Goal: Information Seeking & Learning: Learn about a topic

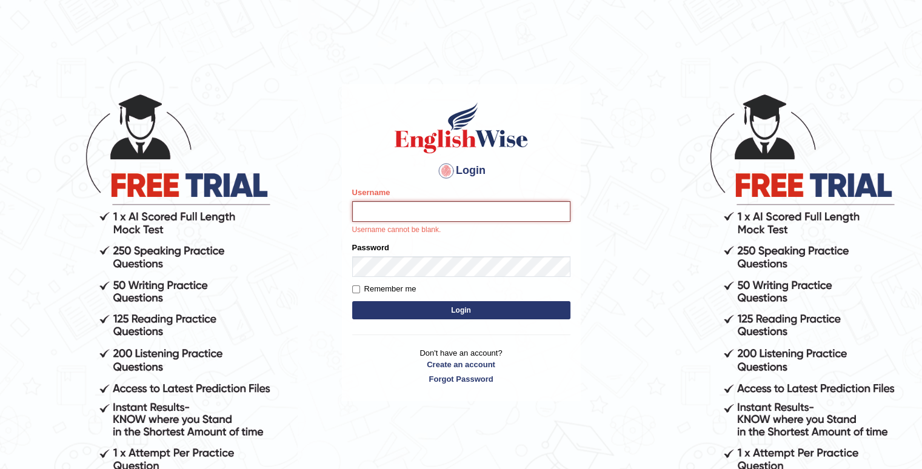
click at [407, 207] on input "Username" at bounding box center [461, 211] width 218 height 21
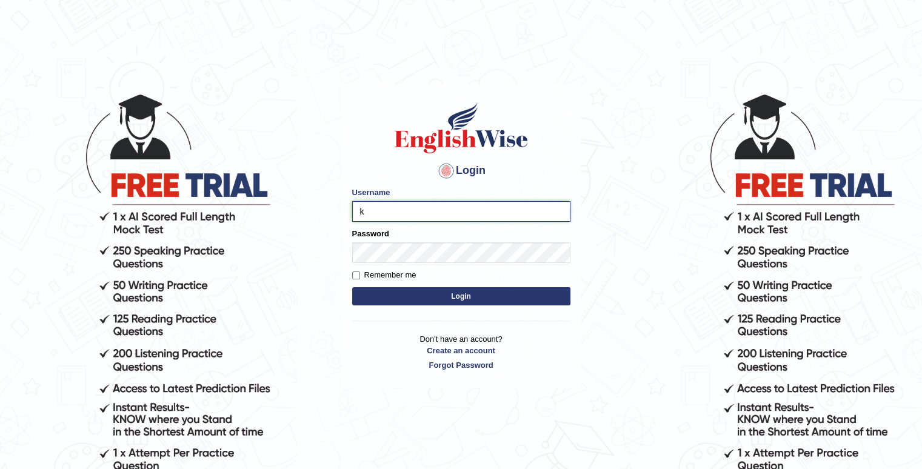
type input "Kaubet"
click at [406, 295] on button "Login" at bounding box center [461, 296] width 218 height 18
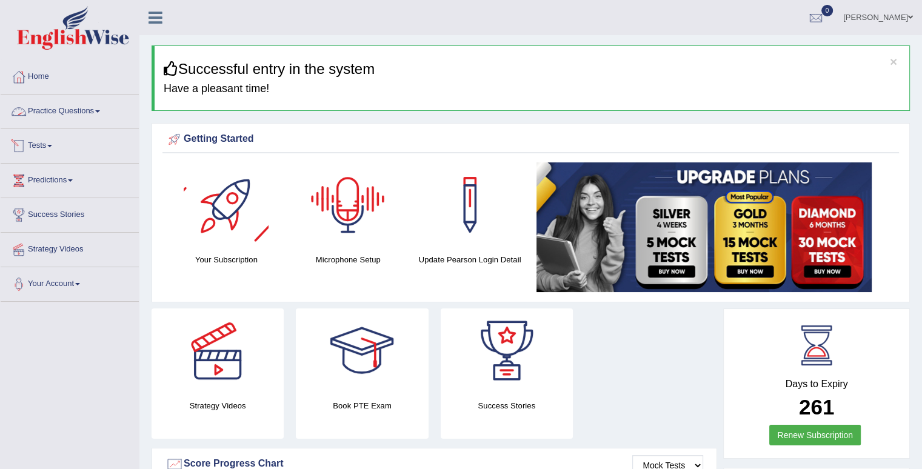
click at [75, 105] on link "Practice Questions" at bounding box center [70, 110] width 138 height 30
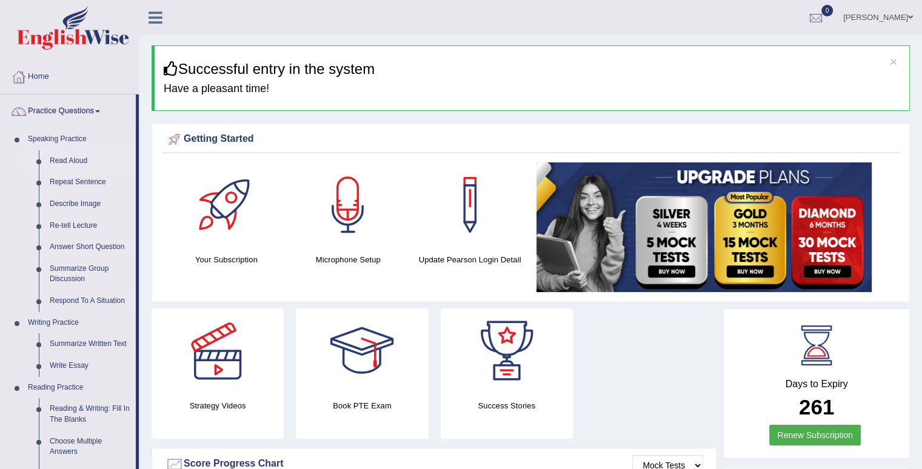
click at [73, 156] on link "Read Aloud" at bounding box center [89, 161] width 91 height 22
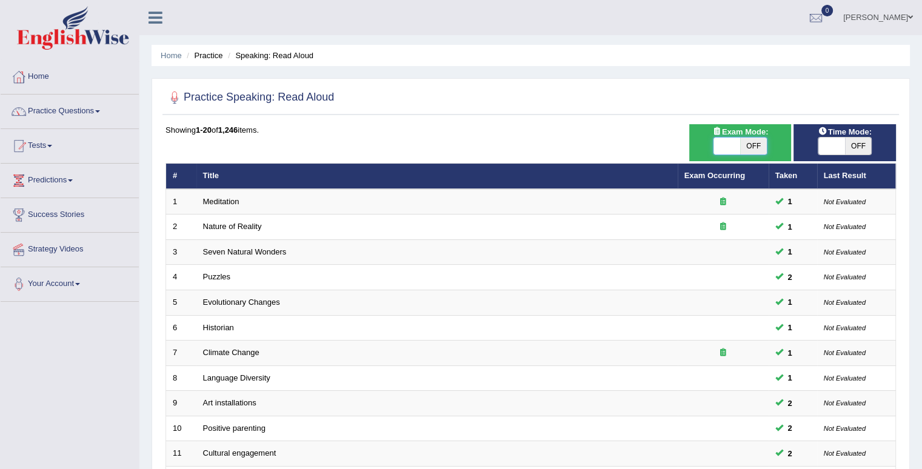
click at [734, 142] on span at bounding box center [726, 146] width 27 height 17
click at [725, 144] on span at bounding box center [726, 146] width 27 height 17
click at [749, 146] on span "OFF" at bounding box center [753, 146] width 27 height 17
checkbox input "true"
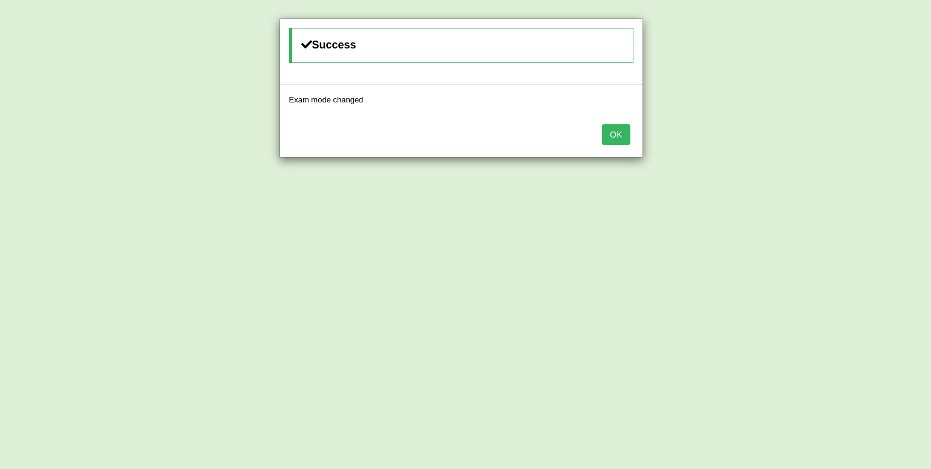
click at [618, 141] on button "OK" at bounding box center [616, 134] width 28 height 21
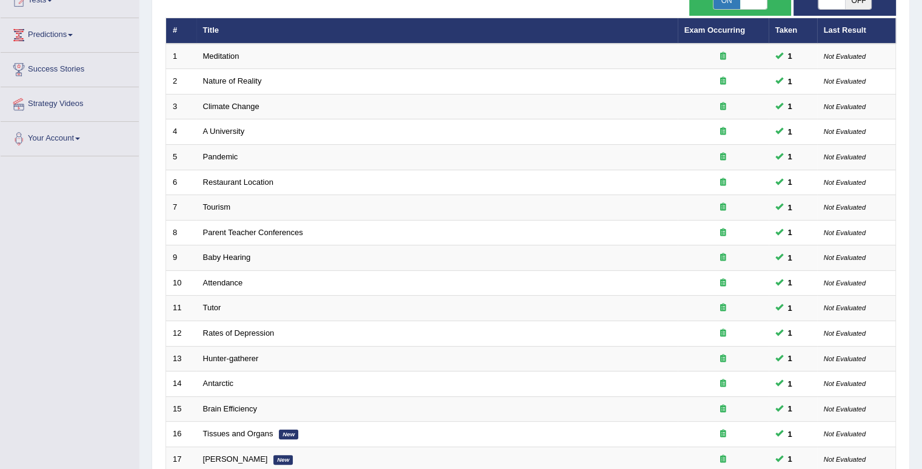
scroll to position [303, 0]
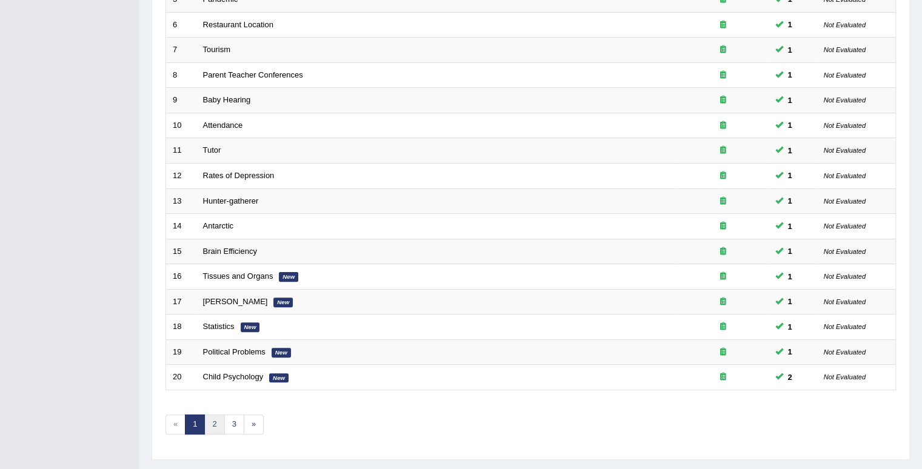
click at [216, 420] on link "2" at bounding box center [214, 424] width 20 height 20
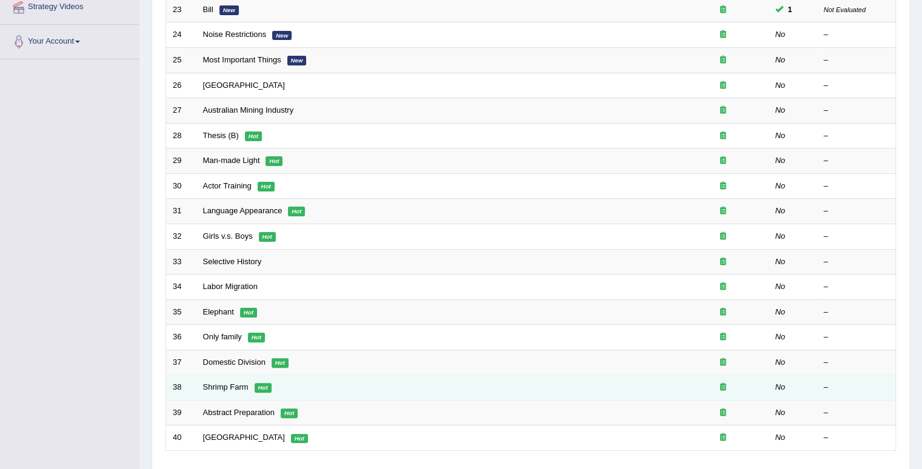
scroll to position [182, 0]
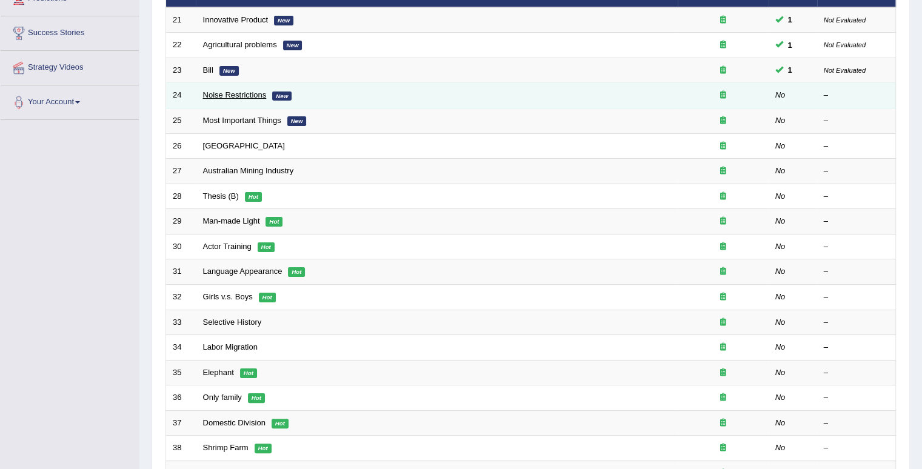
click at [256, 96] on link "Noise Restrictions" at bounding box center [235, 94] width 64 height 9
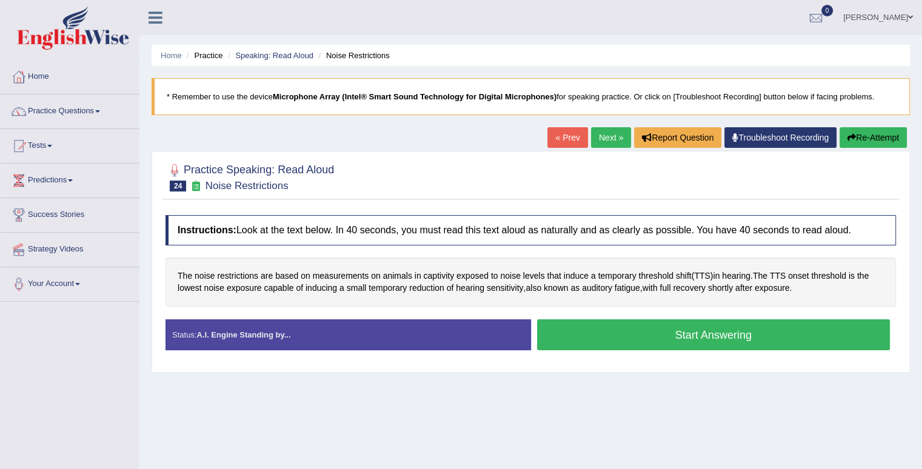
click at [695, 338] on button "Start Answering" at bounding box center [713, 334] width 353 height 31
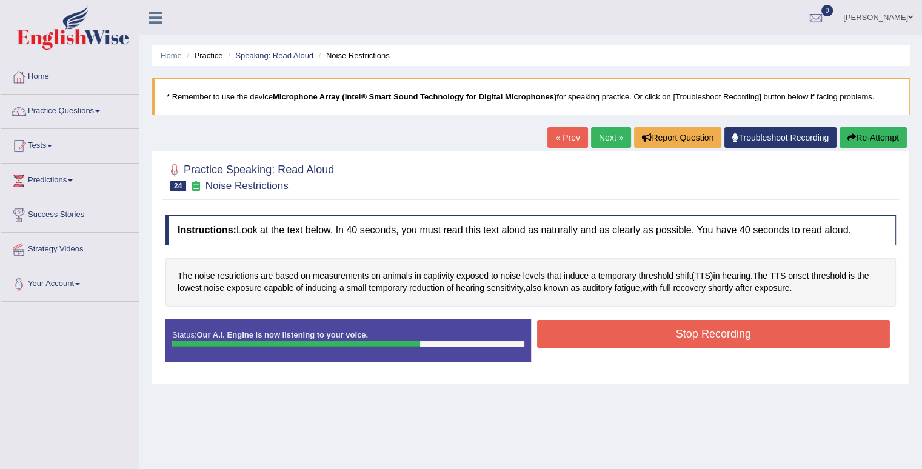
click at [767, 321] on button "Stop Recording" at bounding box center [713, 334] width 353 height 28
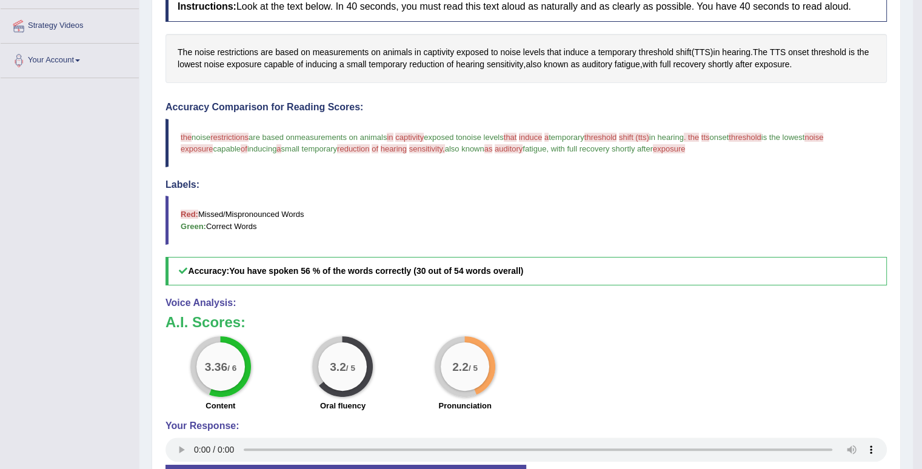
scroll to position [61, 0]
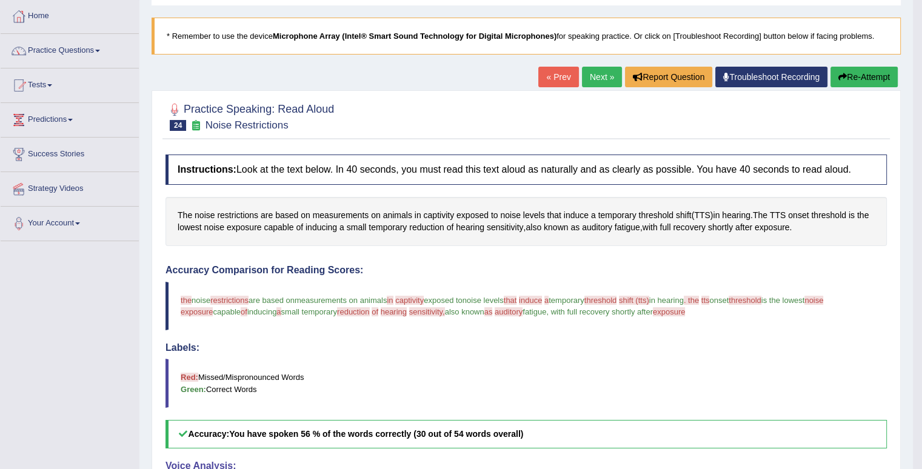
click at [591, 71] on link "Next »" at bounding box center [602, 77] width 40 height 21
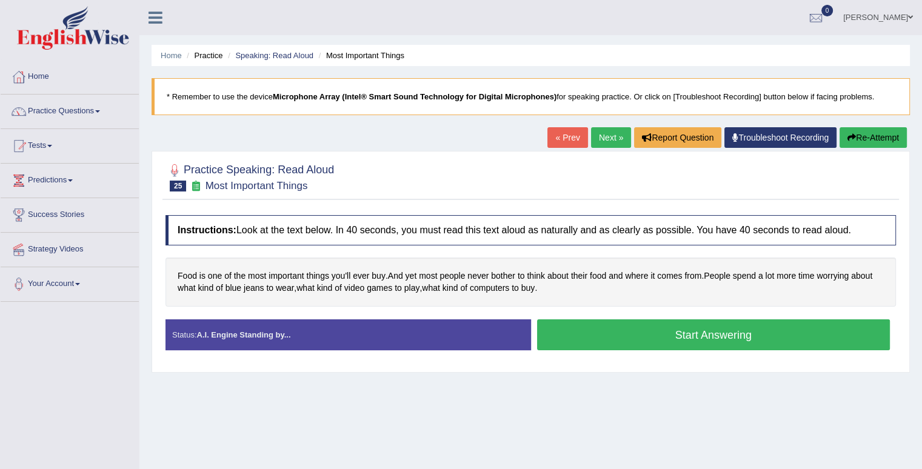
click at [650, 331] on button "Start Answering" at bounding box center [713, 334] width 353 height 31
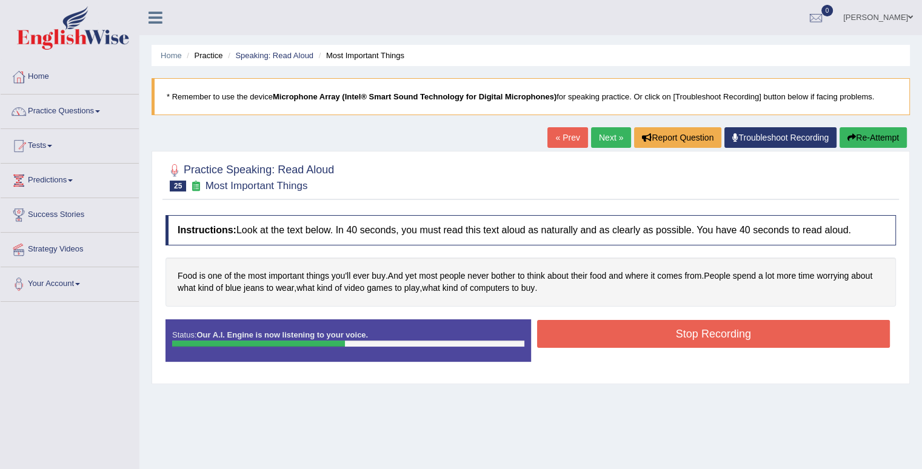
click at [648, 328] on button "Stop Recording" at bounding box center [713, 334] width 353 height 28
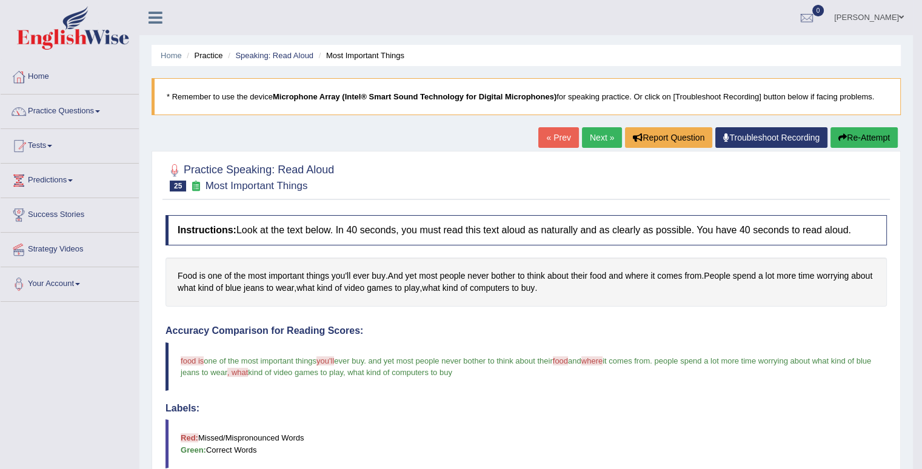
click at [591, 135] on link "Next »" at bounding box center [602, 137] width 40 height 21
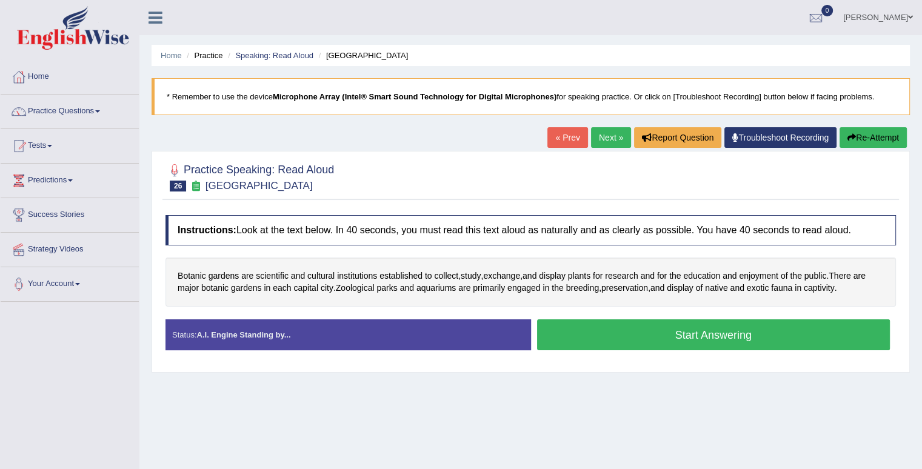
click at [623, 327] on button "Start Answering" at bounding box center [713, 334] width 353 height 31
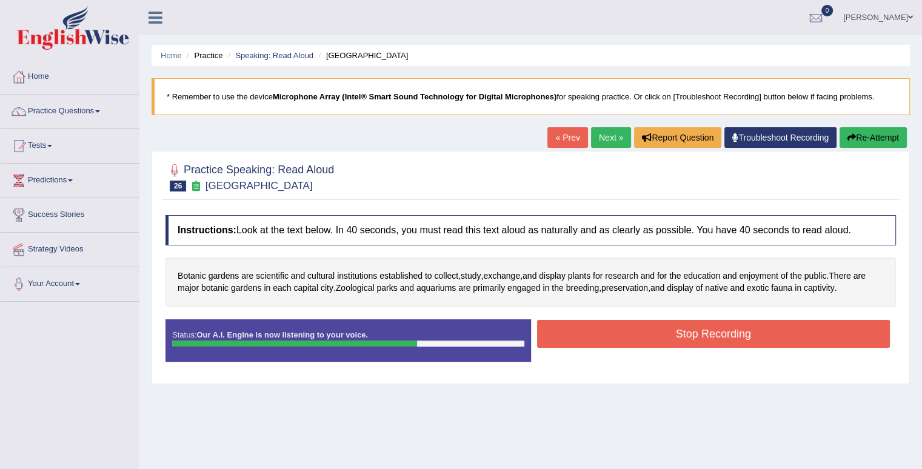
click at [579, 331] on button "Stop Recording" at bounding box center [713, 334] width 353 height 28
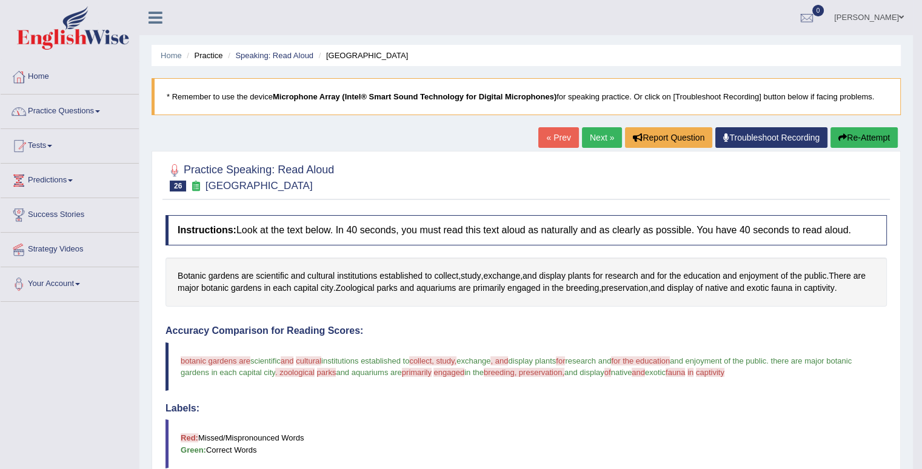
click at [99, 115] on link "Practice Questions" at bounding box center [70, 110] width 138 height 30
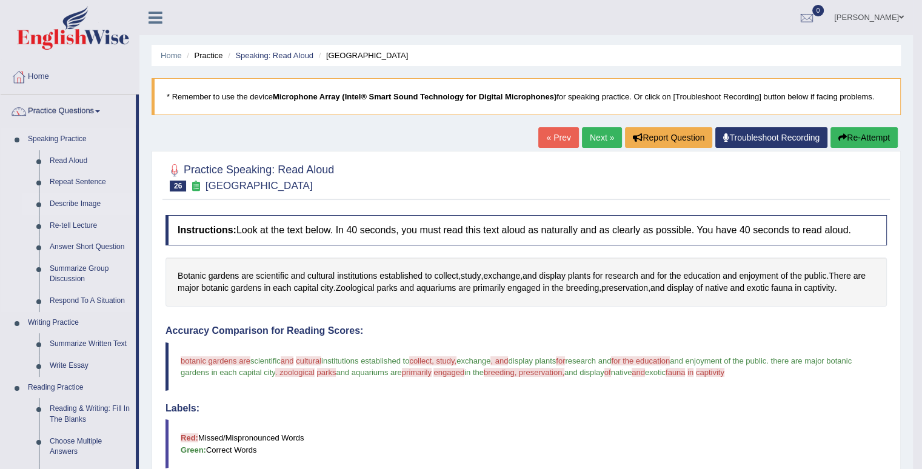
click at [84, 198] on link "Describe Image" at bounding box center [89, 204] width 91 height 22
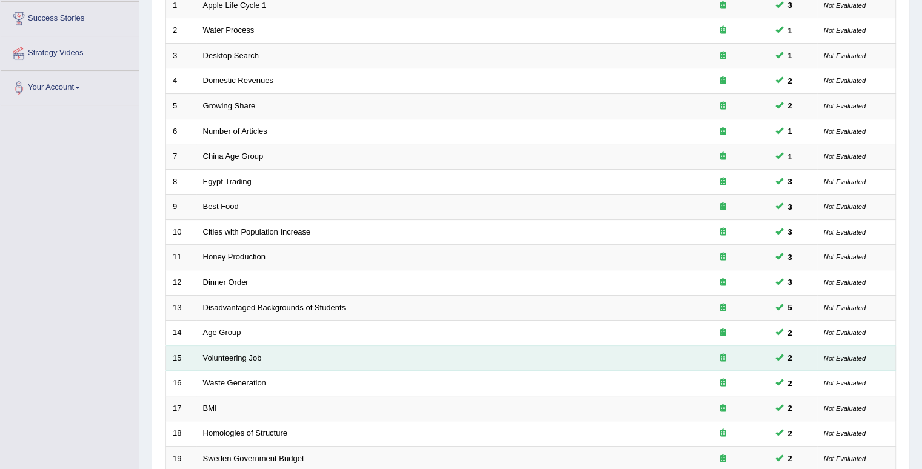
scroll to position [330, 0]
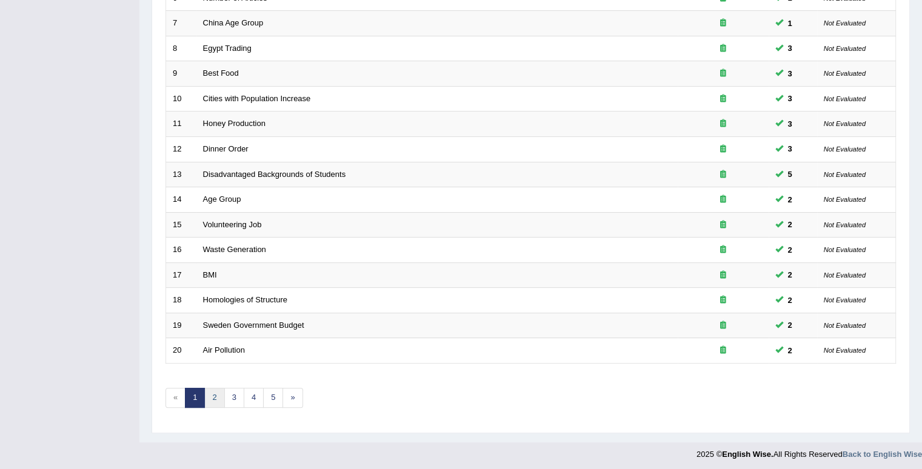
click at [205, 394] on link "2" at bounding box center [214, 398] width 20 height 20
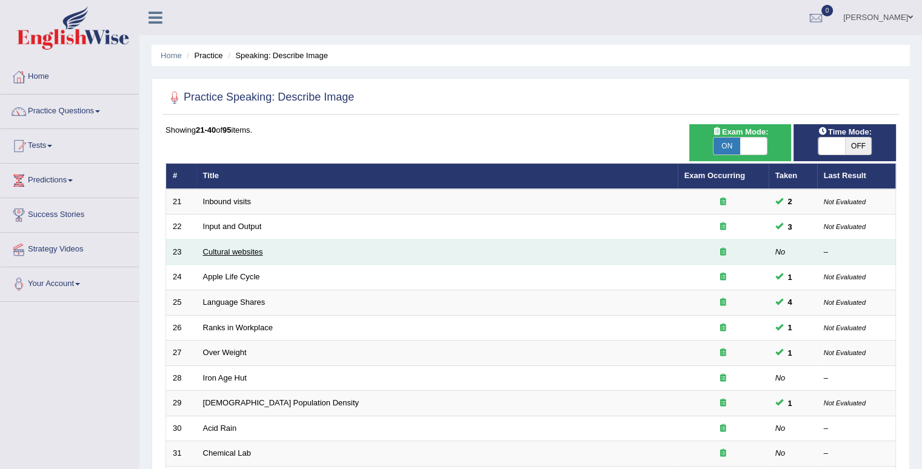
click at [231, 251] on link "Cultural websites" at bounding box center [233, 251] width 60 height 9
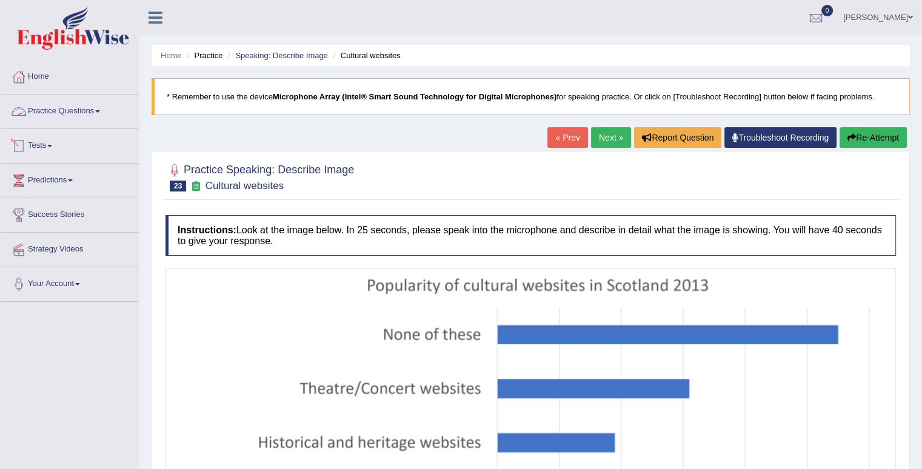
click at [107, 114] on link "Practice Questions" at bounding box center [70, 110] width 138 height 30
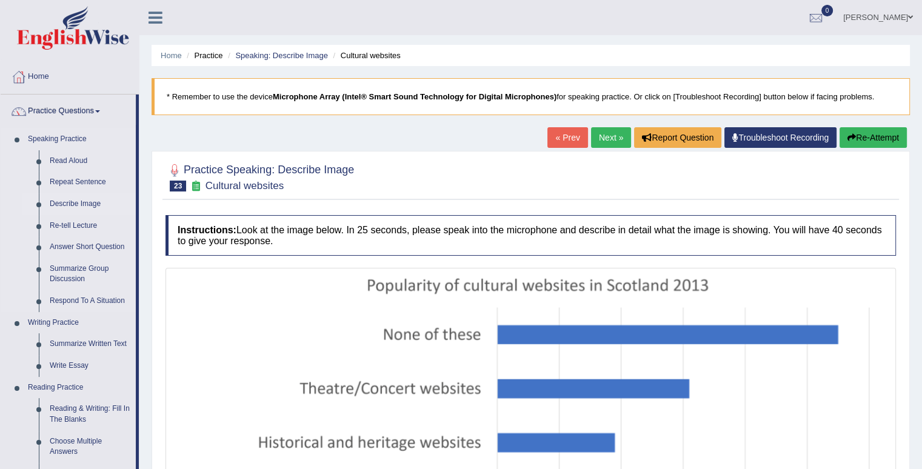
click at [79, 205] on link "Describe Image" at bounding box center [89, 204] width 91 height 22
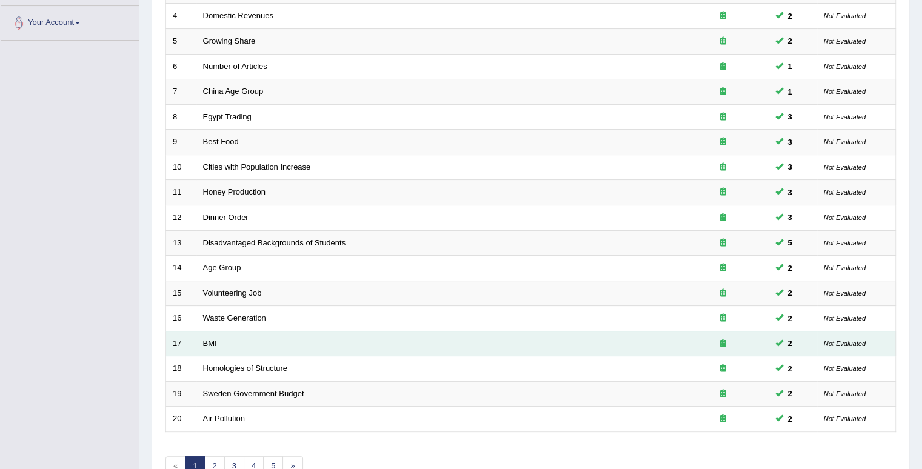
scroll to position [330, 0]
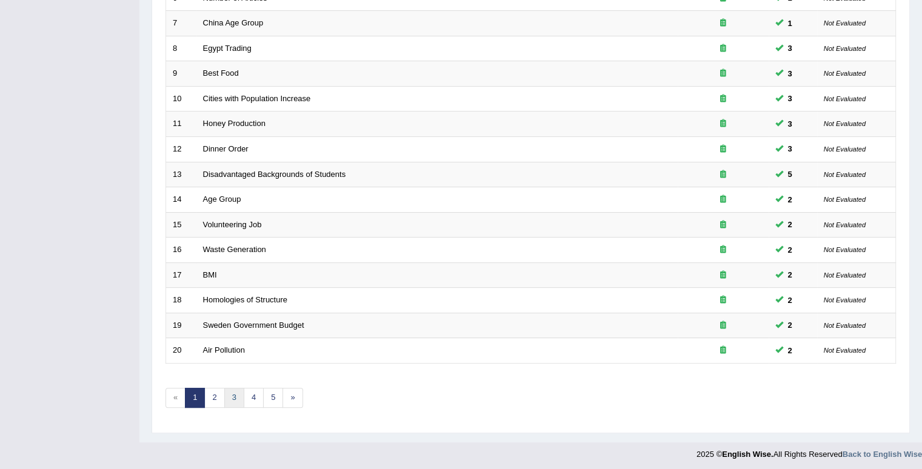
click at [229, 396] on link "3" at bounding box center [234, 398] width 20 height 20
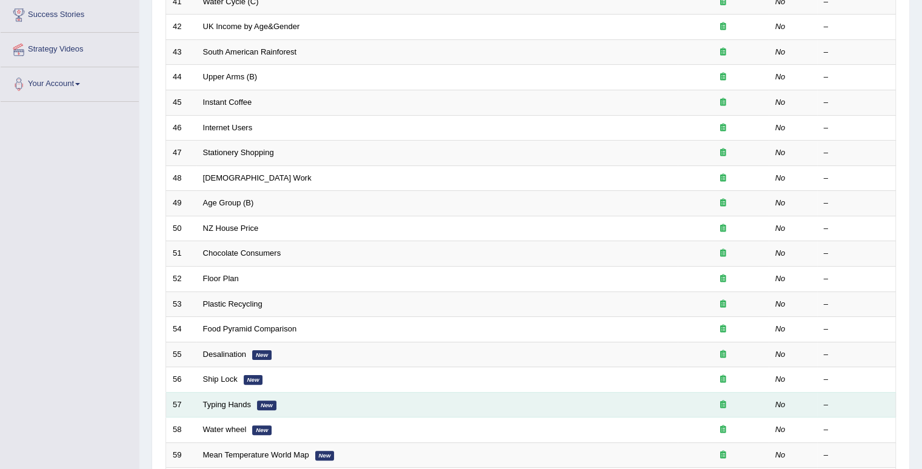
scroll to position [303, 0]
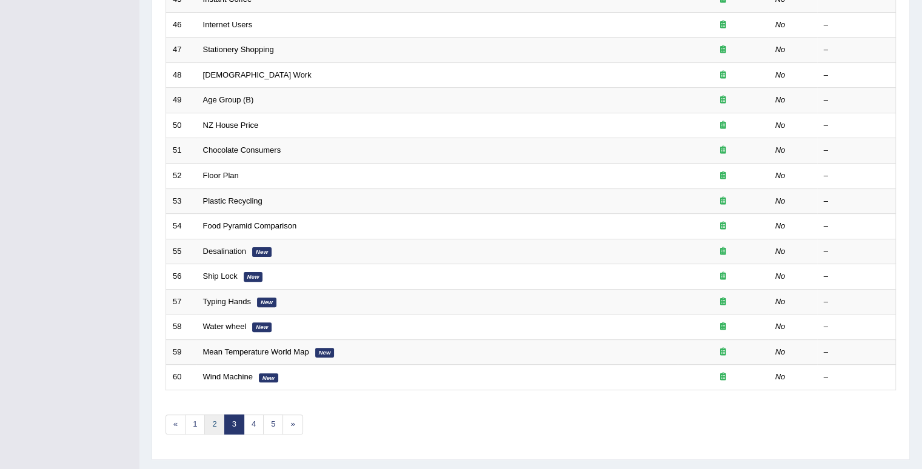
click at [213, 422] on link "2" at bounding box center [214, 424] width 20 height 20
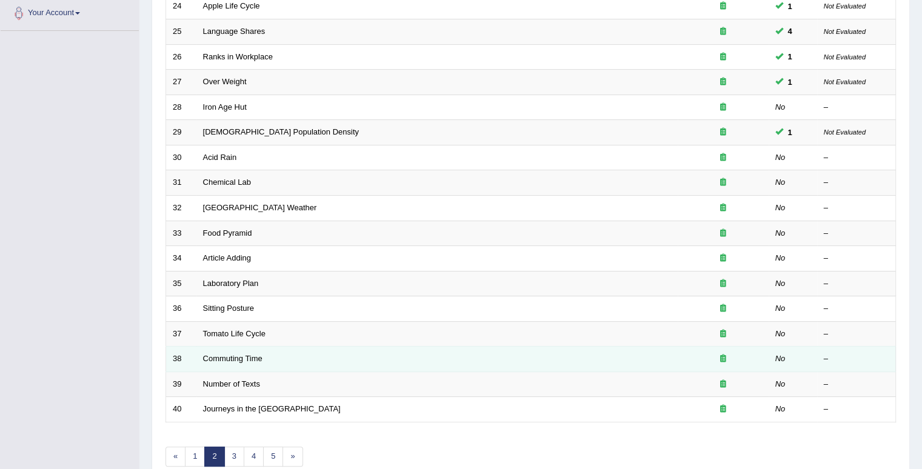
scroll to position [330, 0]
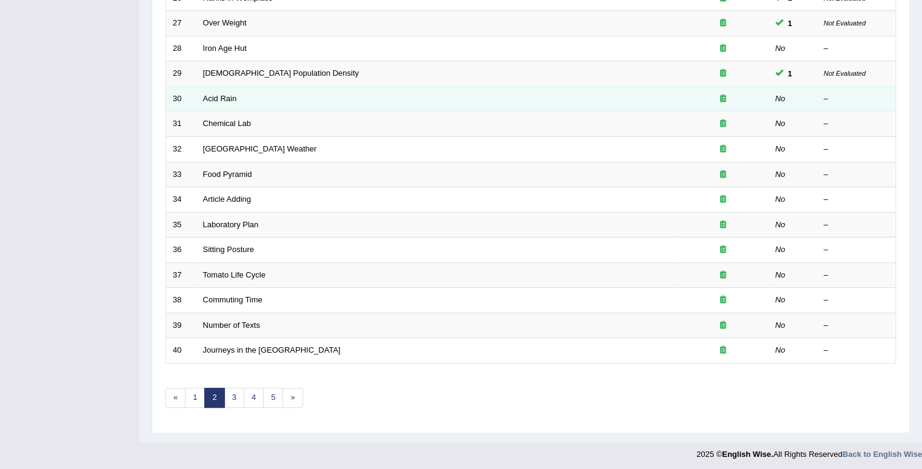
drag, startPoint x: 199, startPoint y: 95, endPoint x: 208, endPoint y: 95, distance: 9.1
click at [199, 95] on td "Acid Rain" at bounding box center [436, 98] width 481 height 25
click at [221, 99] on link "Acid Rain" at bounding box center [220, 98] width 34 height 9
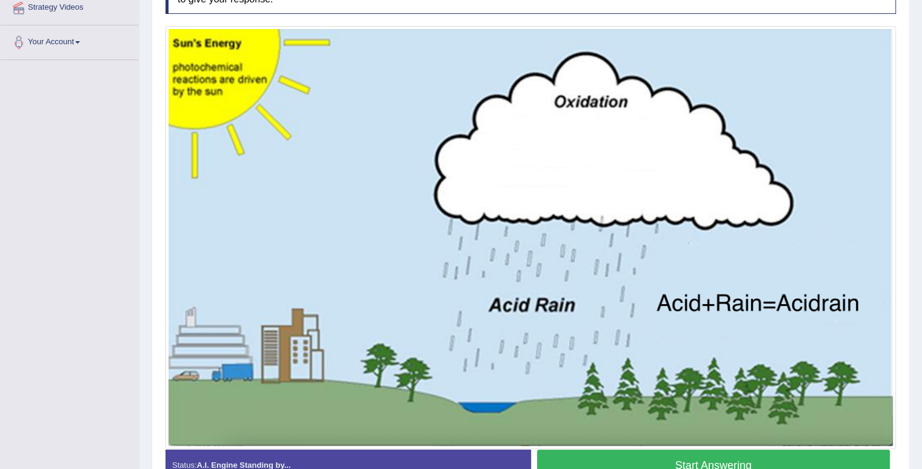
scroll to position [314, 0]
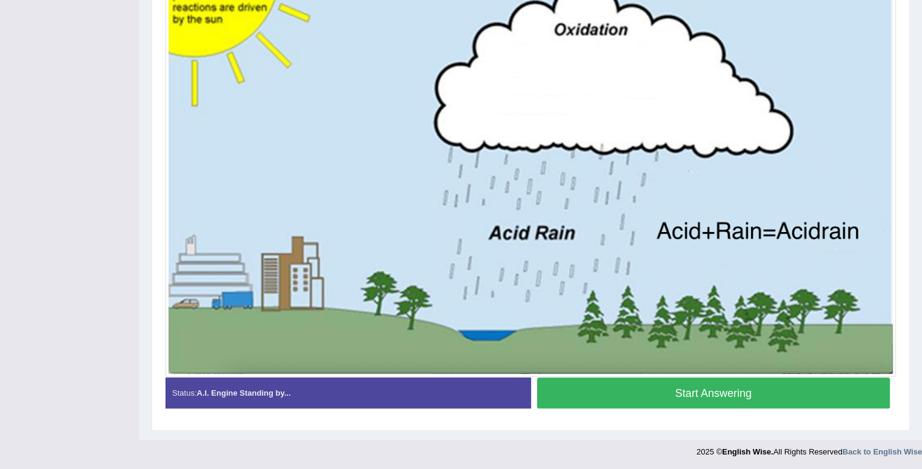
drag, startPoint x: 647, startPoint y: 391, endPoint x: 645, endPoint y: 384, distance: 7.5
click at [647, 390] on button "Start Answering" at bounding box center [713, 392] width 353 height 31
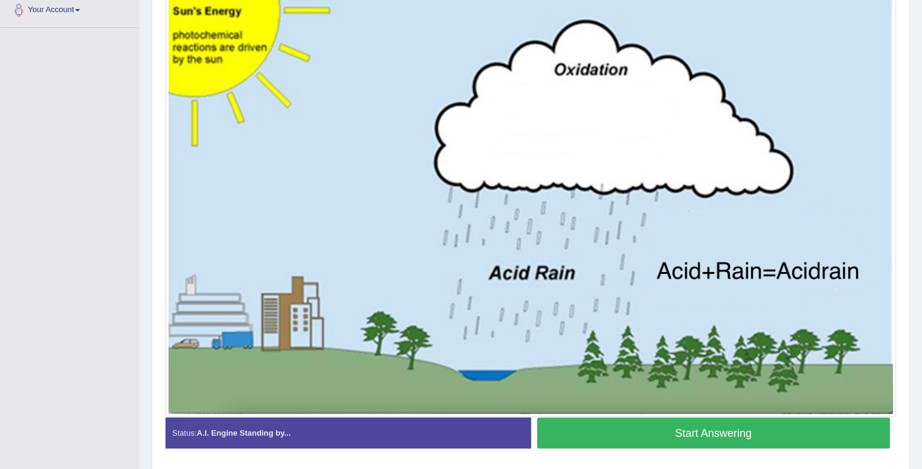
scroll to position [253, 0]
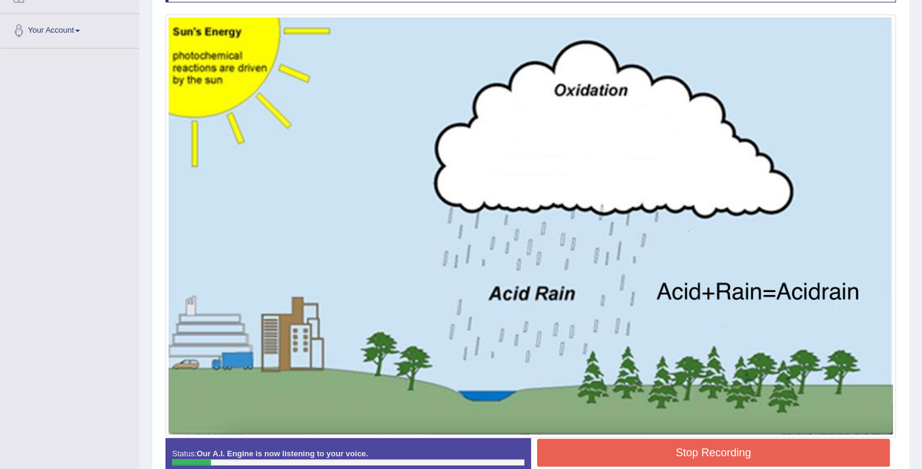
click at [637, 445] on button "Stop Recording" at bounding box center [713, 453] width 353 height 28
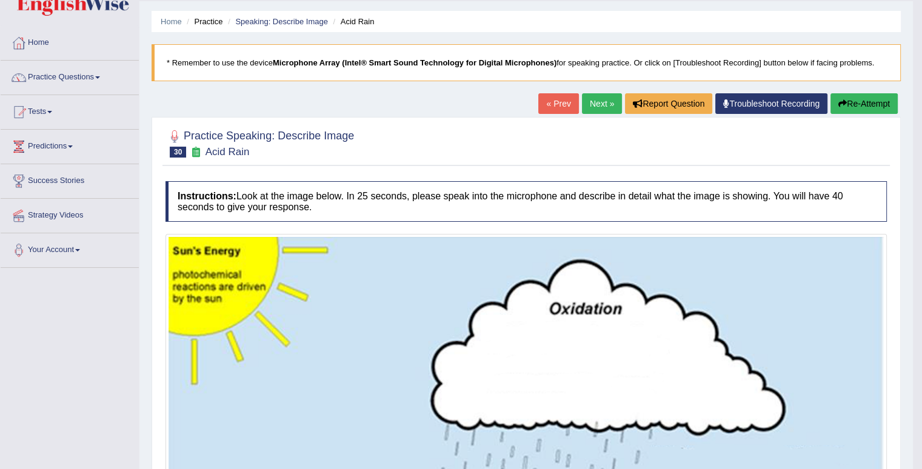
scroll to position [0, 0]
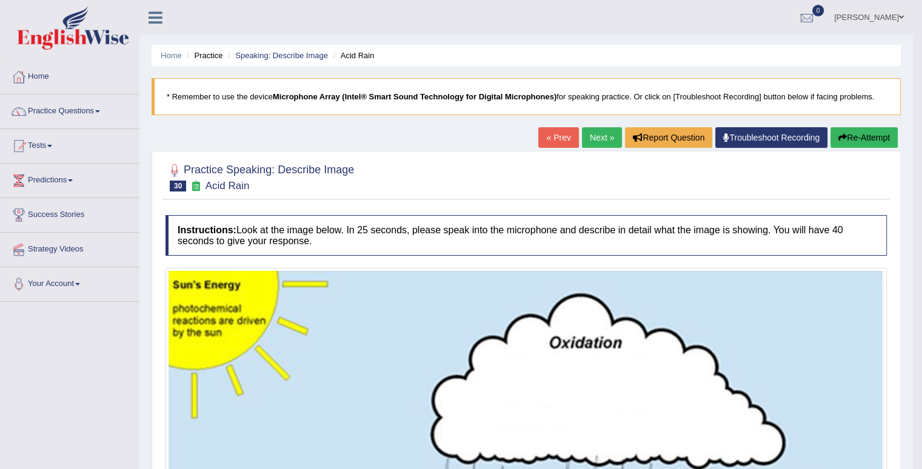
click at [858, 142] on button "Re-Attempt" at bounding box center [863, 137] width 67 height 21
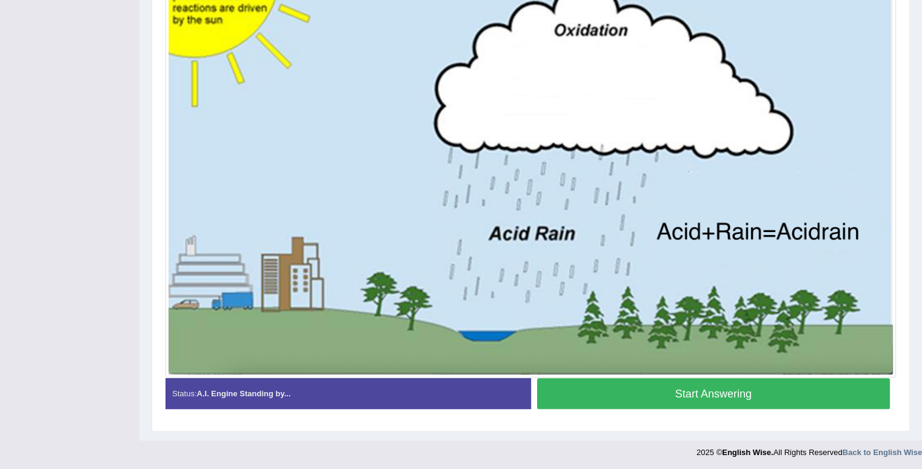
scroll to position [329, 0]
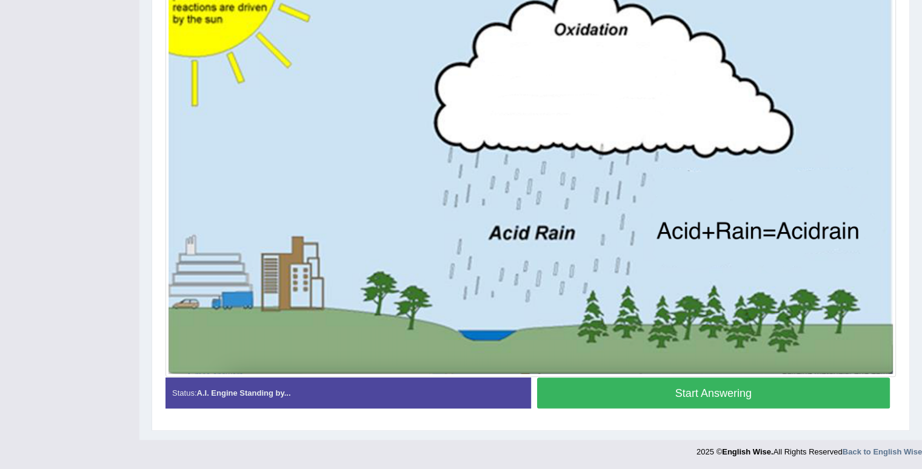
drag, startPoint x: 715, startPoint y: 391, endPoint x: 731, endPoint y: 368, distance: 27.8
click at [715, 390] on button "Start Answering" at bounding box center [713, 392] width 353 height 31
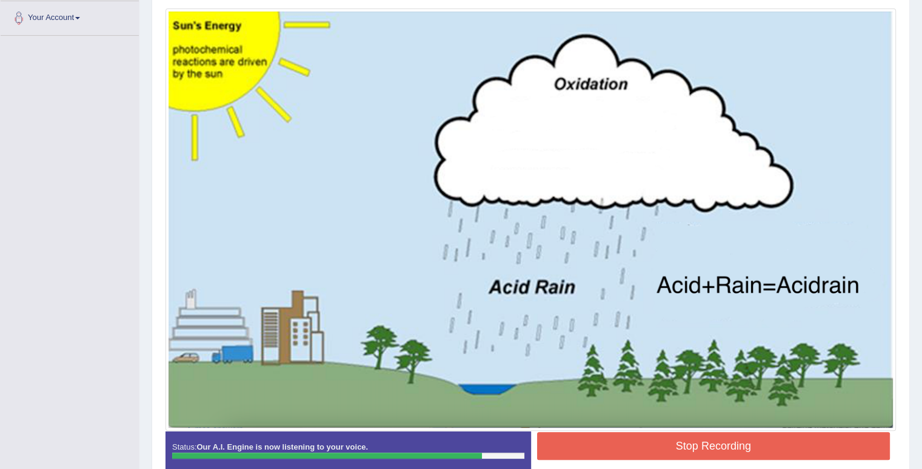
scroll to position [332, 0]
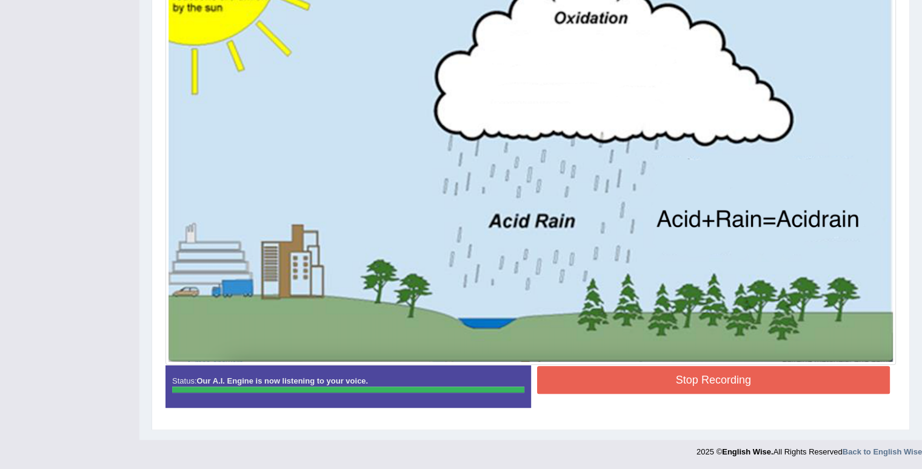
click at [626, 391] on div "Stop Recording" at bounding box center [713, 381] width 365 height 31
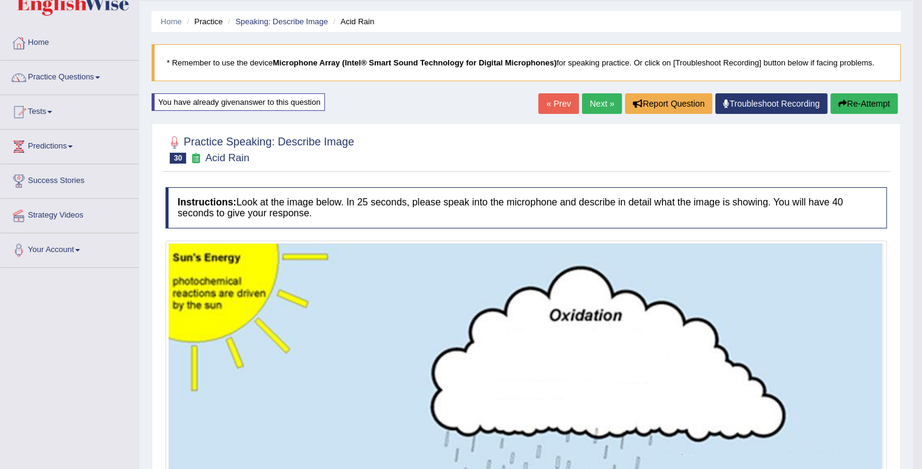
scroll to position [0, 0]
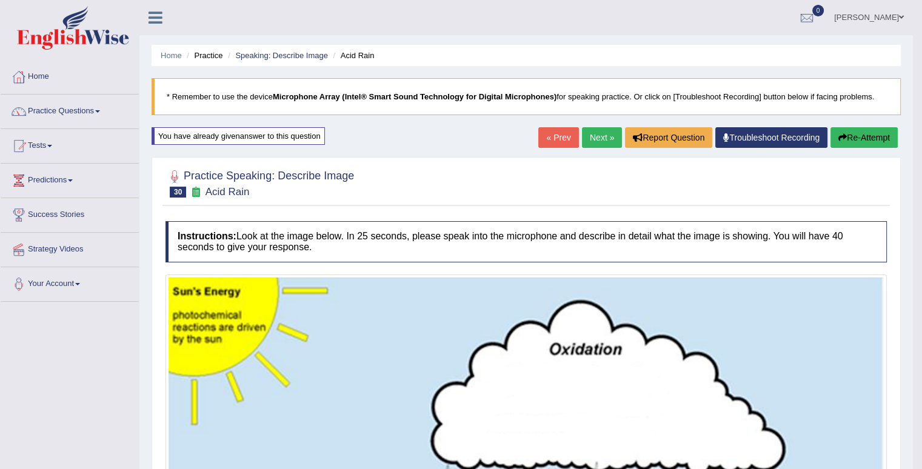
click at [855, 131] on button "Re-Attempt" at bounding box center [863, 137] width 67 height 21
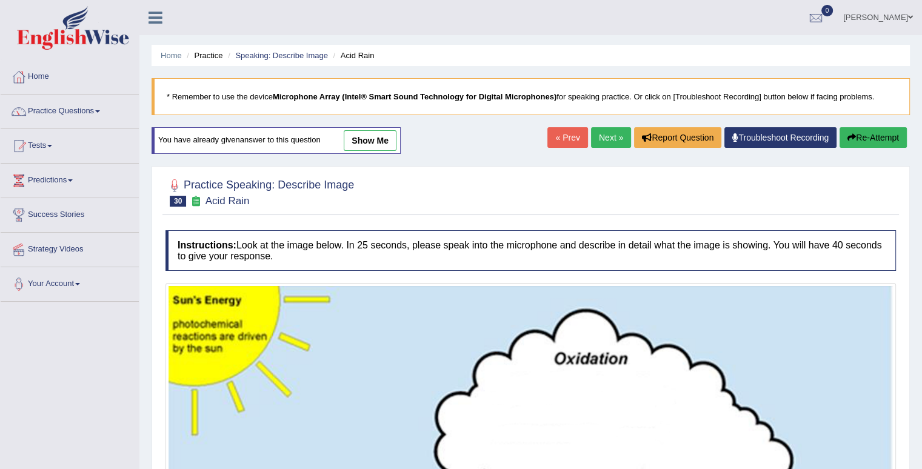
click at [599, 136] on link "Next »" at bounding box center [611, 137] width 40 height 21
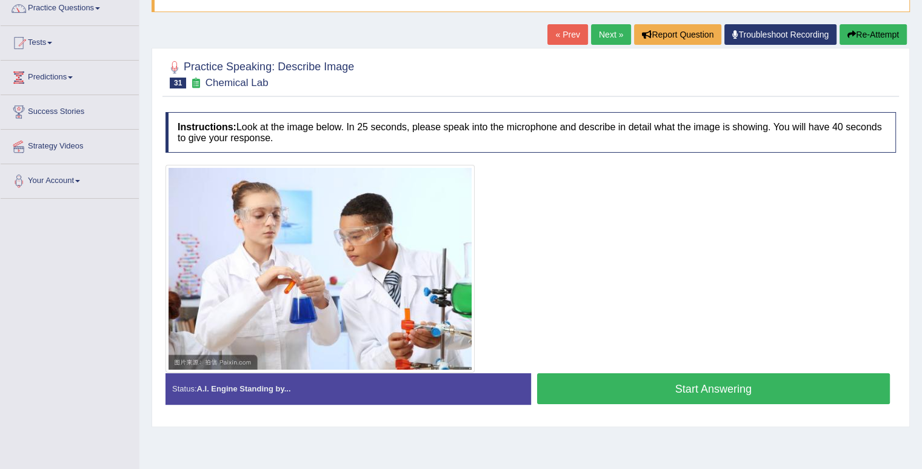
scroll to position [167, 0]
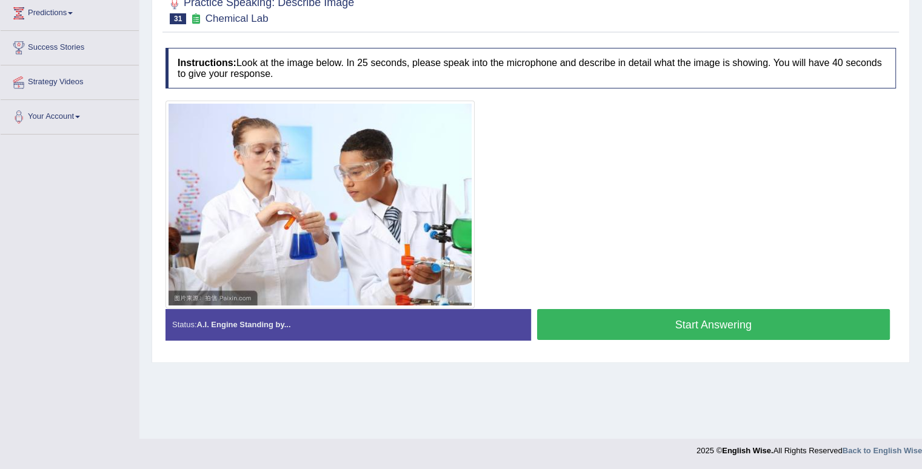
click at [677, 321] on button "Start Answering" at bounding box center [713, 324] width 353 height 31
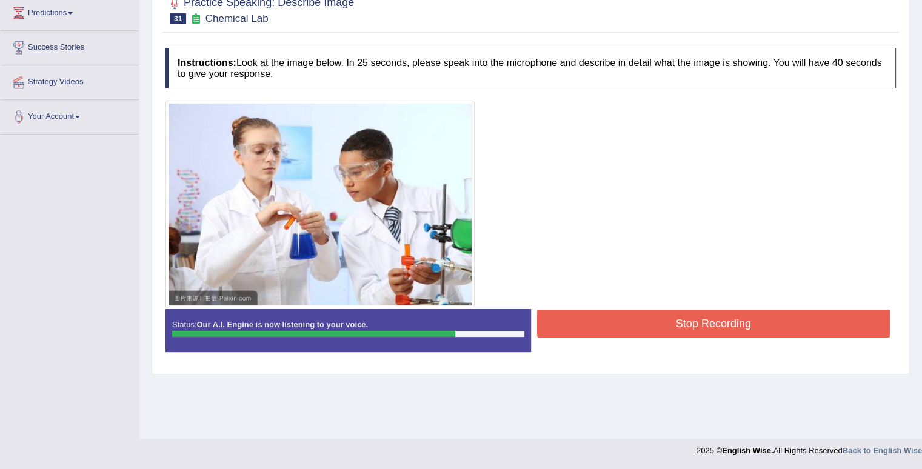
click at [673, 324] on button "Stop Recording" at bounding box center [713, 324] width 353 height 28
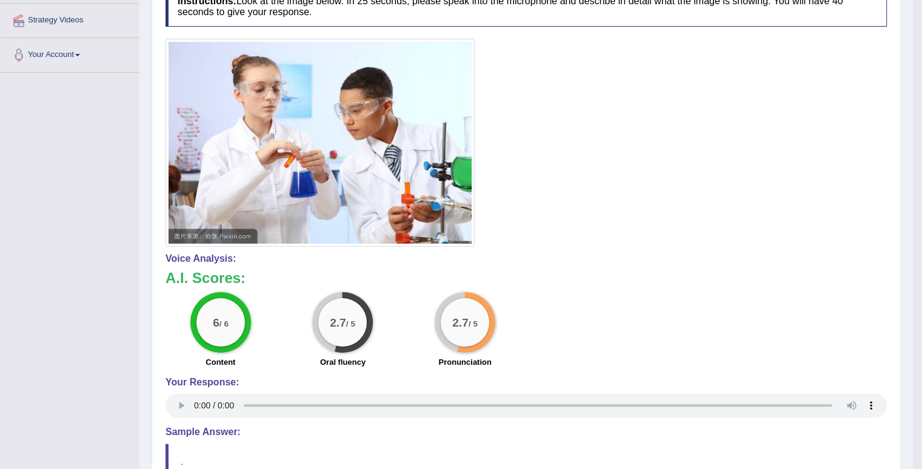
scroll to position [121, 0]
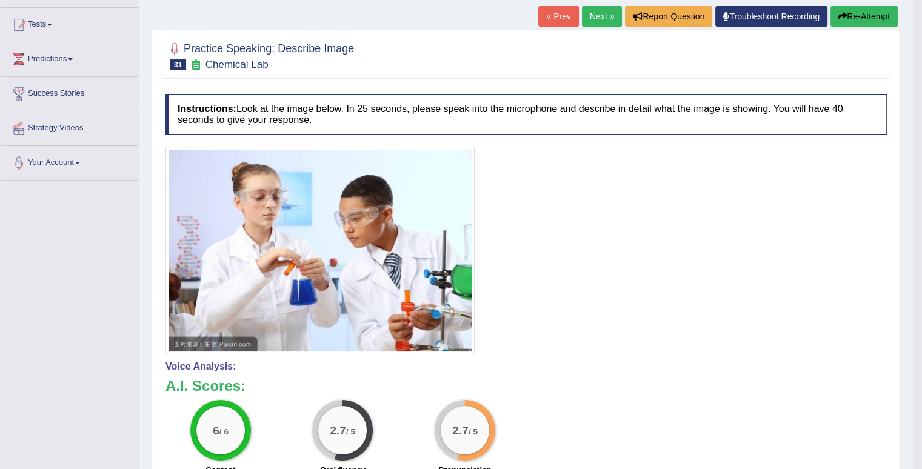
click at [599, 11] on link "Next »" at bounding box center [602, 16] width 40 height 21
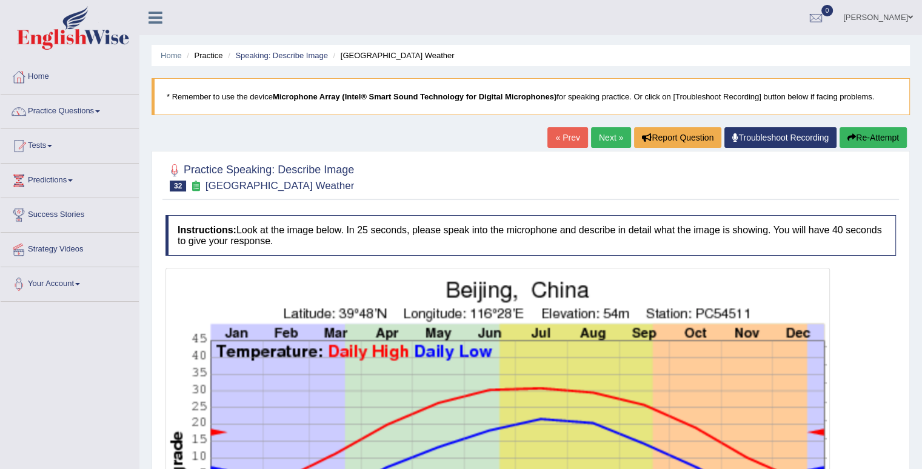
scroll to position [239, 0]
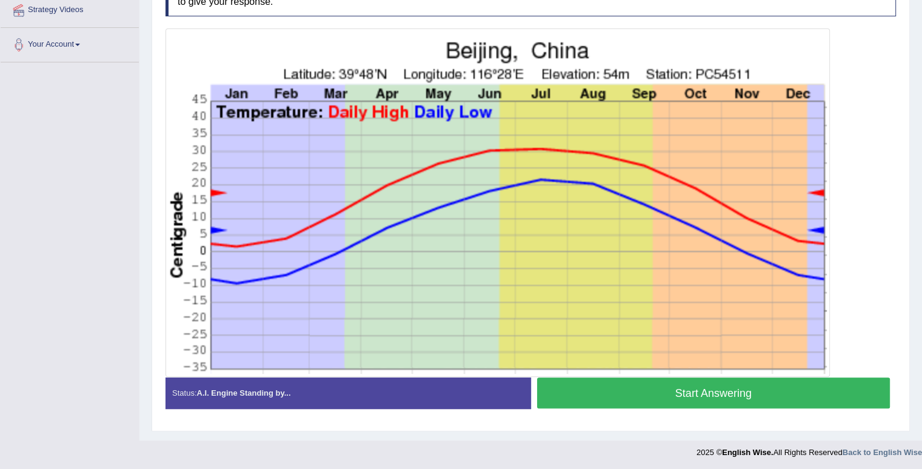
click at [742, 396] on button "Start Answering" at bounding box center [713, 392] width 353 height 31
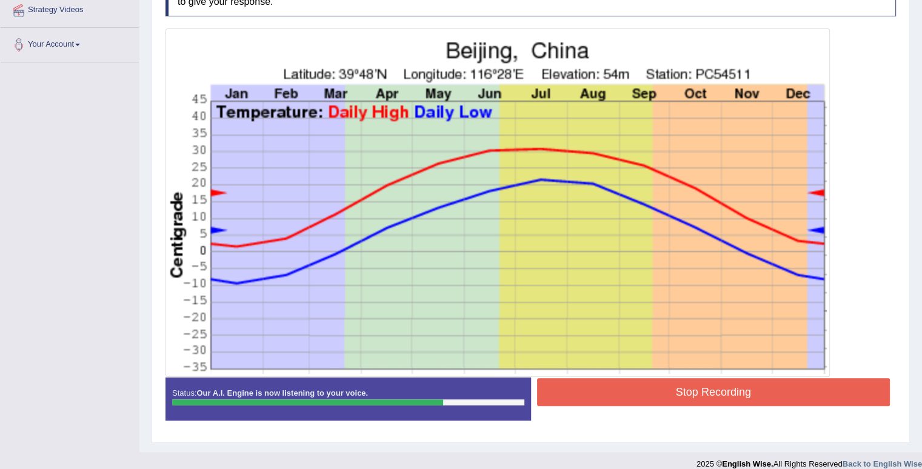
click at [737, 397] on button "Stop Recording" at bounding box center [713, 392] width 353 height 28
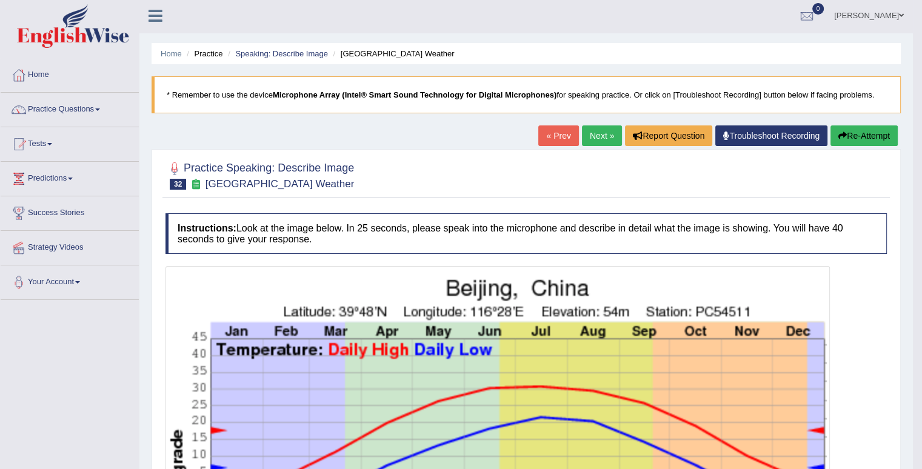
scroll to position [0, 0]
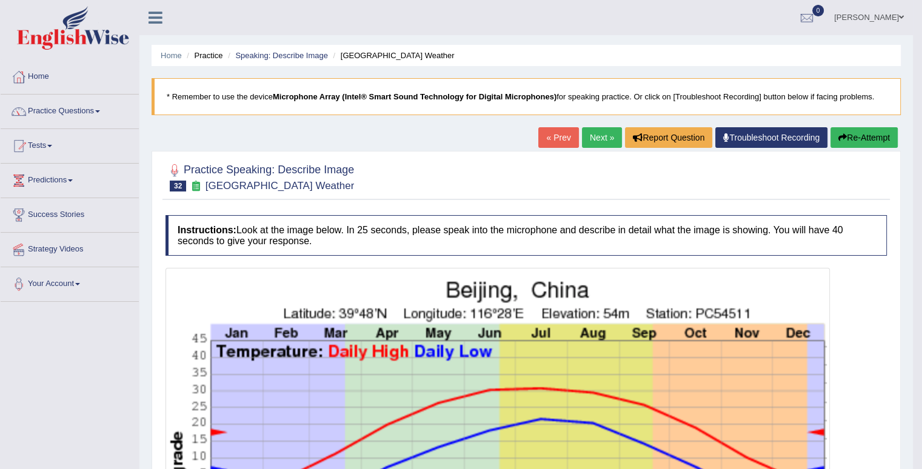
click at [604, 131] on link "Next »" at bounding box center [602, 137] width 40 height 21
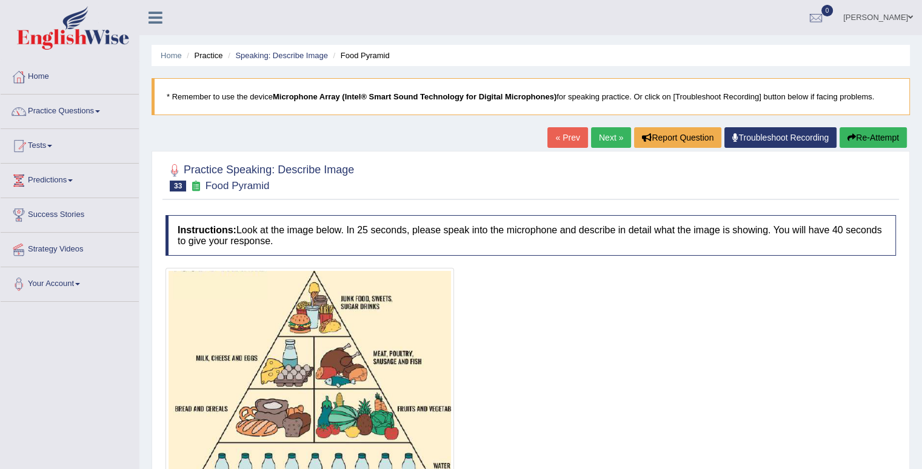
scroll to position [167, 0]
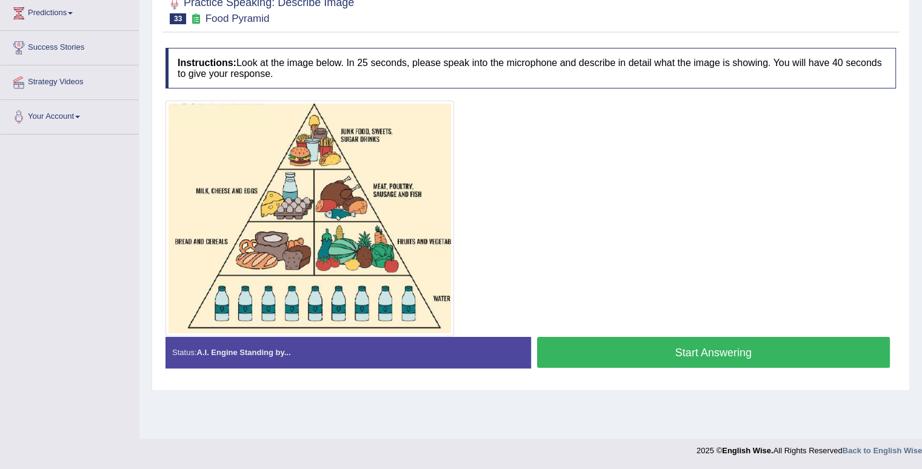
click at [610, 348] on button "Start Answering" at bounding box center [713, 352] width 353 height 31
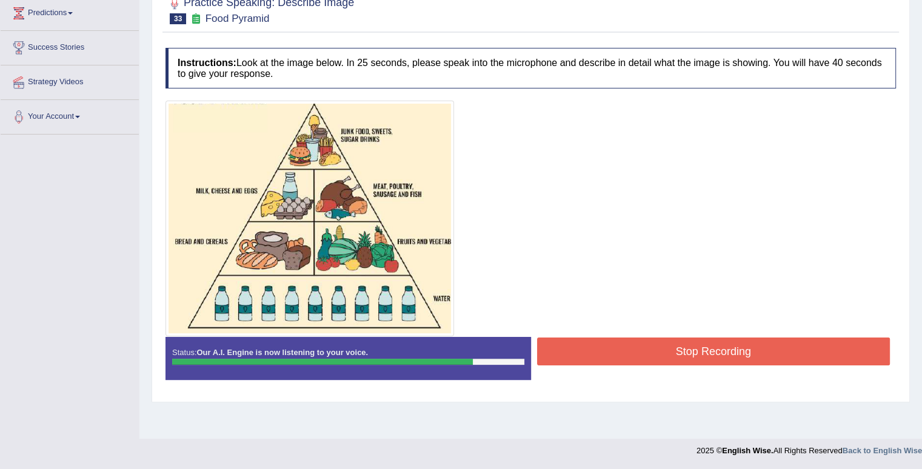
click at [610, 348] on button "Stop Recording" at bounding box center [713, 351] width 353 height 28
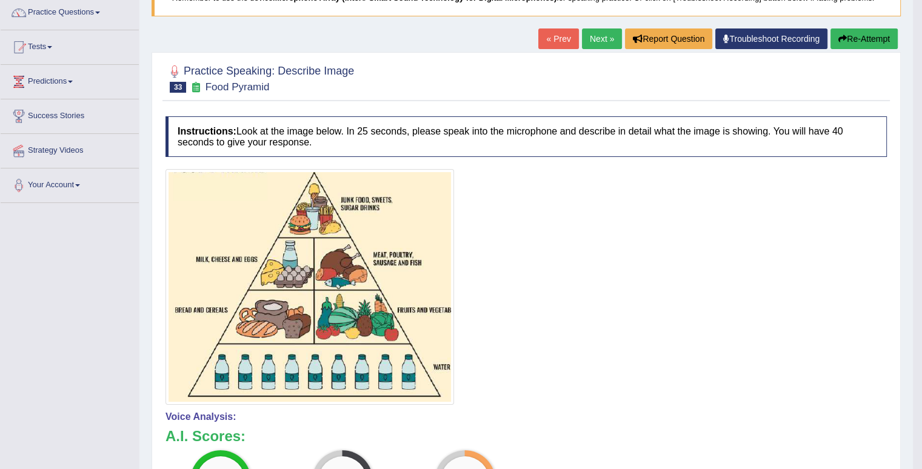
scroll to position [0, 0]
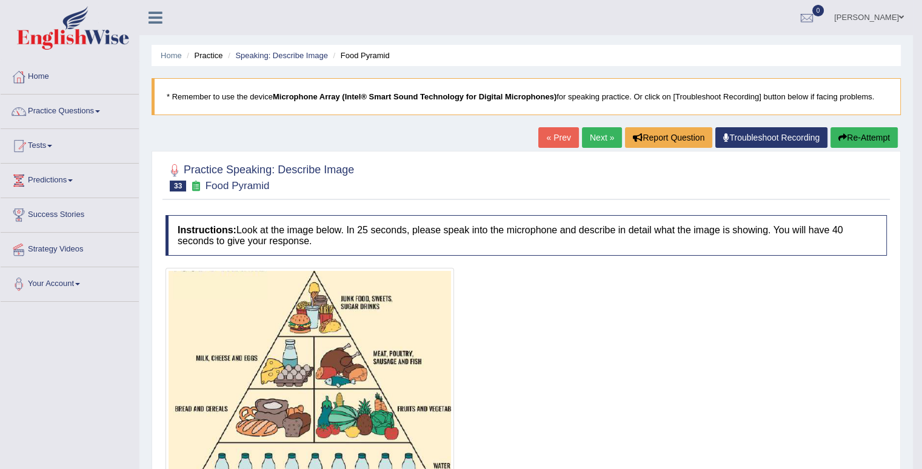
click at [102, 114] on link "Practice Questions" at bounding box center [70, 110] width 138 height 30
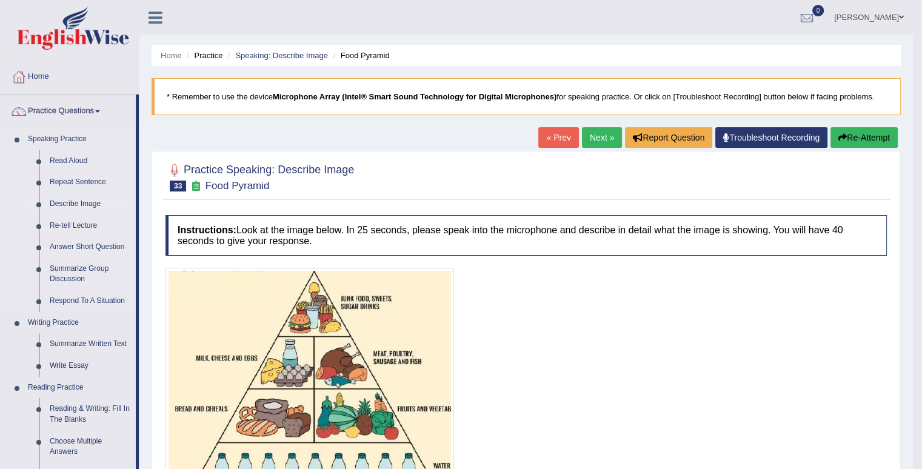
click at [82, 198] on link "Describe Image" at bounding box center [89, 204] width 91 height 22
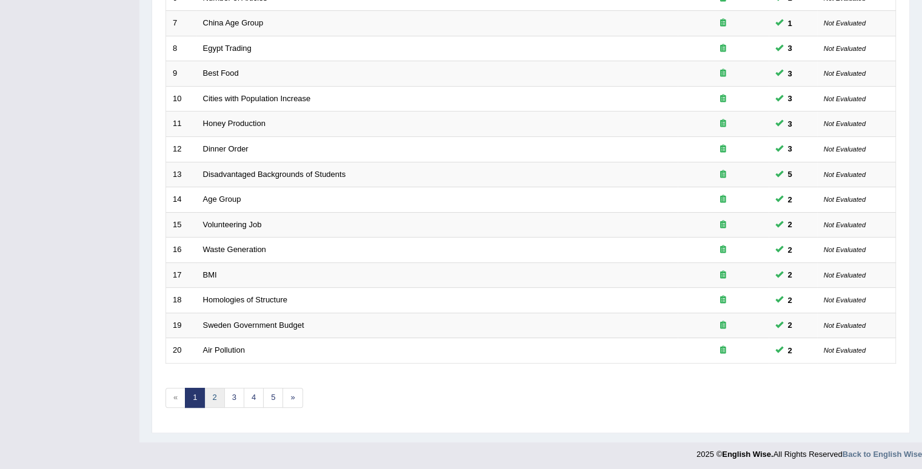
click at [211, 400] on link "2" at bounding box center [214, 398] width 20 height 20
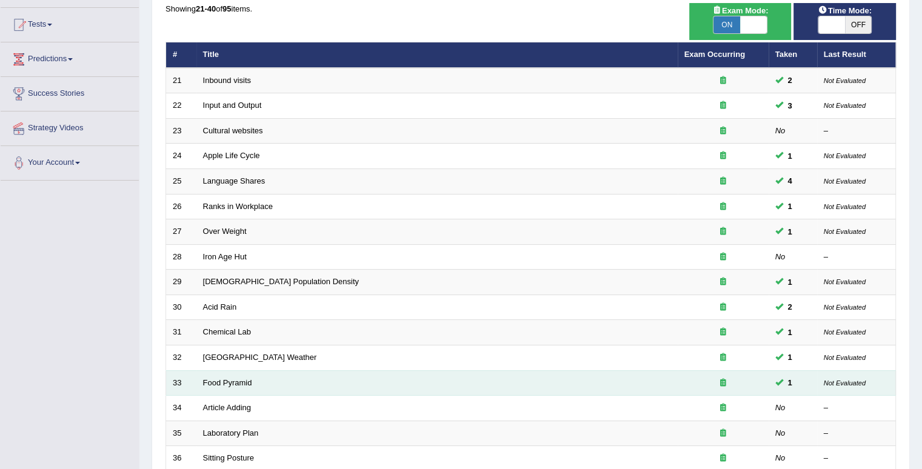
scroll to position [182, 0]
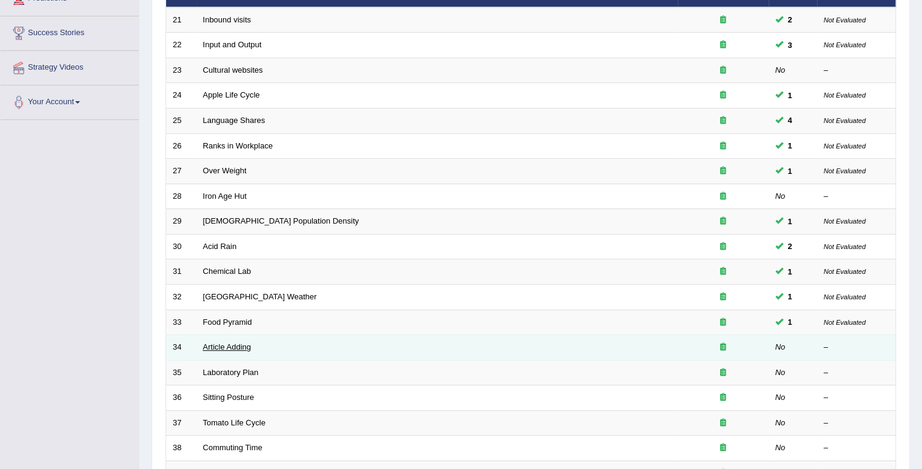
click at [222, 347] on link "Article Adding" at bounding box center [227, 346] width 48 height 9
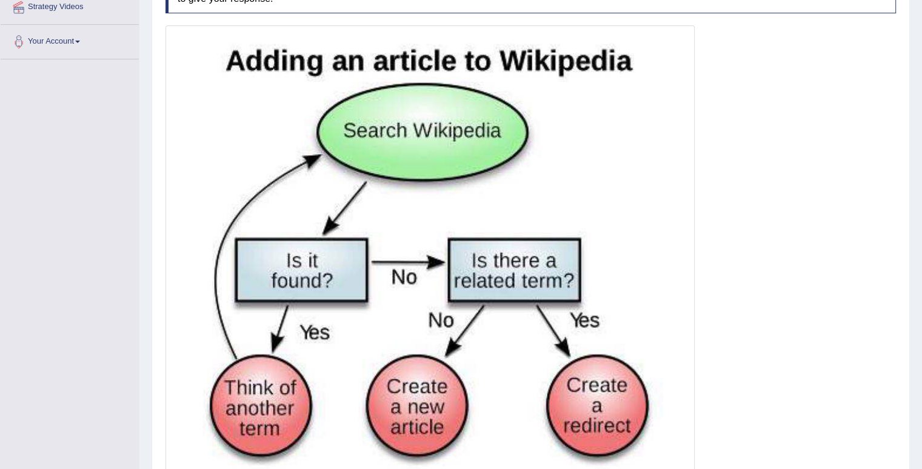
scroll to position [353, 0]
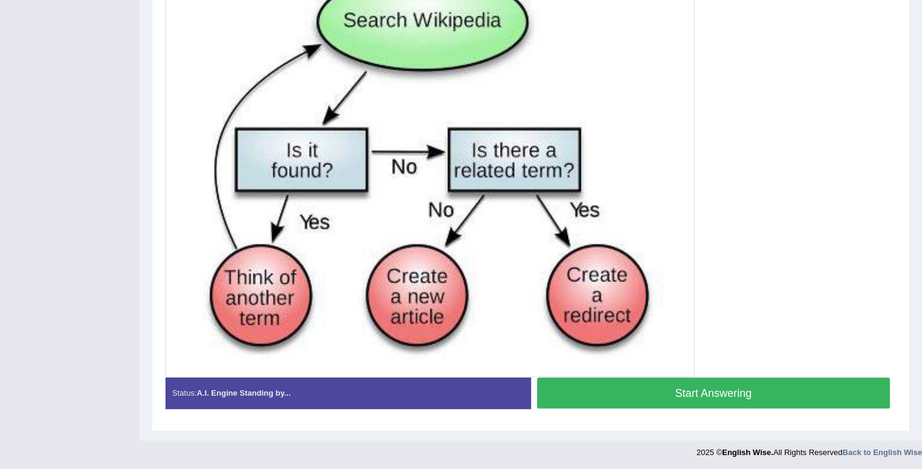
click at [699, 395] on button "Start Answering" at bounding box center [713, 392] width 353 height 31
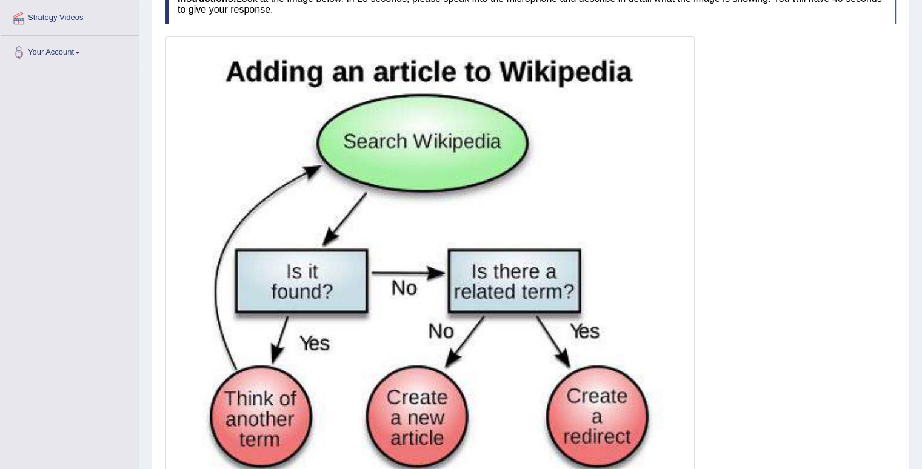
scroll to position [364, 0]
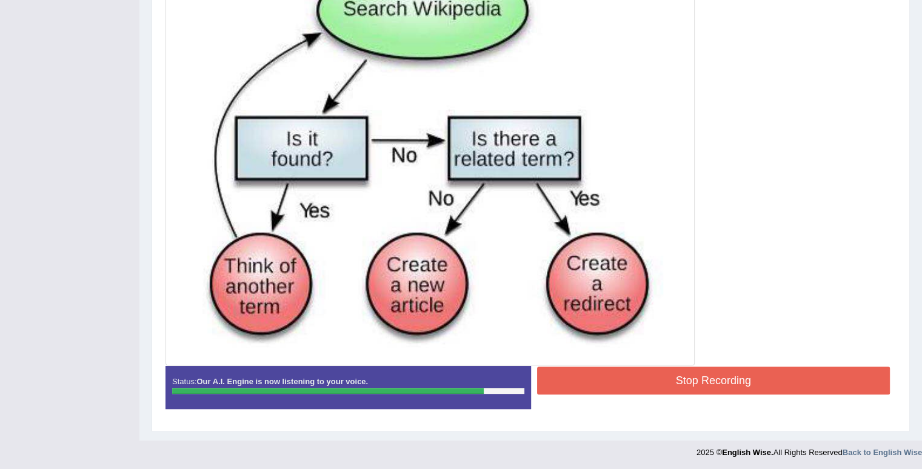
click at [664, 387] on button "Stop Recording" at bounding box center [713, 381] width 353 height 28
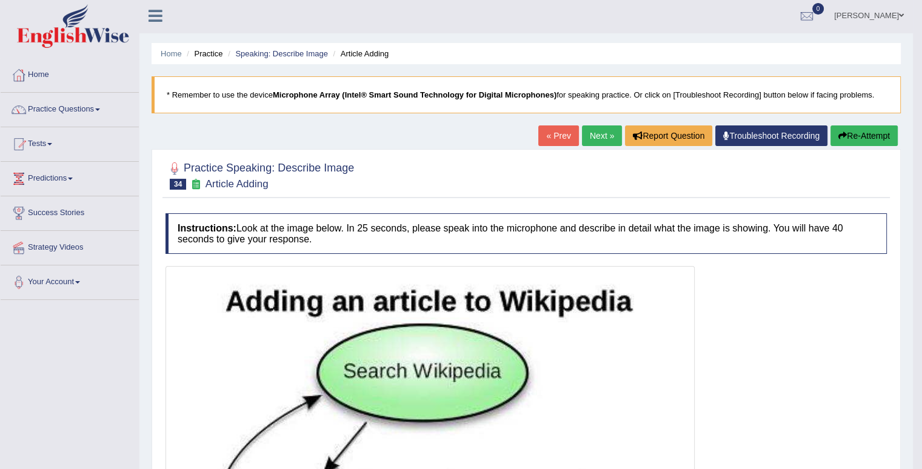
scroll to position [0, 0]
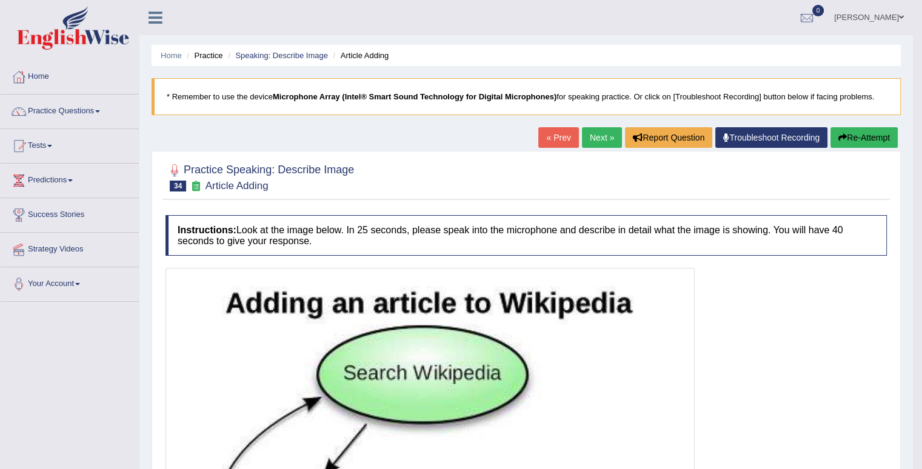
click at [597, 133] on link "Next »" at bounding box center [602, 137] width 40 height 21
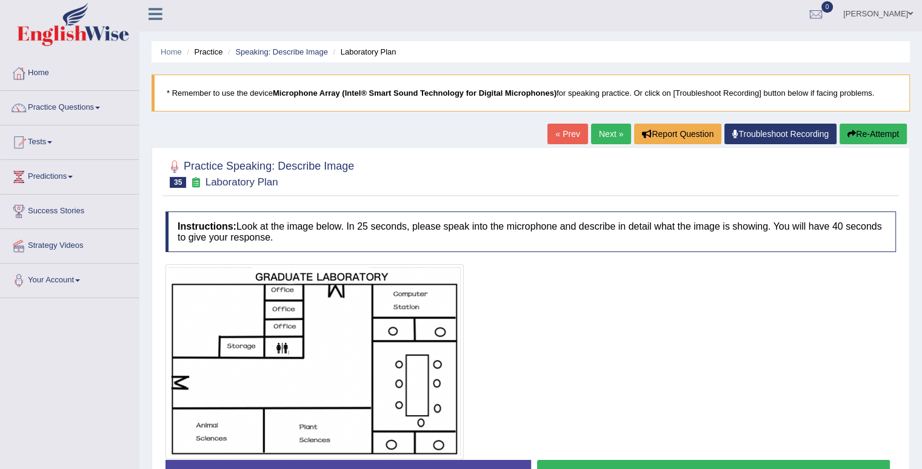
scroll to position [121, 0]
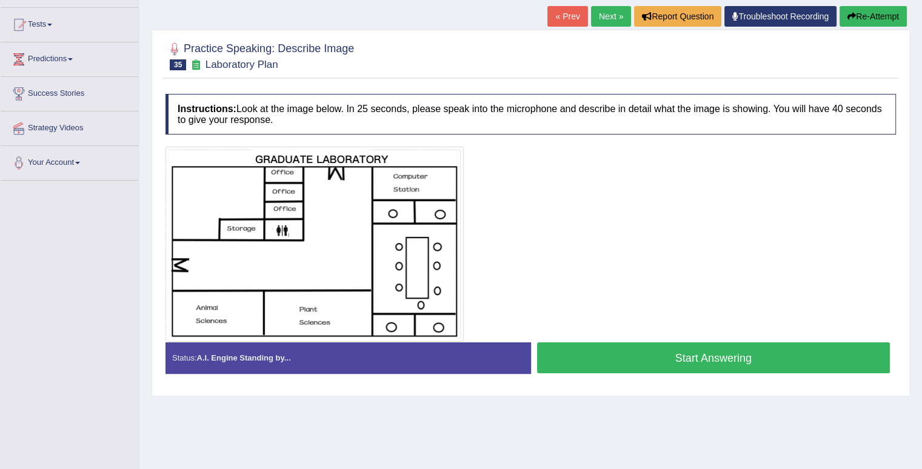
click at [656, 354] on button "Start Answering" at bounding box center [713, 357] width 353 height 31
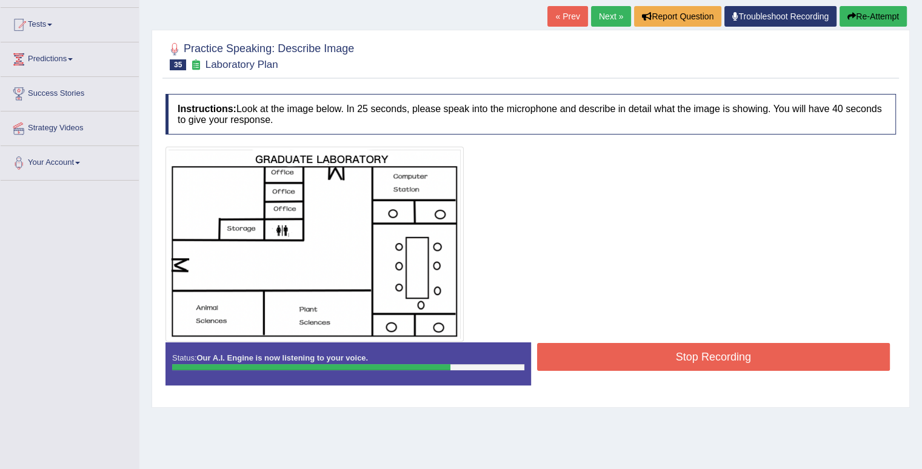
click at [630, 359] on button "Stop Recording" at bounding box center [713, 357] width 353 height 28
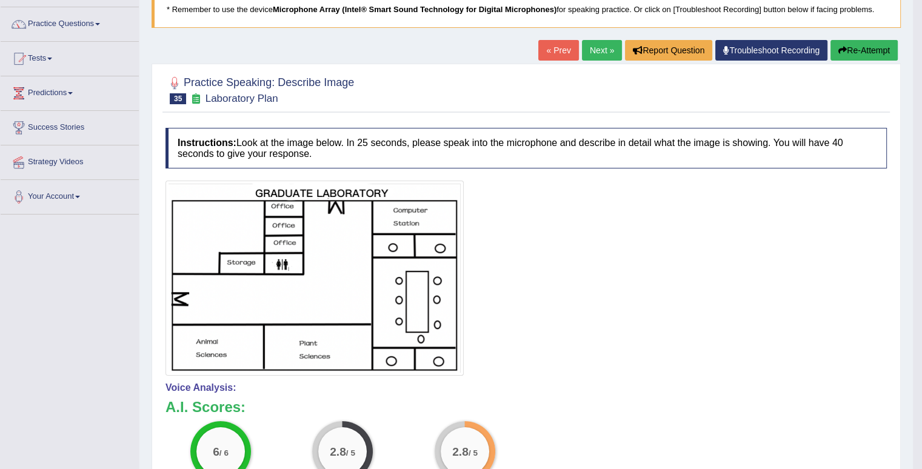
scroll to position [61, 0]
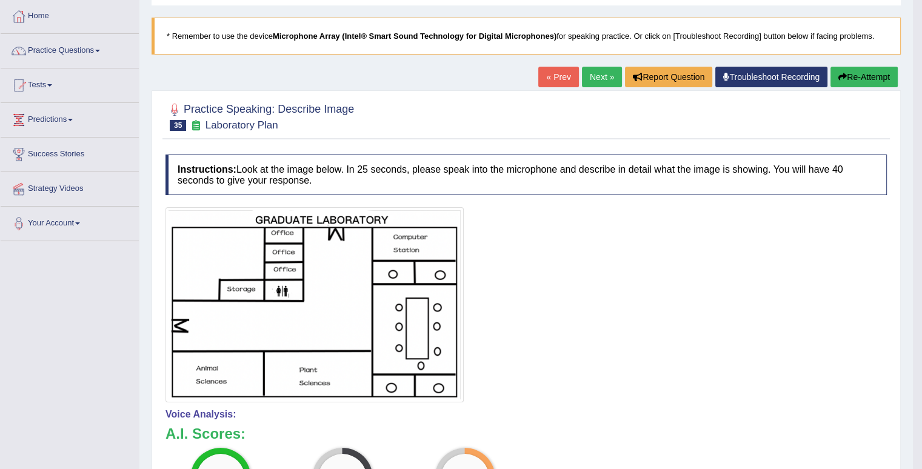
click at [604, 68] on link "Next »" at bounding box center [602, 77] width 40 height 21
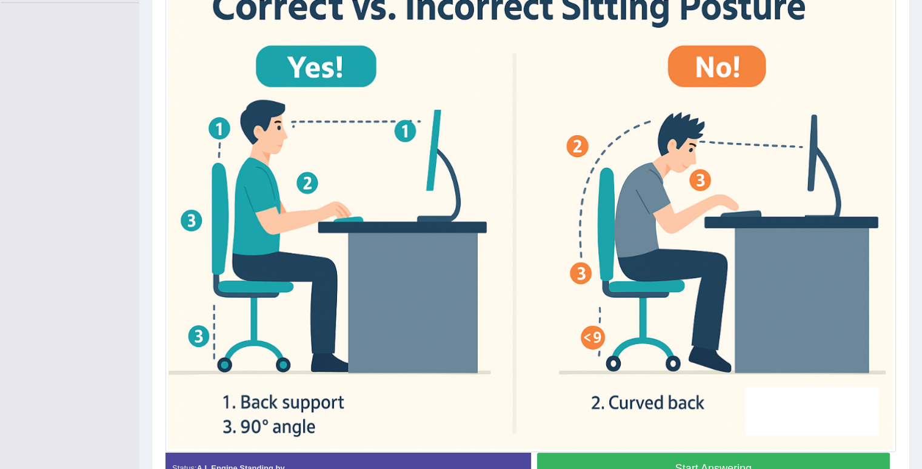
scroll to position [374, 0]
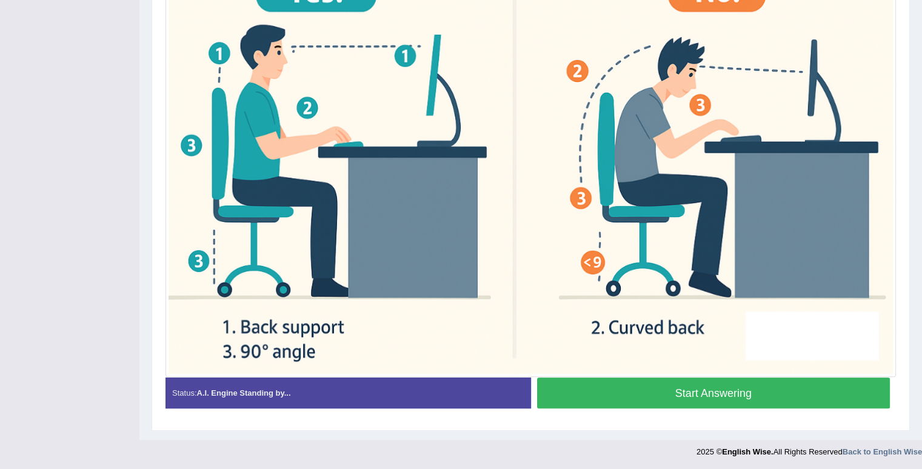
click at [702, 394] on button "Start Answering" at bounding box center [713, 392] width 353 height 31
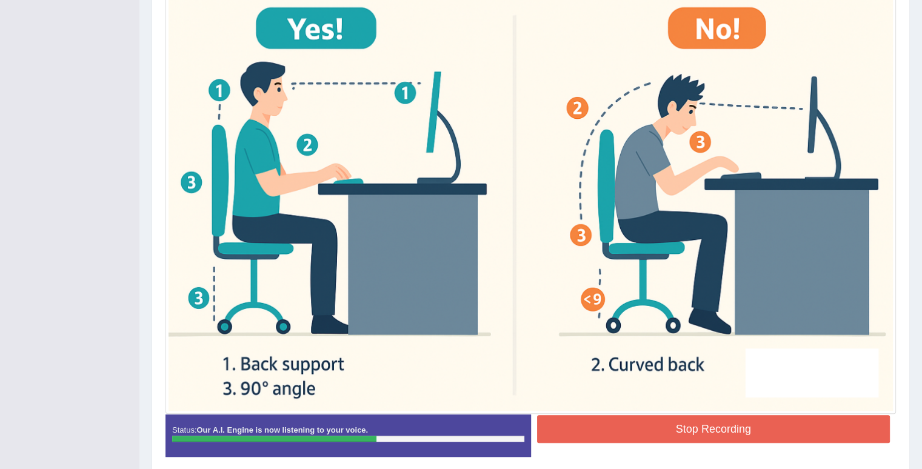
scroll to position [385, 0]
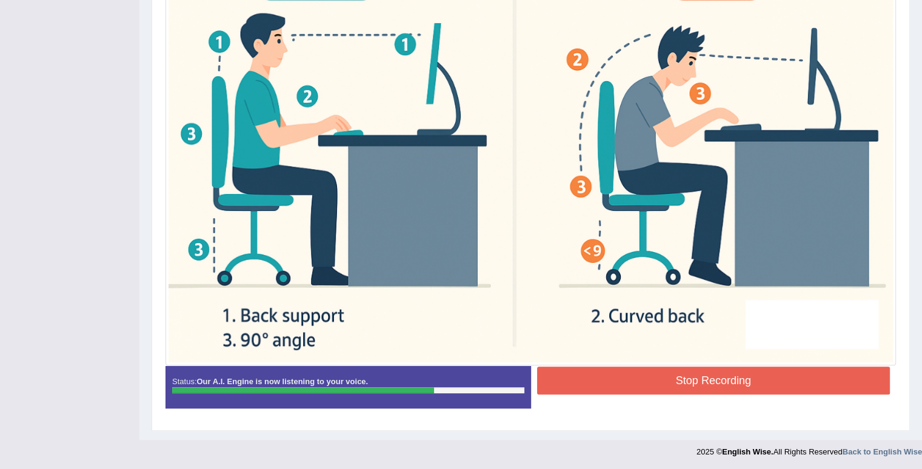
click at [715, 384] on button "Stop Recording" at bounding box center [713, 381] width 353 height 28
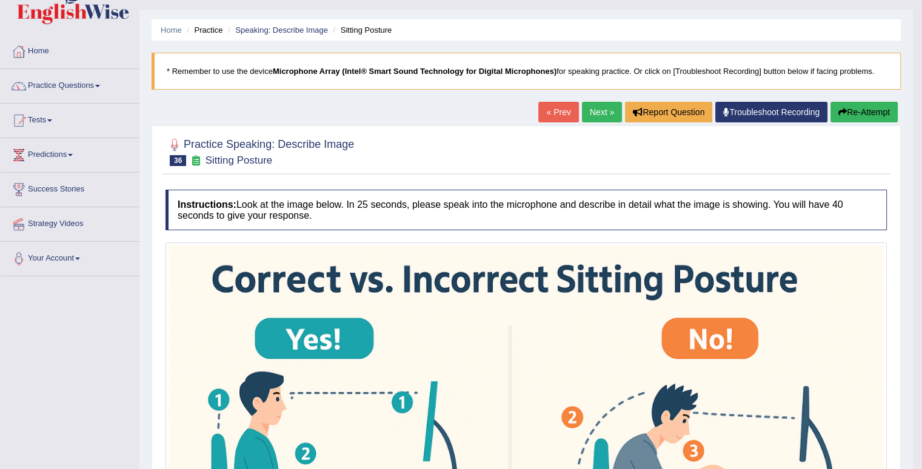
scroll to position [0, 0]
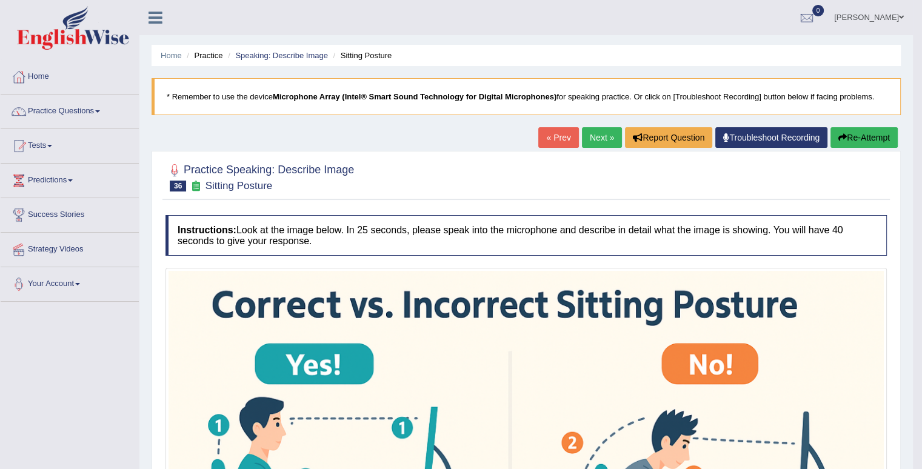
click at [606, 139] on link "Next »" at bounding box center [602, 137] width 40 height 21
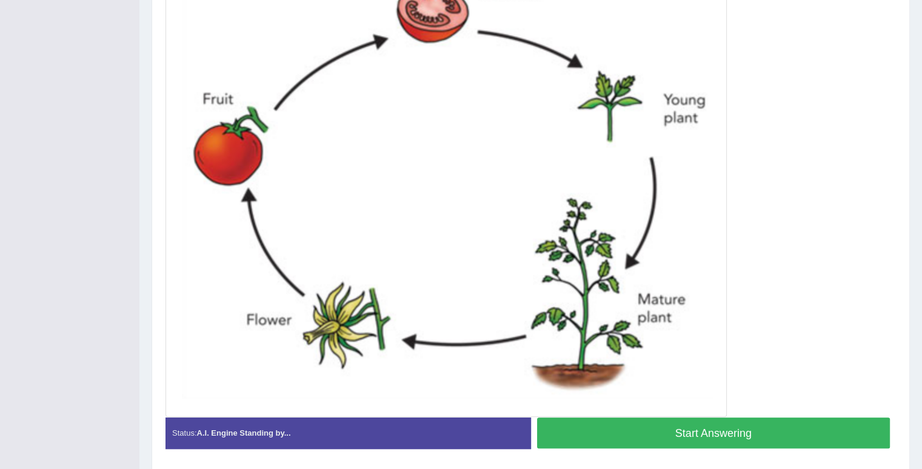
scroll to position [345, 0]
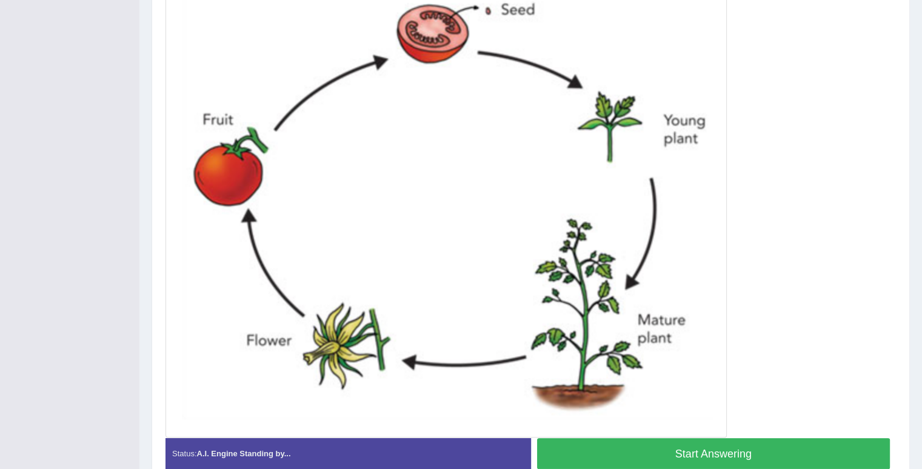
click at [740, 462] on button "Start Answering" at bounding box center [713, 453] width 353 height 31
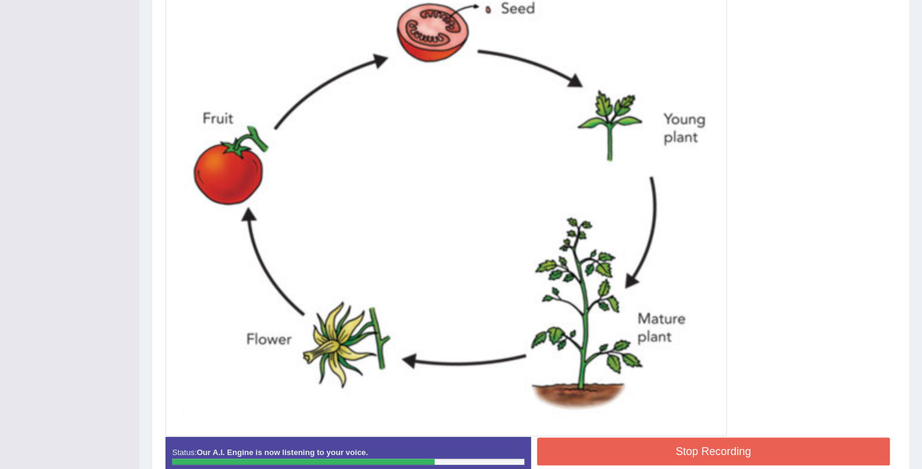
scroll to position [417, 0]
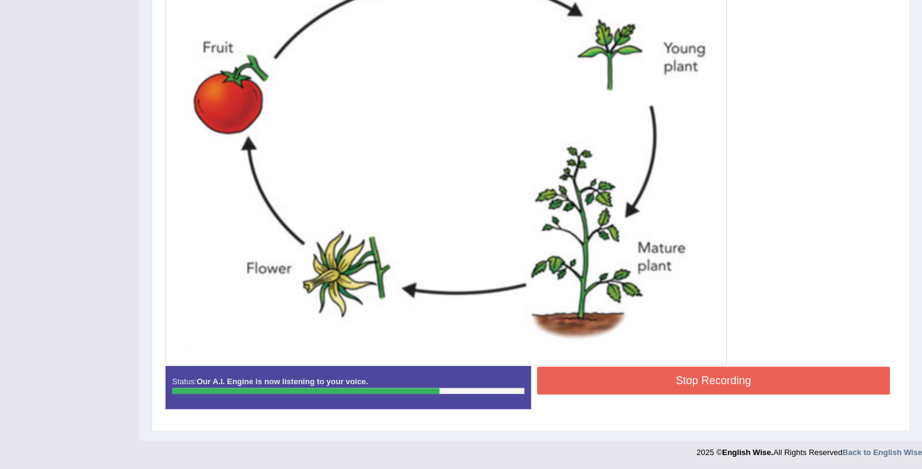
click at [682, 367] on button "Stop Recording" at bounding box center [713, 381] width 353 height 28
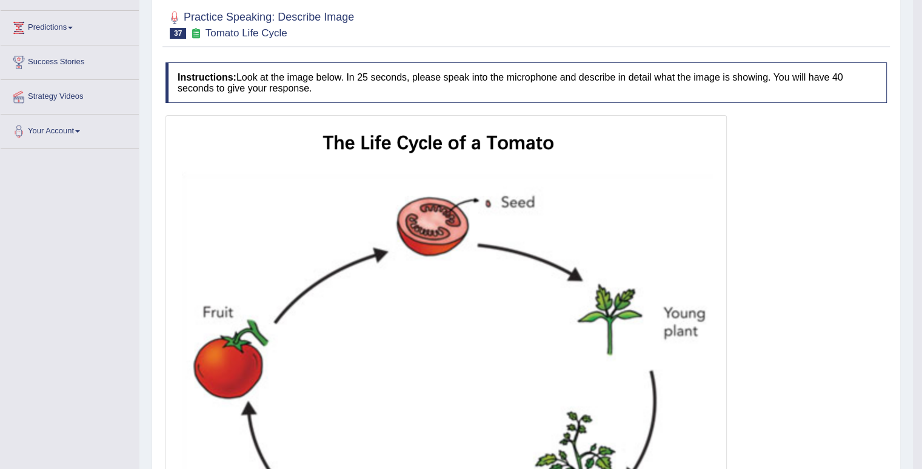
scroll to position [115, 0]
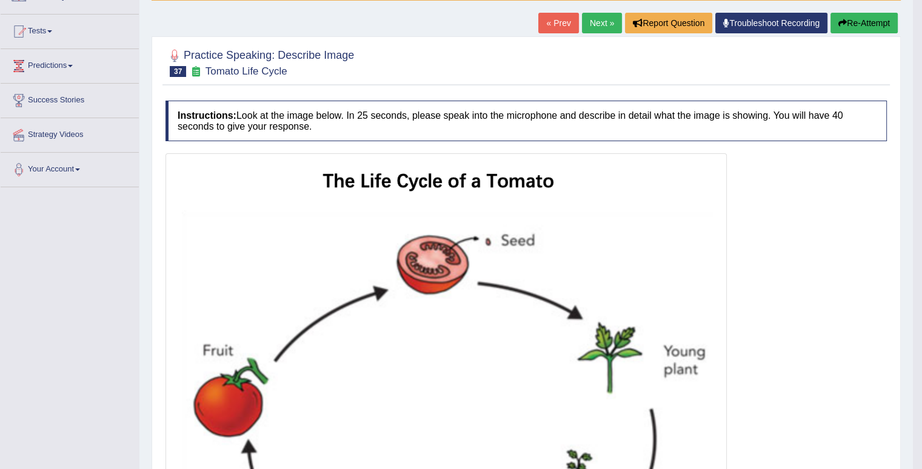
click at [592, 25] on link "Next »" at bounding box center [602, 23] width 40 height 21
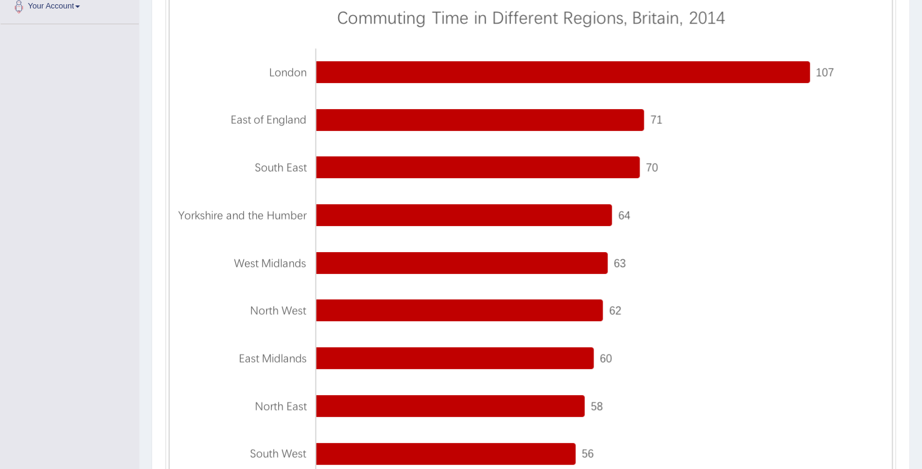
scroll to position [412, 0]
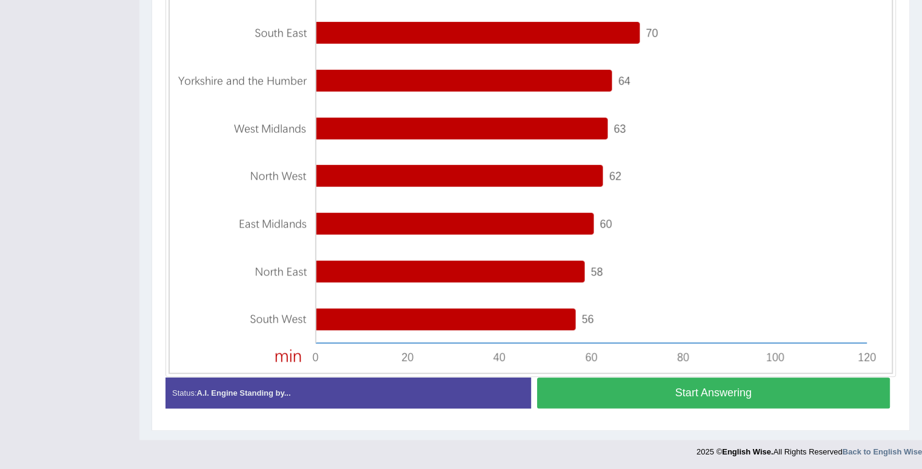
click at [737, 384] on button "Start Answering" at bounding box center [713, 392] width 353 height 31
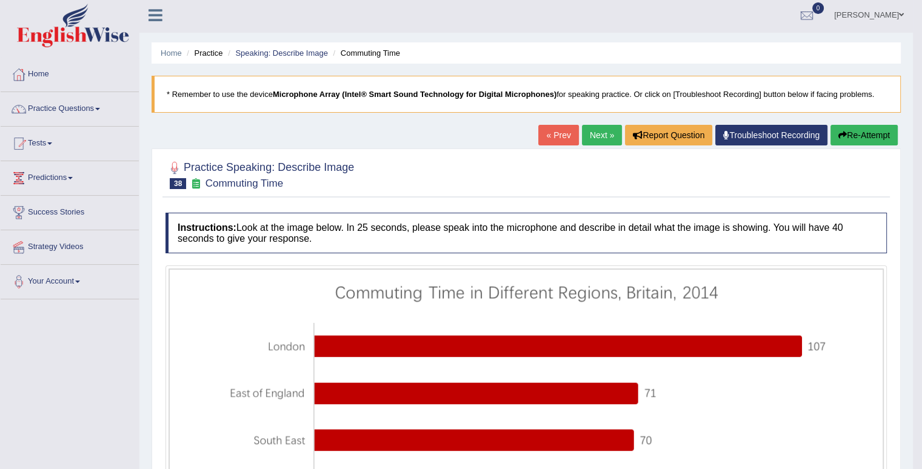
scroll to position [0, 0]
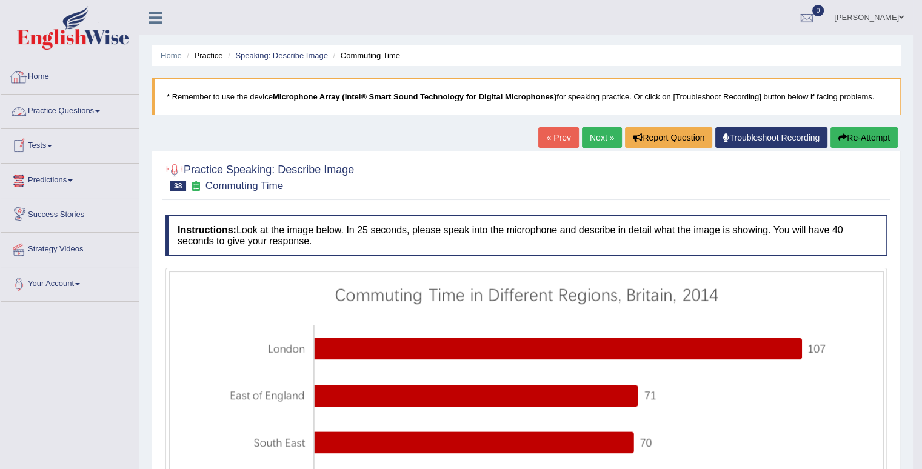
click at [99, 116] on link "Practice Questions" at bounding box center [70, 110] width 138 height 30
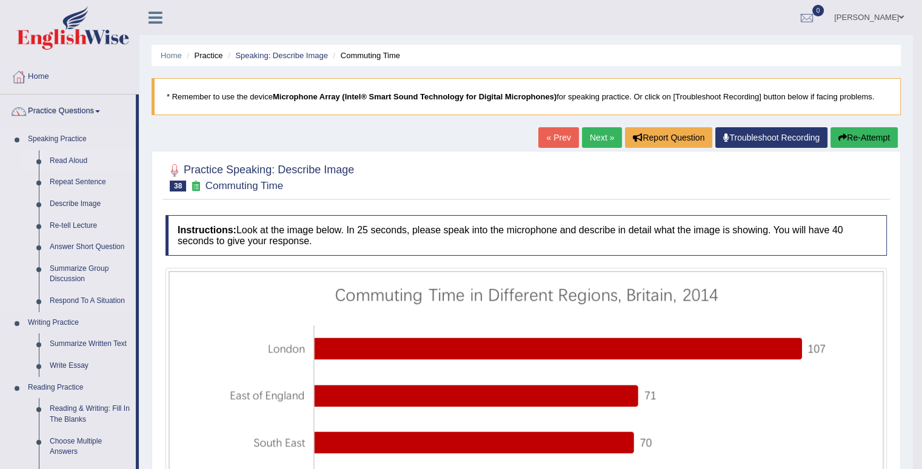
click at [72, 158] on link "Read Aloud" at bounding box center [89, 161] width 91 height 22
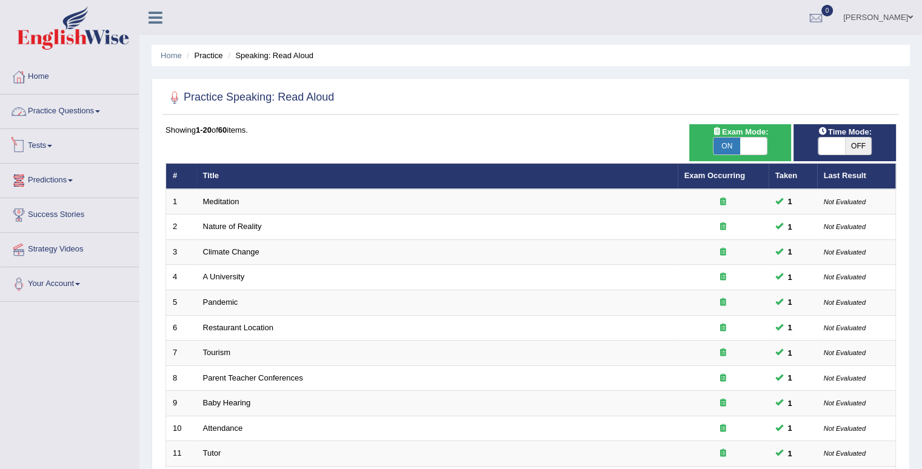
click at [104, 107] on link "Practice Questions" at bounding box center [70, 110] width 138 height 30
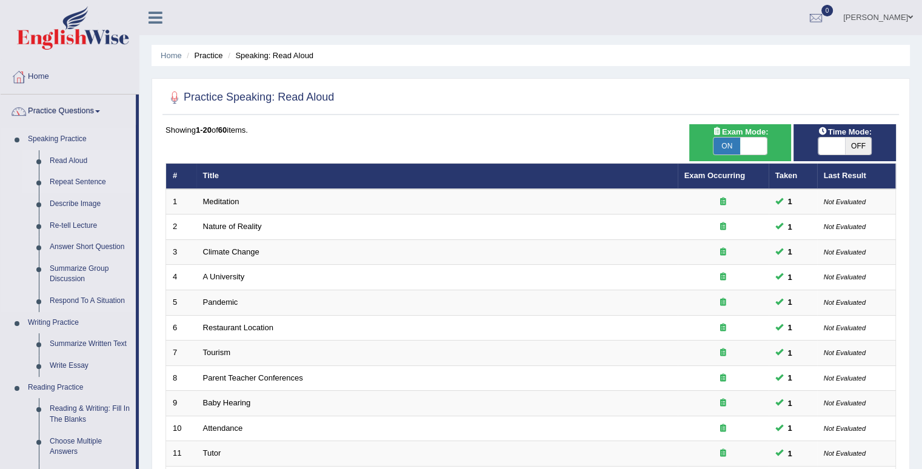
click at [91, 184] on link "Repeat Sentence" at bounding box center [89, 182] width 91 height 22
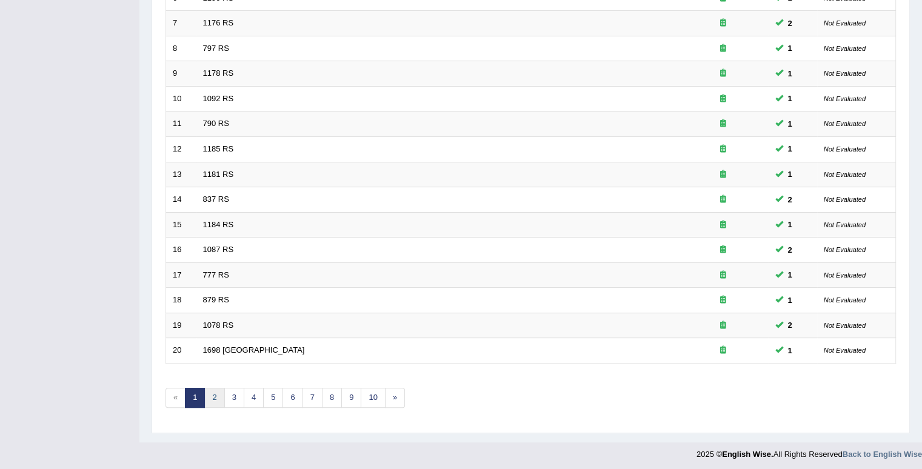
click at [211, 391] on link "2" at bounding box center [214, 398] width 20 height 20
click at [237, 396] on link "3" at bounding box center [234, 398] width 20 height 20
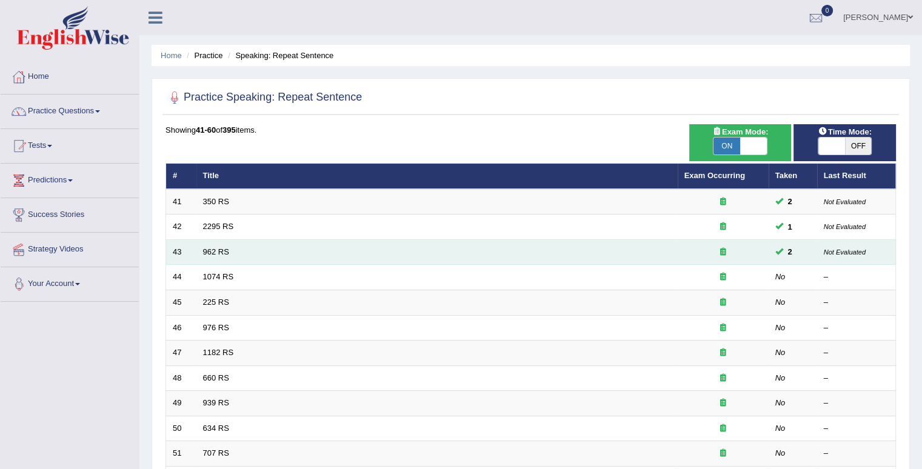
click at [201, 250] on td "962 RS" at bounding box center [436, 251] width 481 height 25
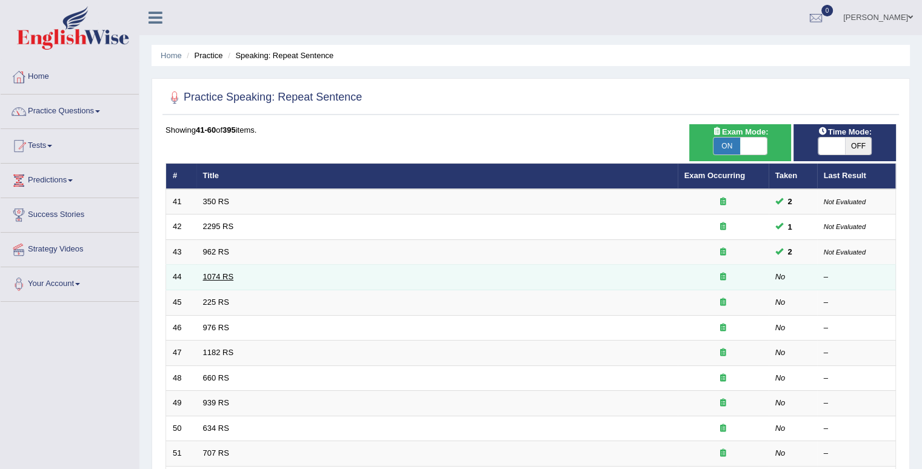
click at [211, 276] on link "1074 RS" at bounding box center [218, 276] width 31 height 9
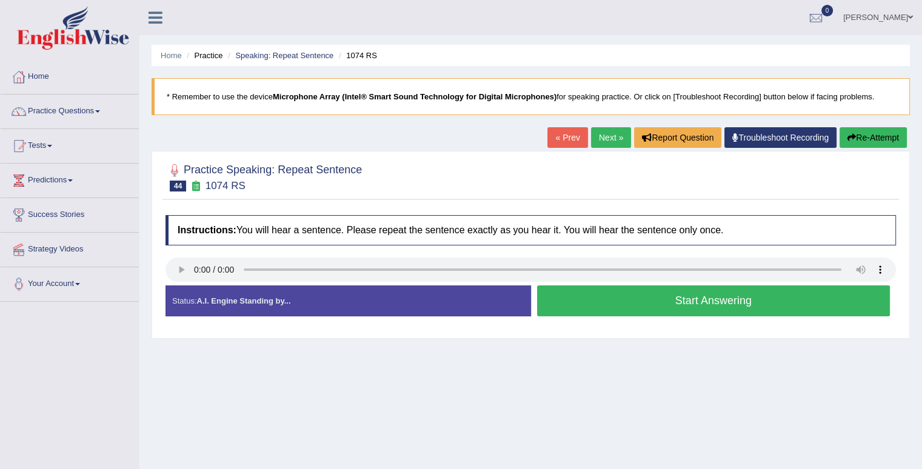
click at [635, 300] on button "Start Answering" at bounding box center [713, 300] width 353 height 31
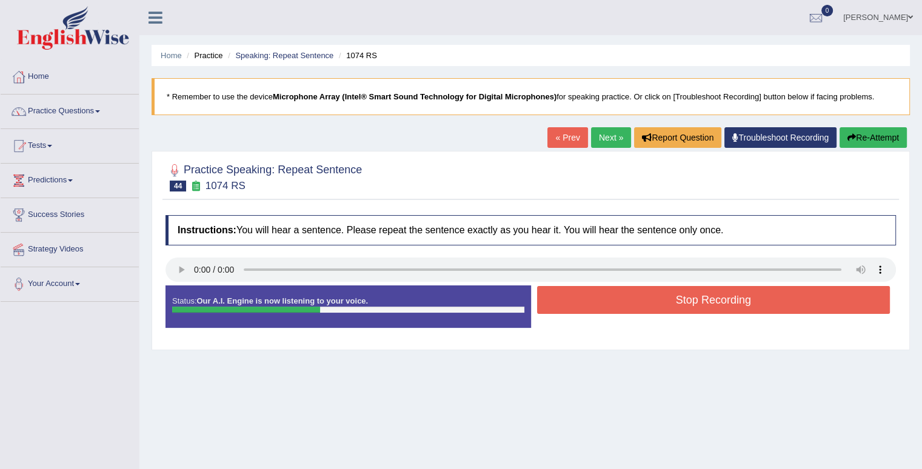
click at [696, 291] on button "Stop Recording" at bounding box center [713, 300] width 353 height 28
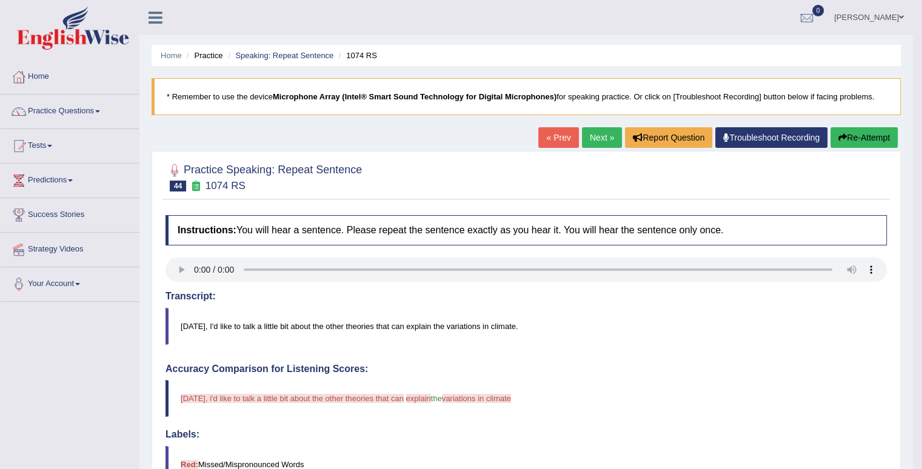
click at [582, 138] on link "Next »" at bounding box center [602, 137] width 40 height 21
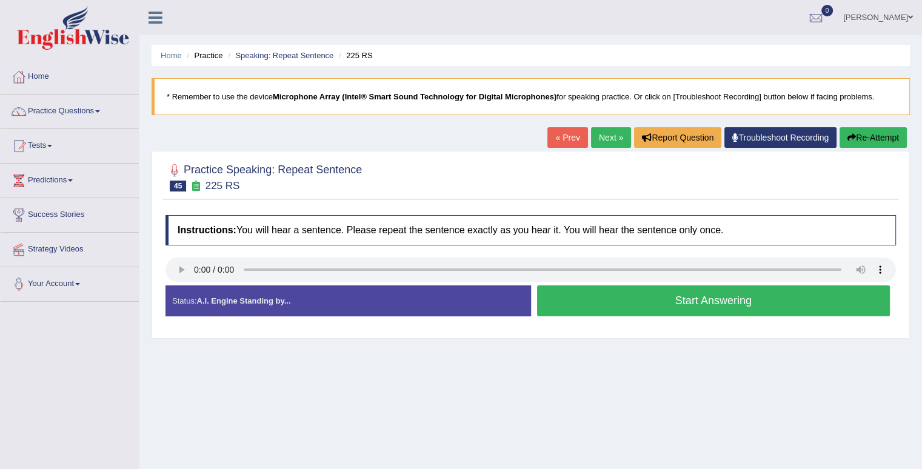
click at [701, 299] on button "Start Answering" at bounding box center [713, 300] width 353 height 31
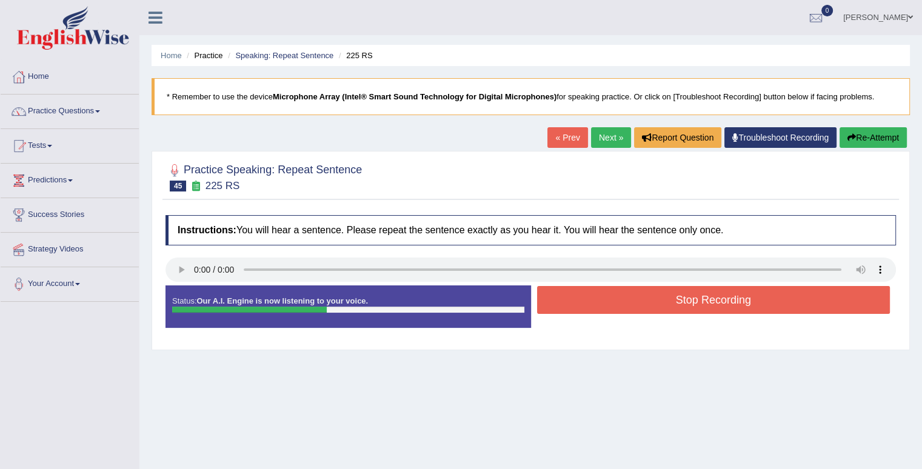
click at [670, 297] on button "Stop Recording" at bounding box center [713, 300] width 353 height 28
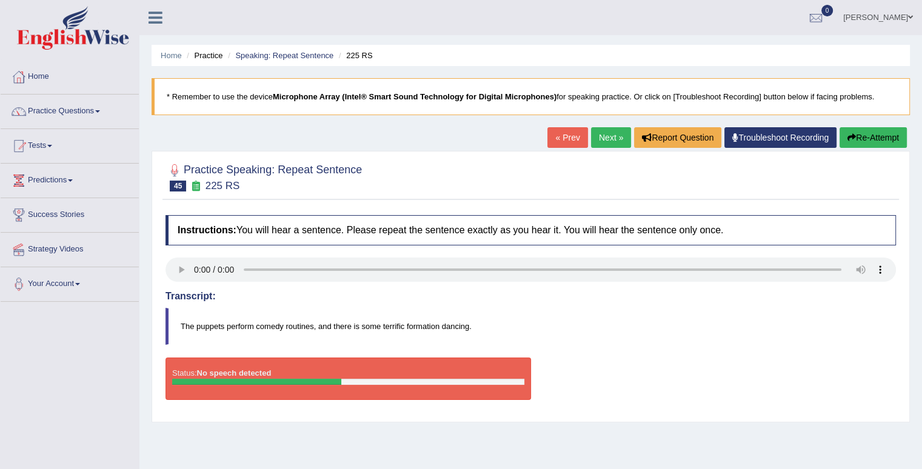
click at [883, 139] on button "Re-Attempt" at bounding box center [872, 137] width 67 height 21
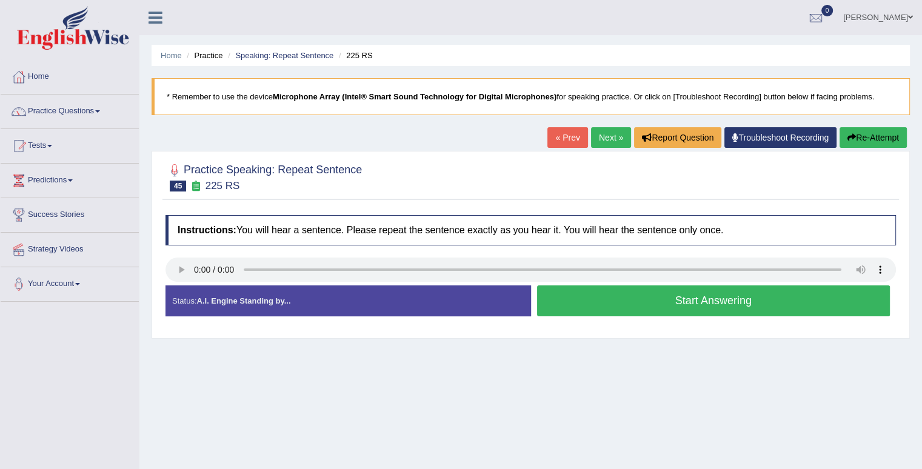
click at [618, 302] on button "Start Answering" at bounding box center [713, 300] width 353 height 31
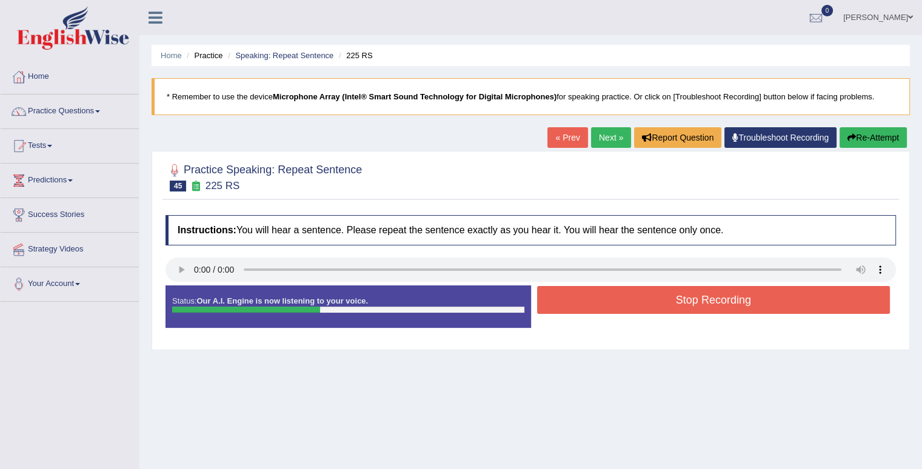
click at [618, 302] on button "Stop Recording" at bounding box center [713, 300] width 353 height 28
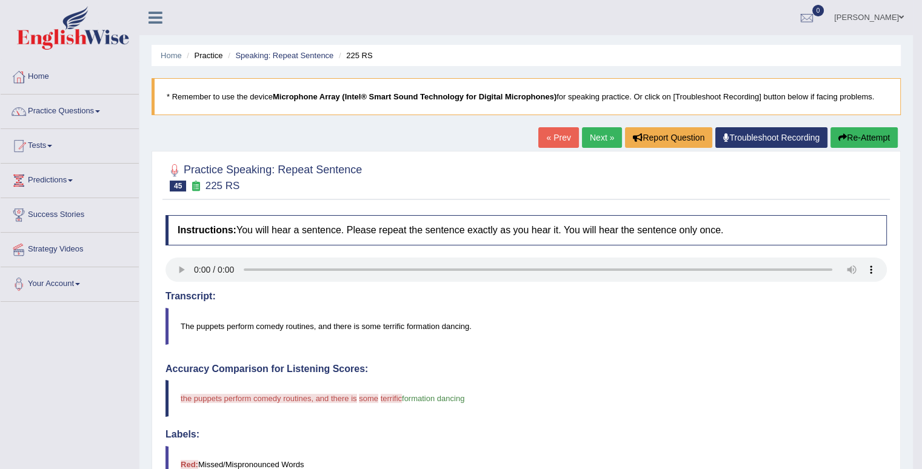
click at [839, 141] on icon "button" at bounding box center [842, 137] width 8 height 8
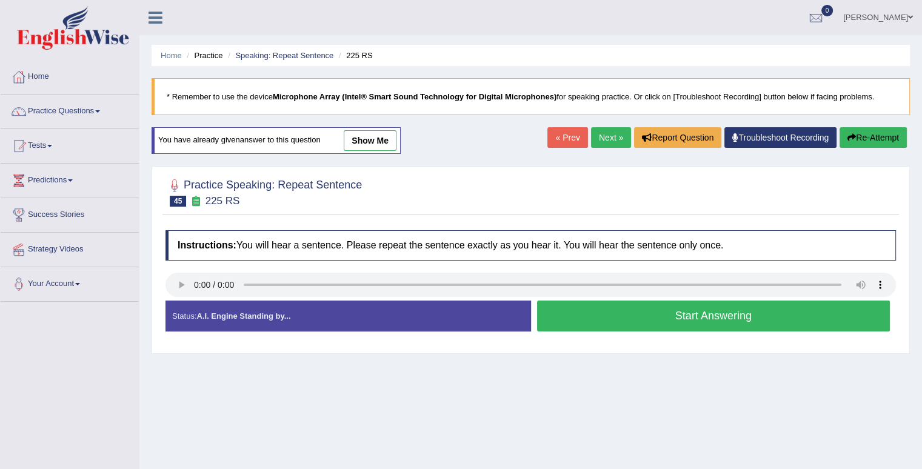
click at [606, 141] on link "Next »" at bounding box center [611, 137] width 40 height 21
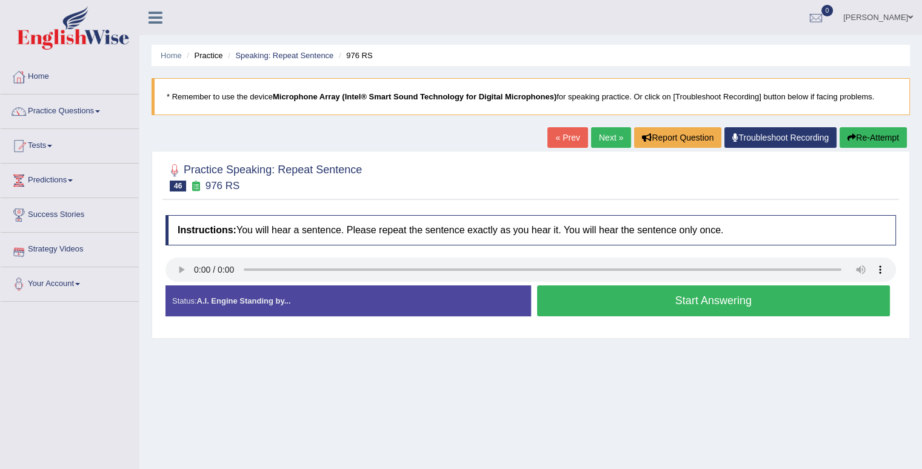
click at [560, 295] on button "Start Answering" at bounding box center [713, 300] width 353 height 31
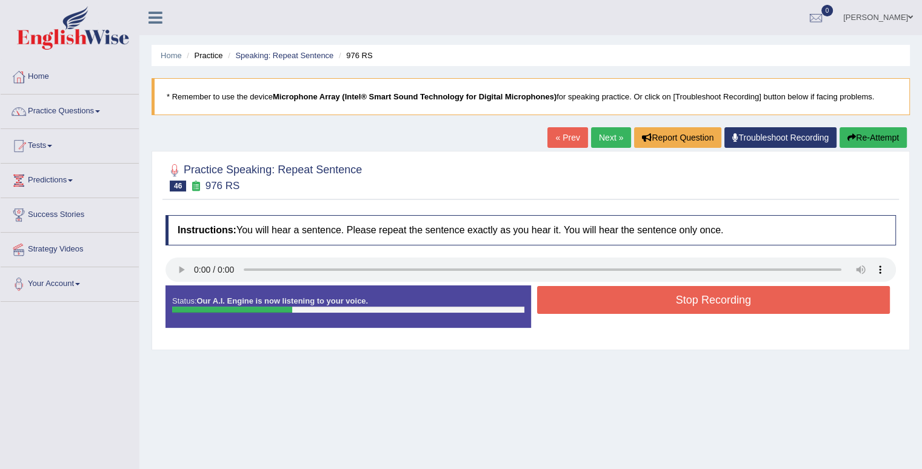
click at [558, 299] on button "Stop Recording" at bounding box center [713, 300] width 353 height 28
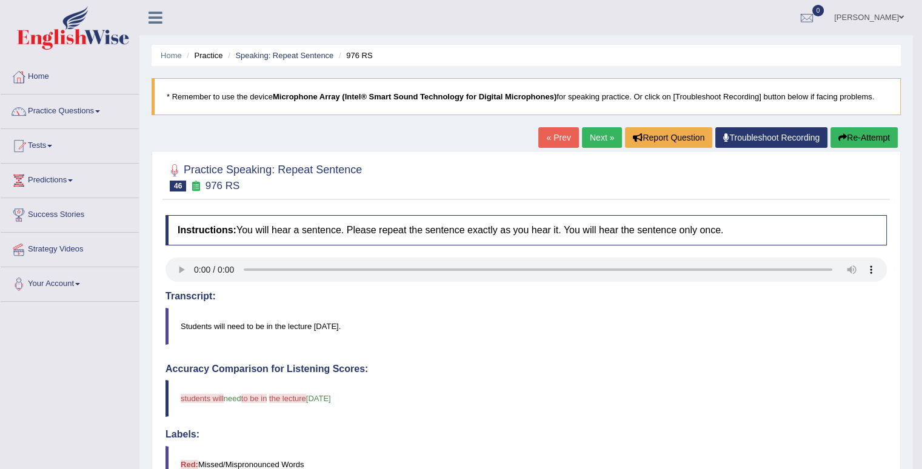
click at [556, 141] on link "« Prev" at bounding box center [558, 137] width 40 height 21
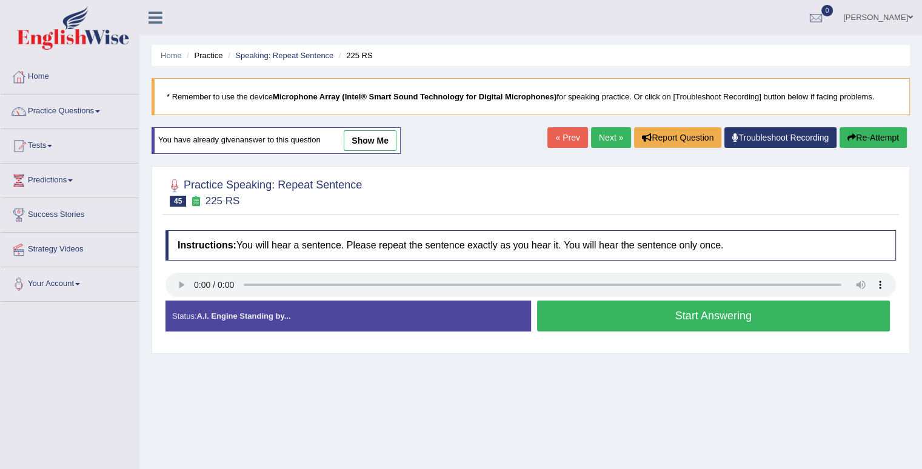
click at [751, 318] on button "Start Answering" at bounding box center [713, 316] width 353 height 31
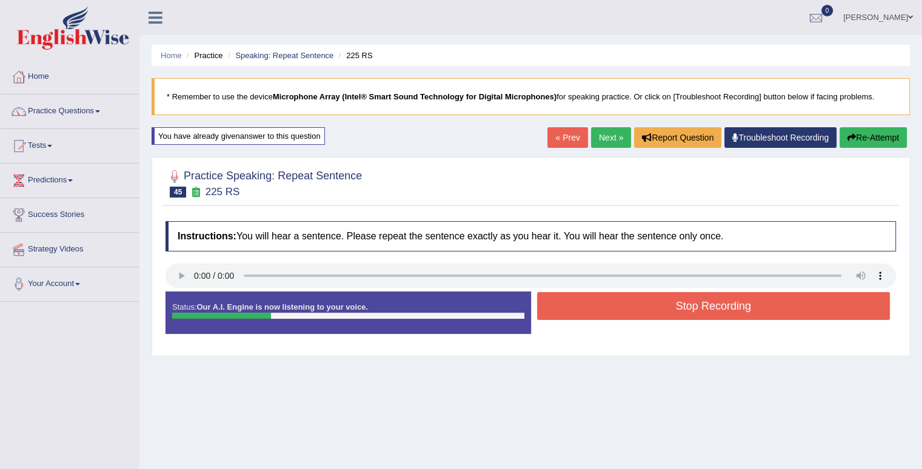
click at [759, 317] on button "Stop Recording" at bounding box center [713, 306] width 353 height 28
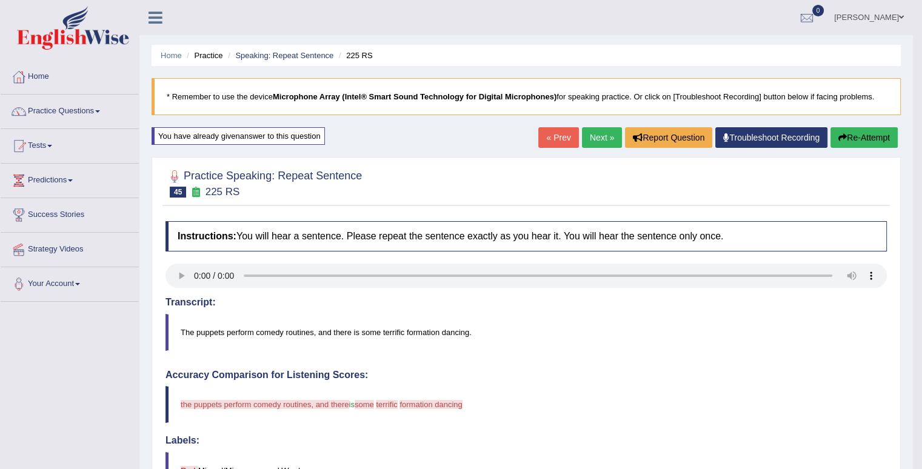
drag, startPoint x: 577, startPoint y: 146, endPoint x: 584, endPoint y: 141, distance: 8.7
click at [582, 145] on link "Next »" at bounding box center [602, 137] width 40 height 21
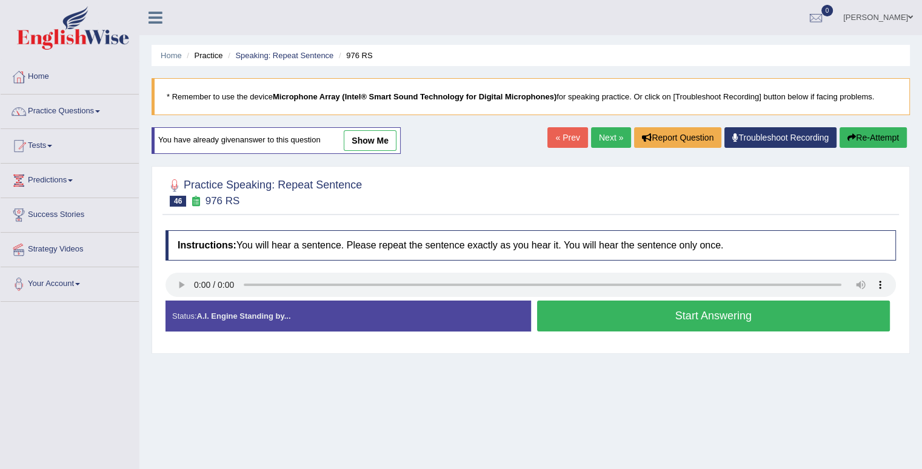
click at [618, 135] on link "Next »" at bounding box center [611, 137] width 40 height 21
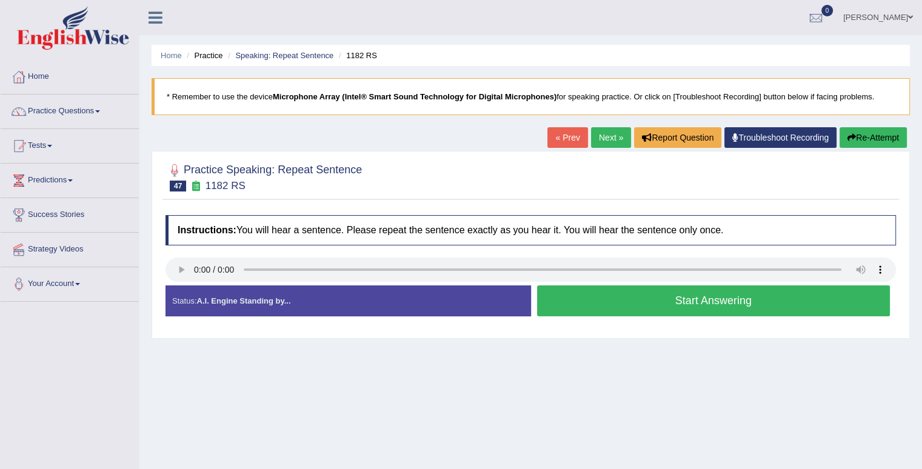
click at [648, 291] on button "Start Answering" at bounding box center [713, 300] width 353 height 31
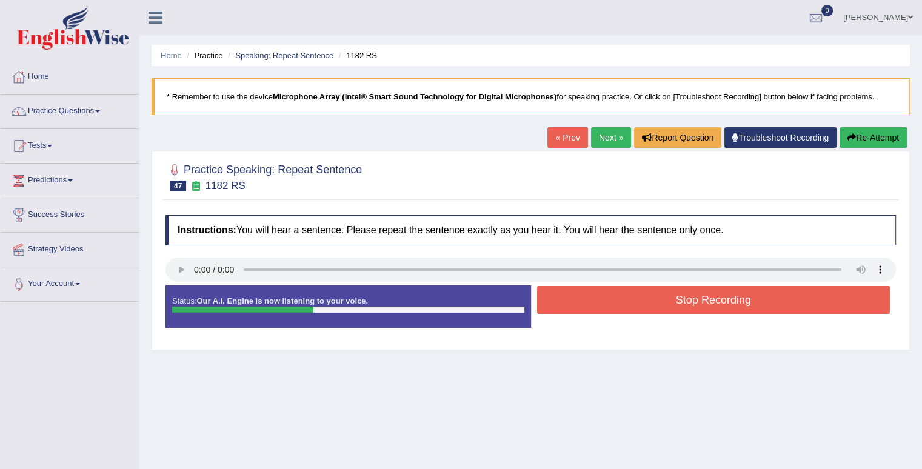
click at [656, 287] on button "Stop Recording" at bounding box center [713, 300] width 353 height 28
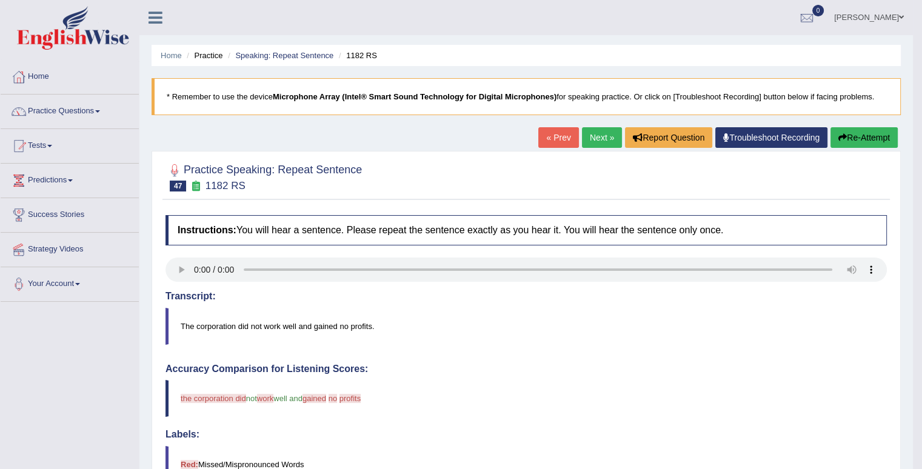
click at [602, 139] on link "Next »" at bounding box center [602, 137] width 40 height 21
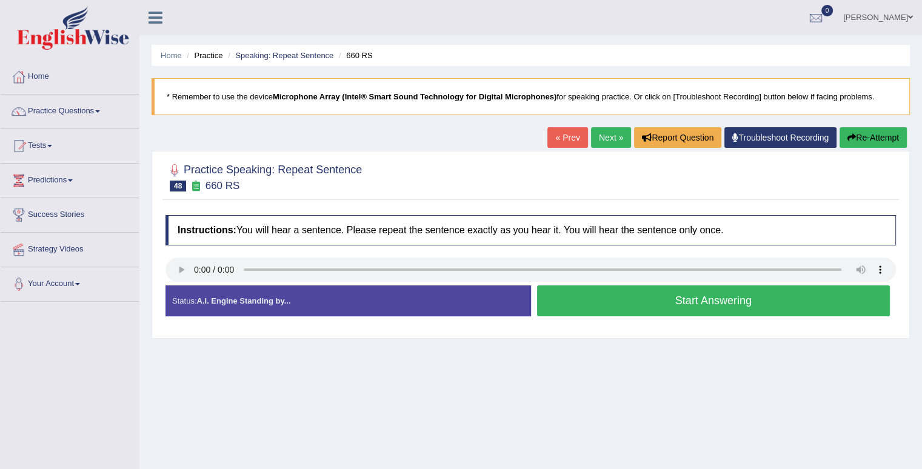
click at [671, 296] on button "Start Answering" at bounding box center [713, 300] width 353 height 31
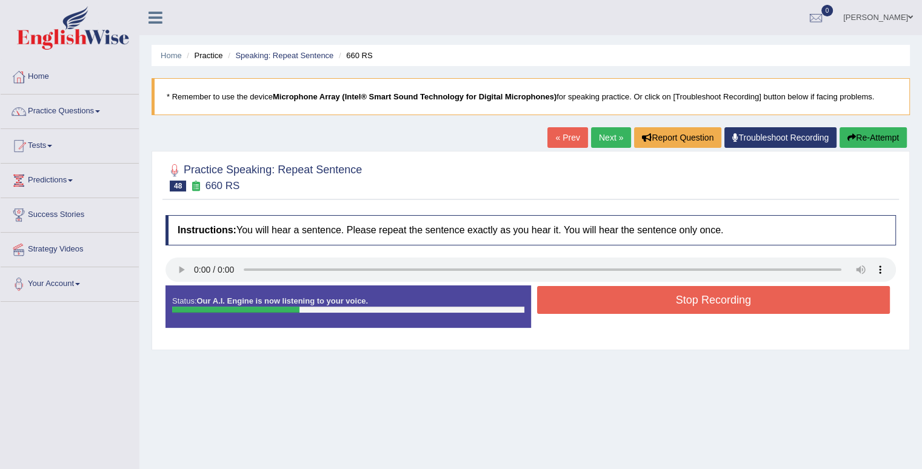
click at [674, 299] on button "Stop Recording" at bounding box center [713, 300] width 353 height 28
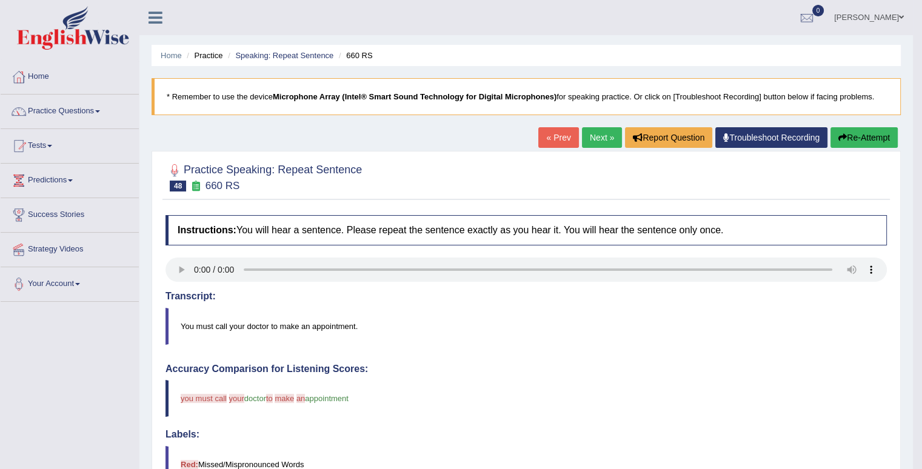
click at [596, 140] on link "Next »" at bounding box center [602, 137] width 40 height 21
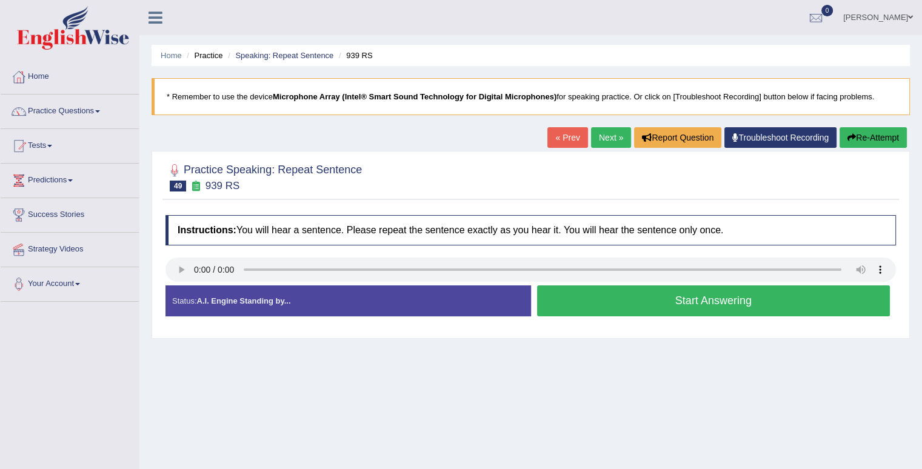
click at [583, 303] on button "Start Answering" at bounding box center [713, 300] width 353 height 31
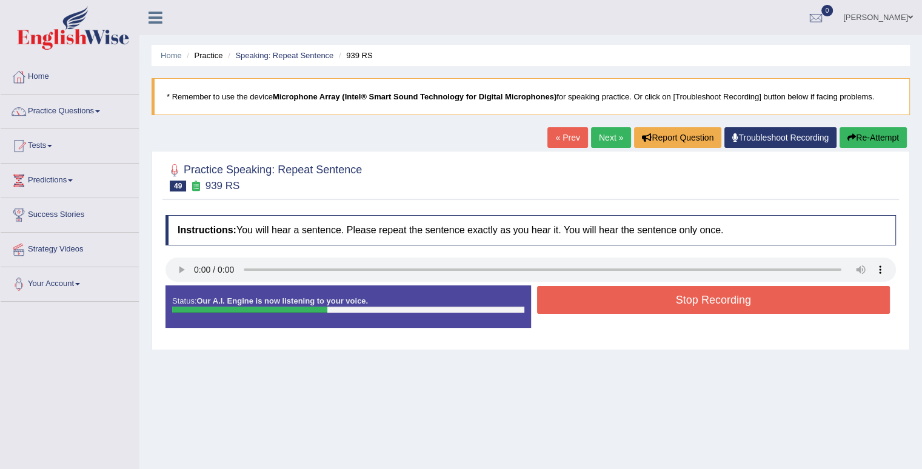
click at [597, 296] on button "Stop Recording" at bounding box center [713, 300] width 353 height 28
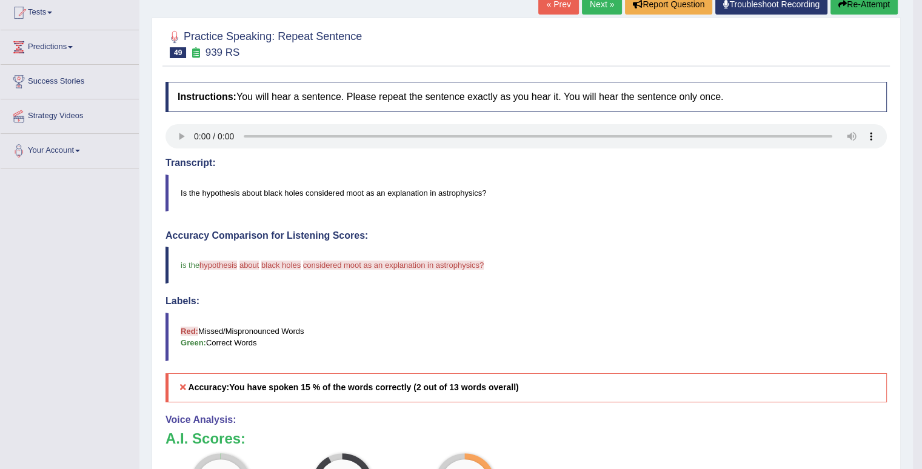
scroll to position [61, 0]
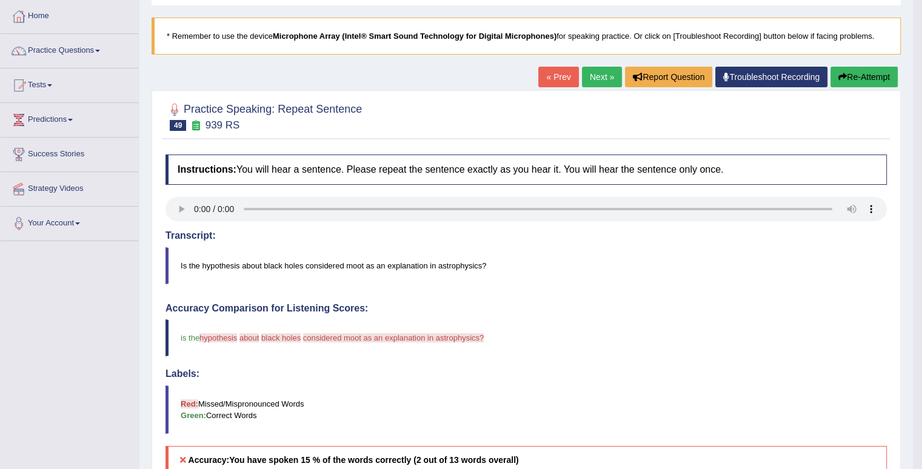
click at [597, 78] on link "Next »" at bounding box center [602, 77] width 40 height 21
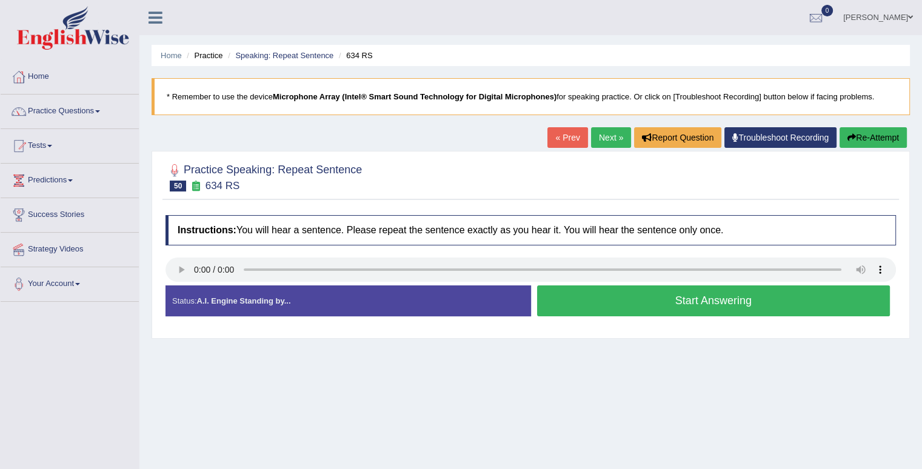
click at [574, 293] on button "Start Answering" at bounding box center [713, 300] width 353 height 31
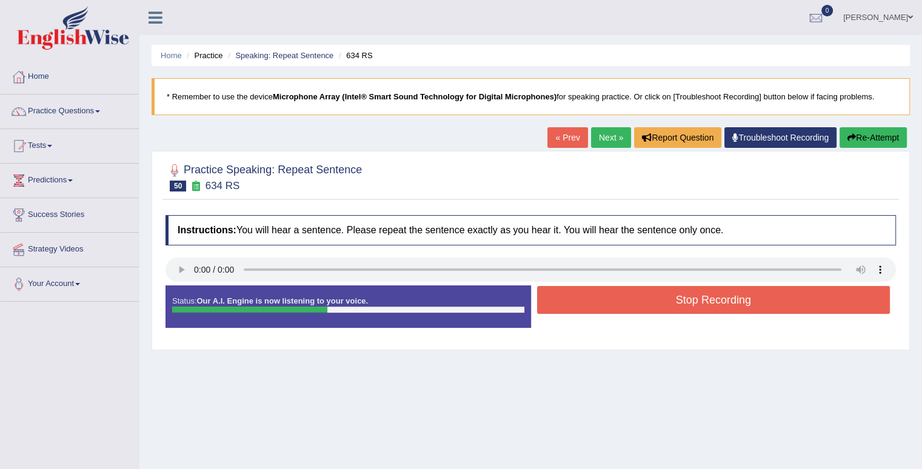
click at [575, 293] on button "Stop Recording" at bounding box center [713, 300] width 353 height 28
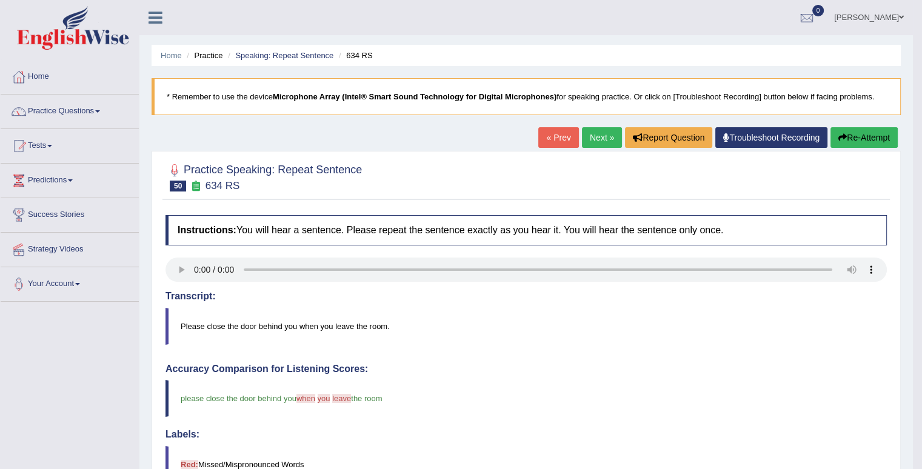
click at [590, 135] on link "Next »" at bounding box center [602, 137] width 40 height 21
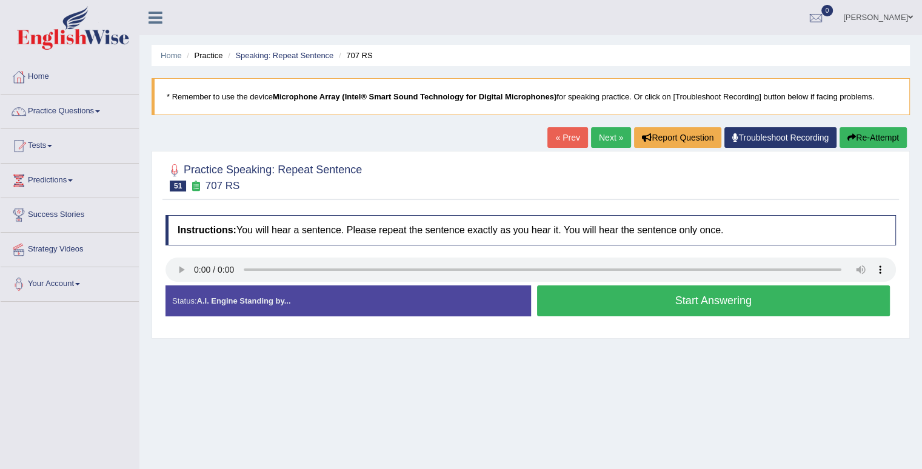
click at [588, 301] on button "Start Answering" at bounding box center [713, 300] width 353 height 31
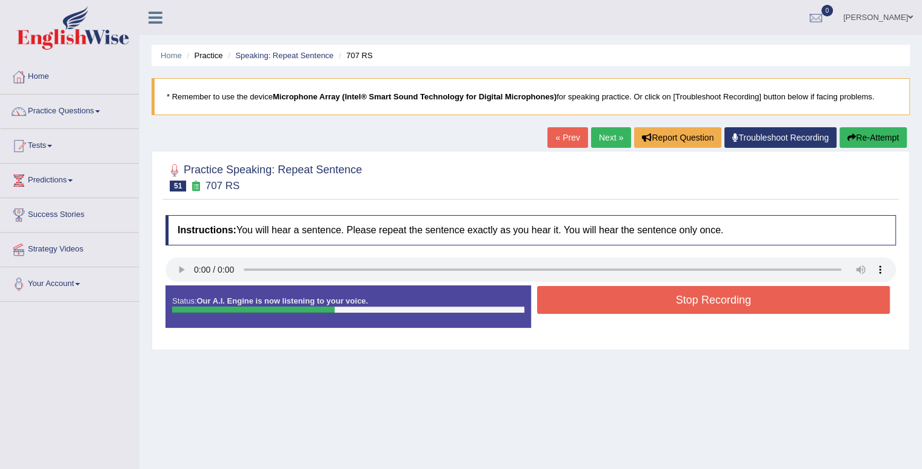
click at [588, 299] on button "Stop Recording" at bounding box center [713, 300] width 353 height 28
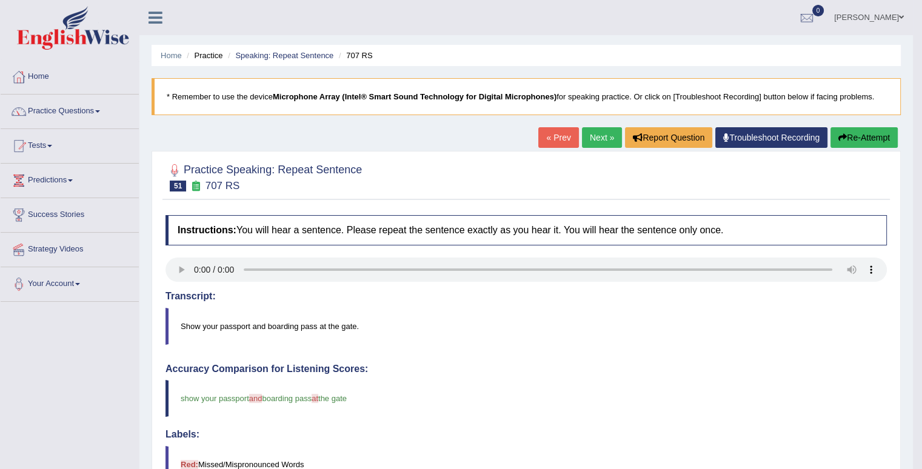
click at [597, 134] on link "Next »" at bounding box center [602, 137] width 40 height 21
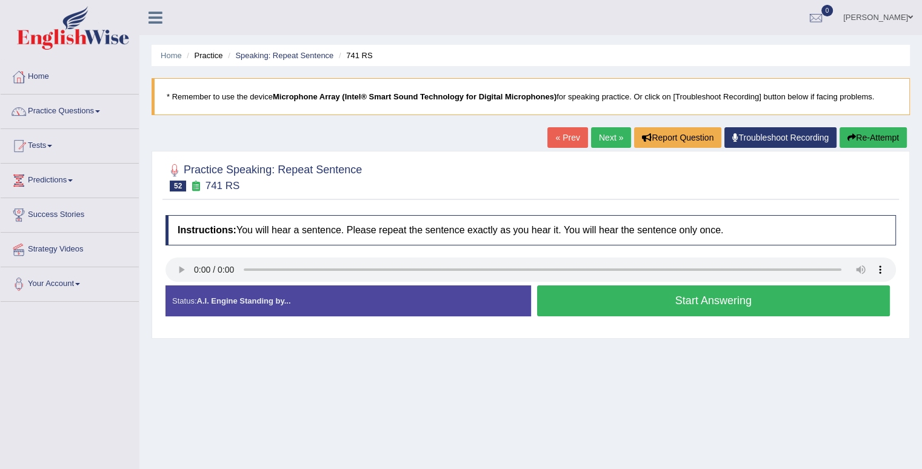
click at [598, 311] on button "Start Answering" at bounding box center [713, 300] width 353 height 31
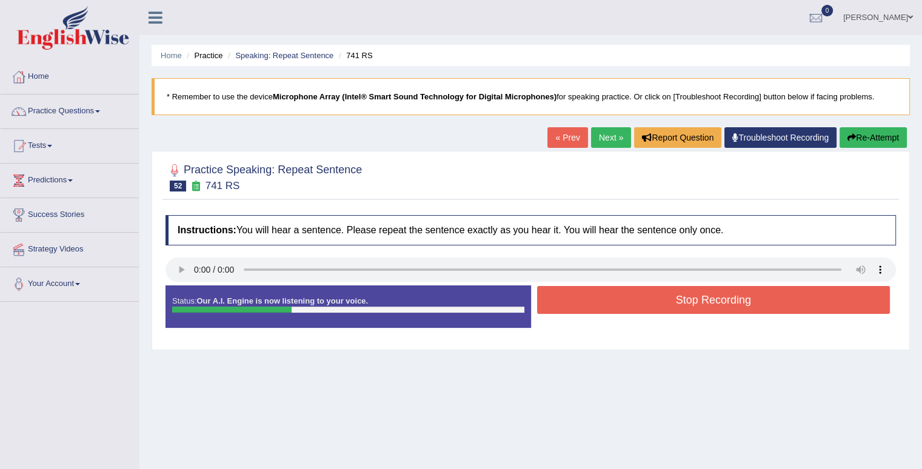
click at [637, 307] on button "Stop Recording" at bounding box center [713, 300] width 353 height 28
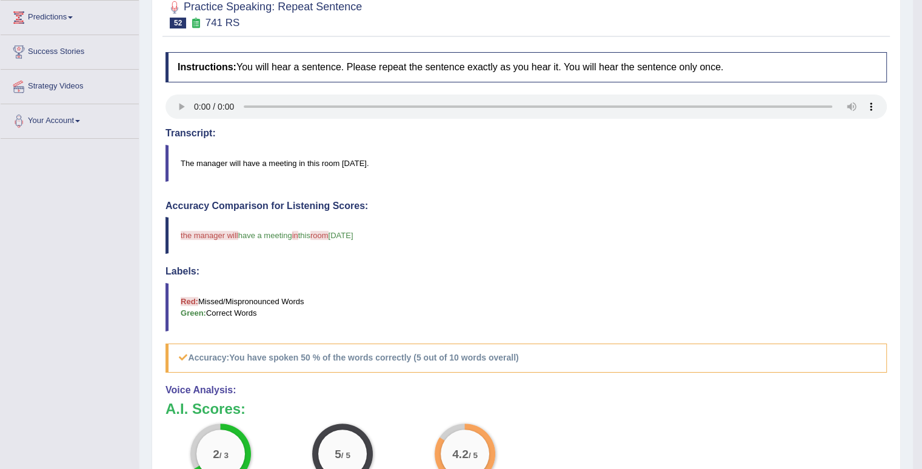
scroll to position [61, 0]
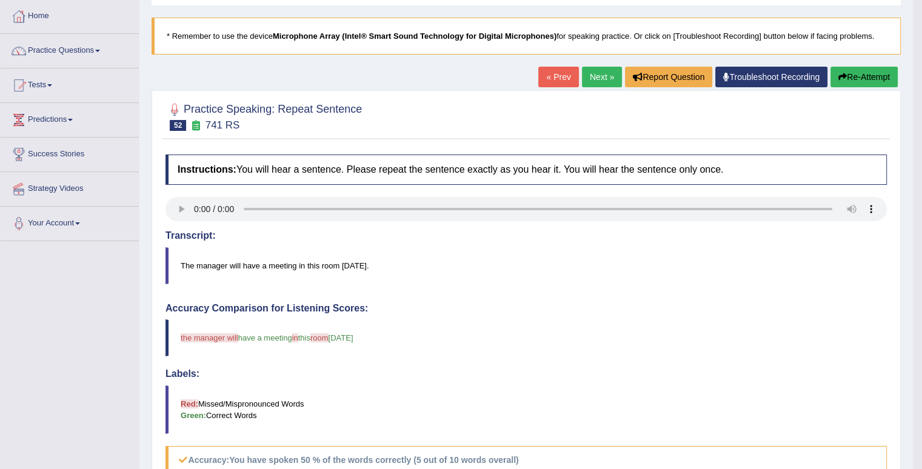
click at [872, 73] on button "Re-Attempt" at bounding box center [863, 77] width 67 height 21
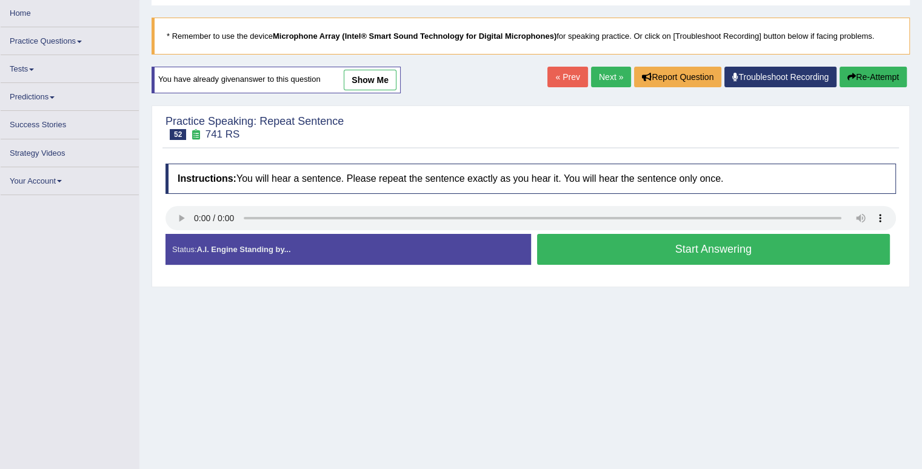
scroll to position [61, 0]
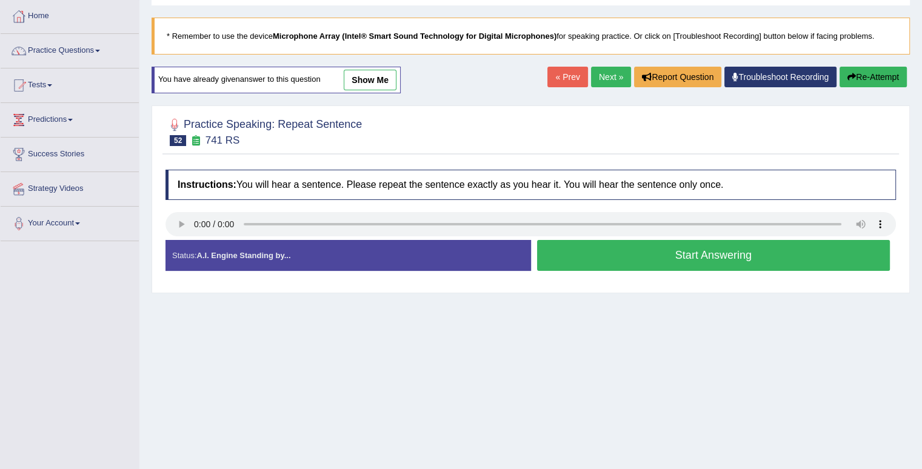
click at [609, 250] on button "Start Answering" at bounding box center [713, 255] width 353 height 31
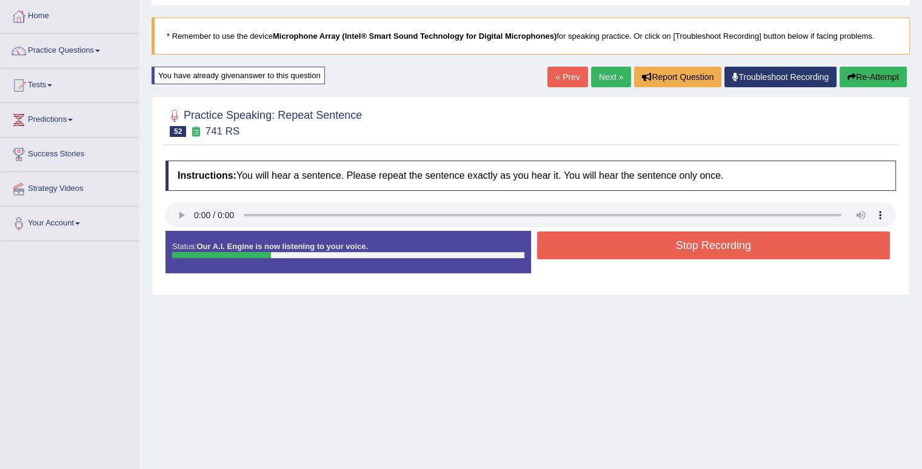
click at [610, 250] on button "Stop Recording" at bounding box center [713, 245] width 353 height 28
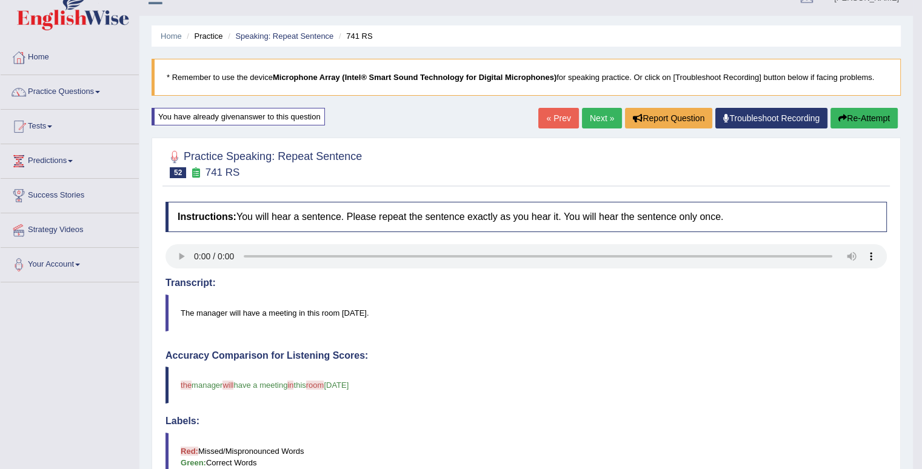
scroll to position [0, 0]
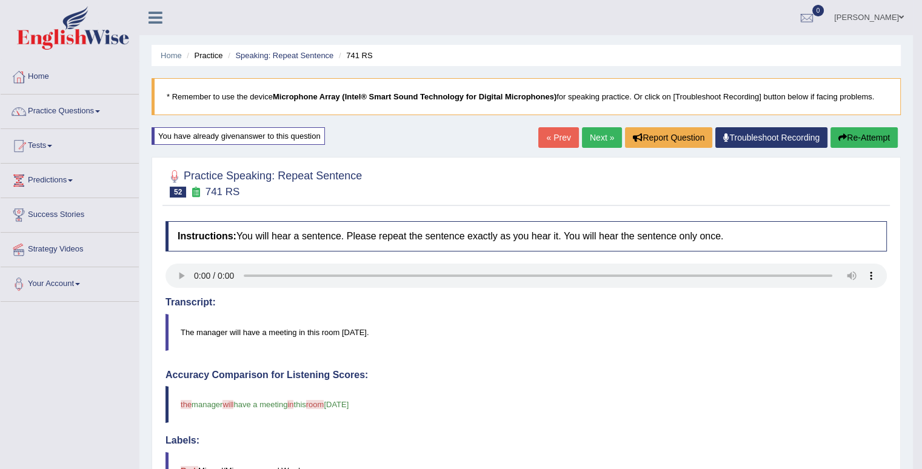
click at [597, 136] on link "Next »" at bounding box center [602, 137] width 40 height 21
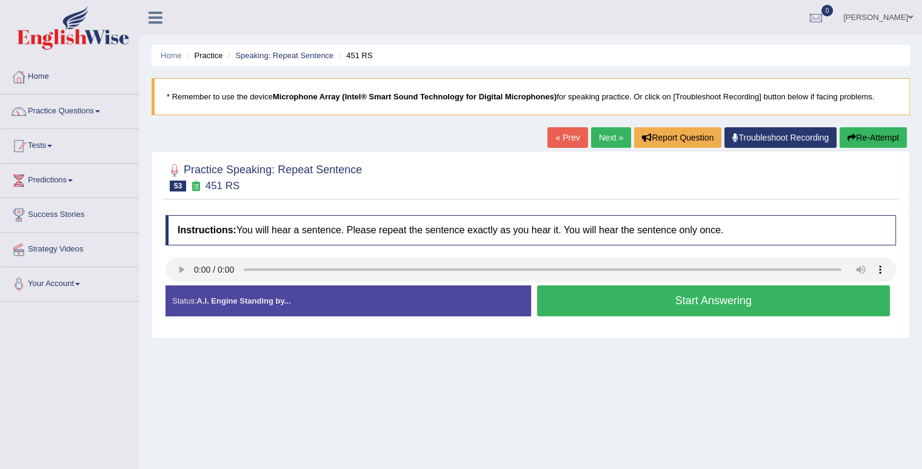
click at [693, 305] on button "Start Answering" at bounding box center [713, 300] width 353 height 31
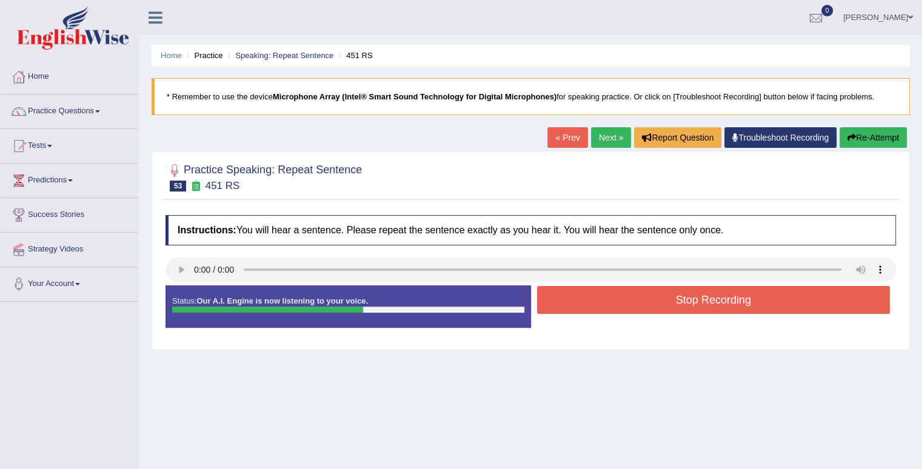
click at [691, 305] on button "Stop Recording" at bounding box center [713, 300] width 353 height 28
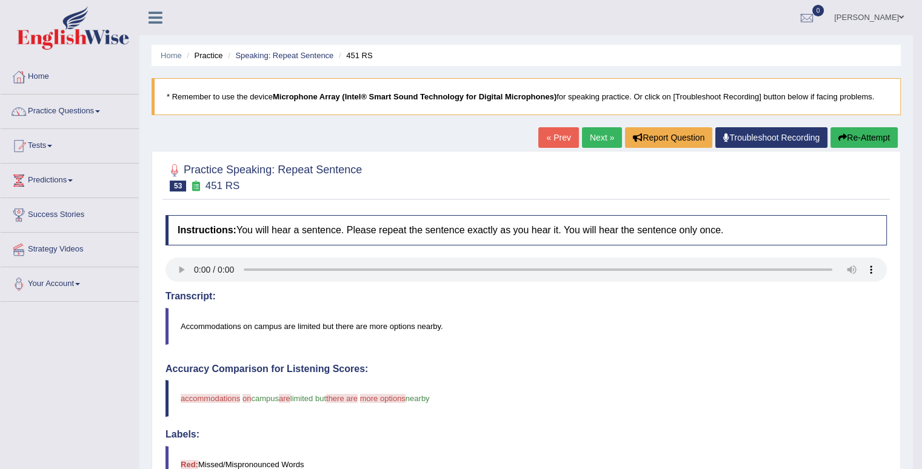
click at [596, 142] on link "Next »" at bounding box center [602, 137] width 40 height 21
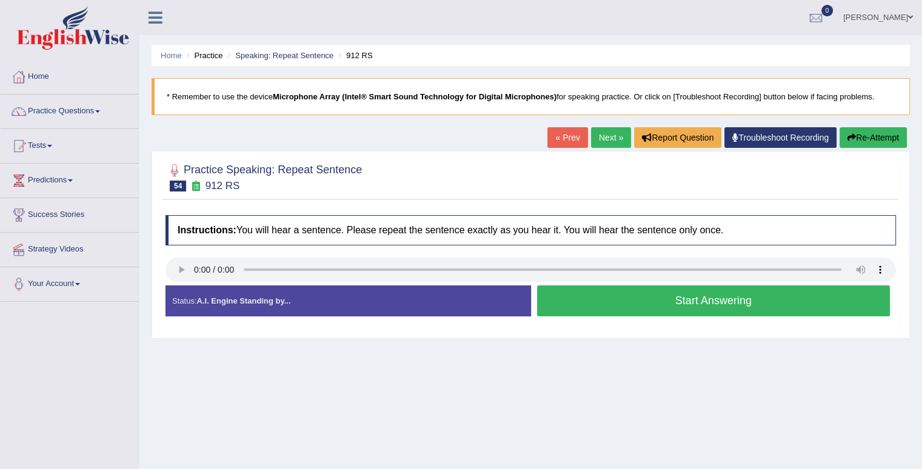
click at [590, 294] on button "Start Answering" at bounding box center [713, 300] width 353 height 31
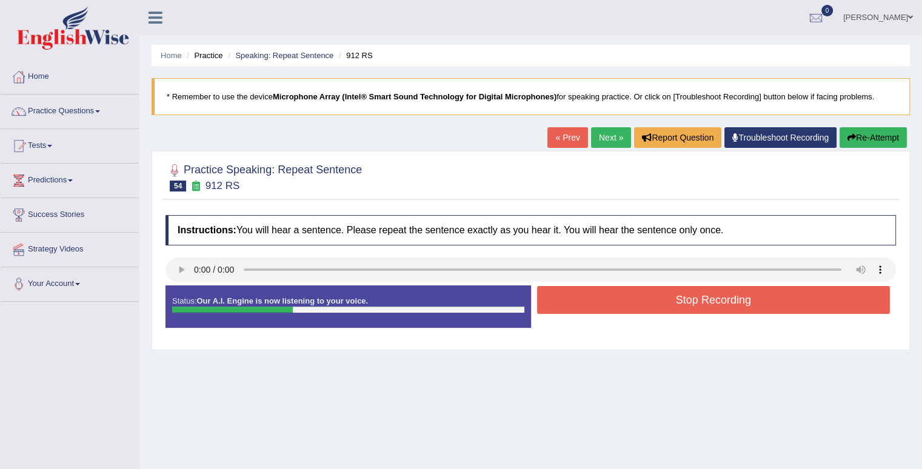
click at [590, 294] on button "Stop Recording" at bounding box center [713, 300] width 353 height 28
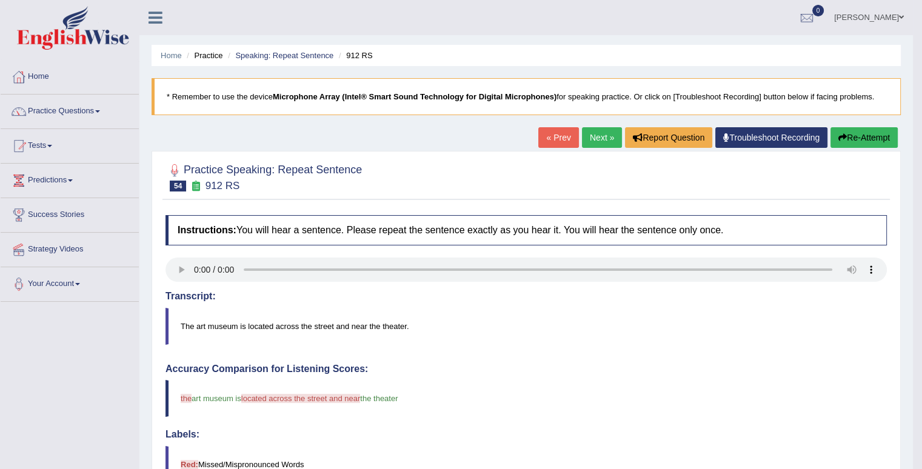
click at [600, 139] on link "Next »" at bounding box center [602, 137] width 40 height 21
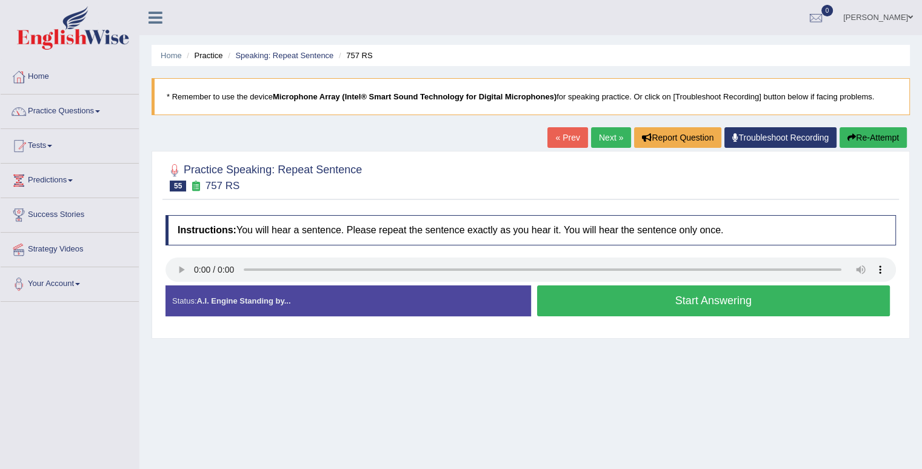
click at [659, 304] on button "Start Answering" at bounding box center [713, 300] width 353 height 31
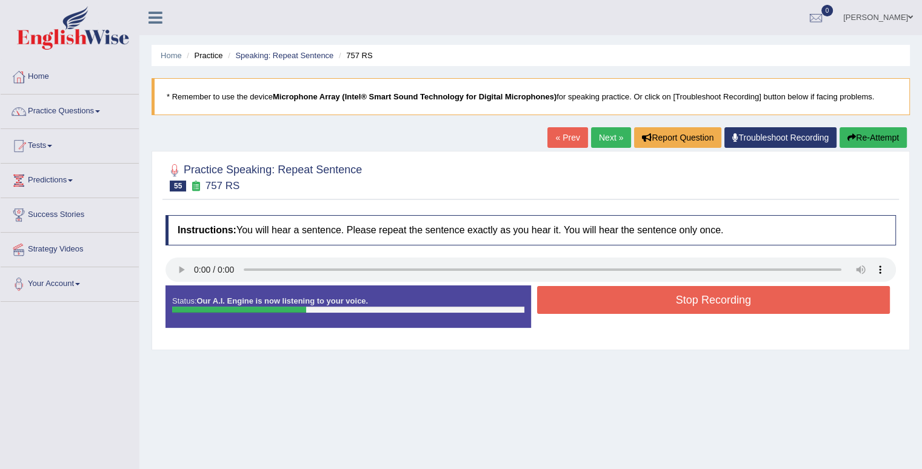
click at [708, 304] on button "Stop Recording" at bounding box center [713, 300] width 353 height 28
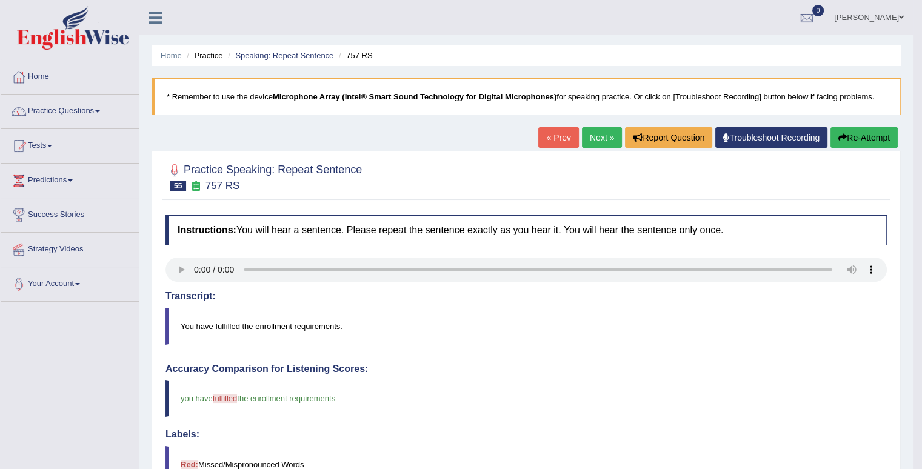
click at [601, 136] on link "Next »" at bounding box center [602, 137] width 40 height 21
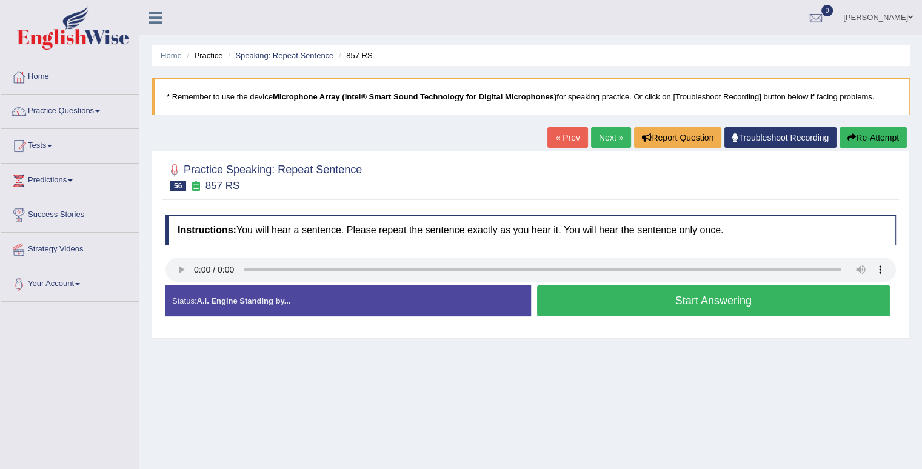
click at [647, 296] on button "Start Answering" at bounding box center [713, 300] width 353 height 31
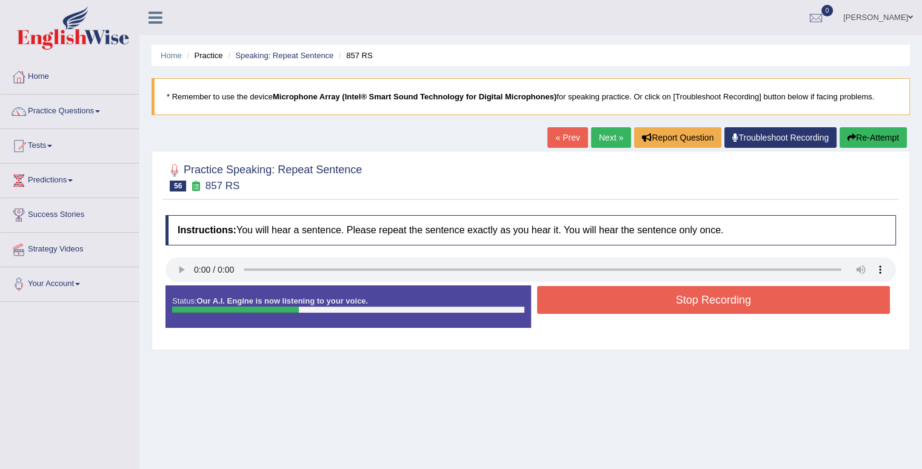
click at [703, 299] on button "Stop Recording" at bounding box center [713, 300] width 353 height 28
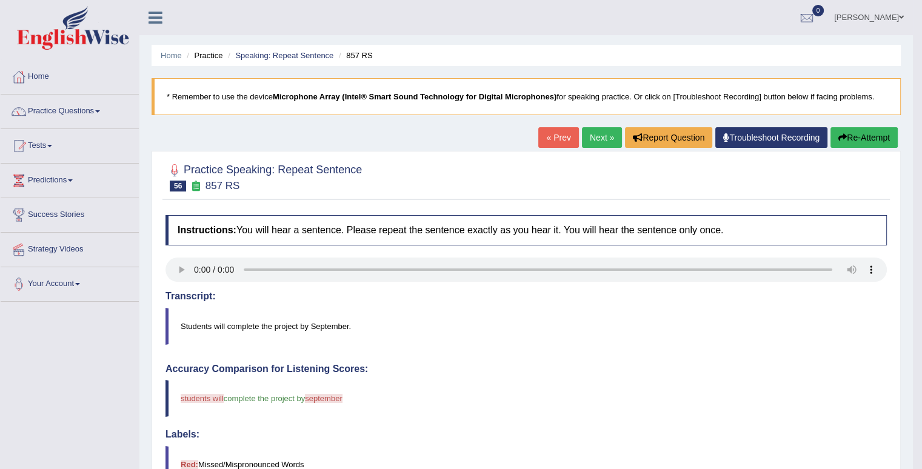
click at [589, 141] on link "Next »" at bounding box center [602, 137] width 40 height 21
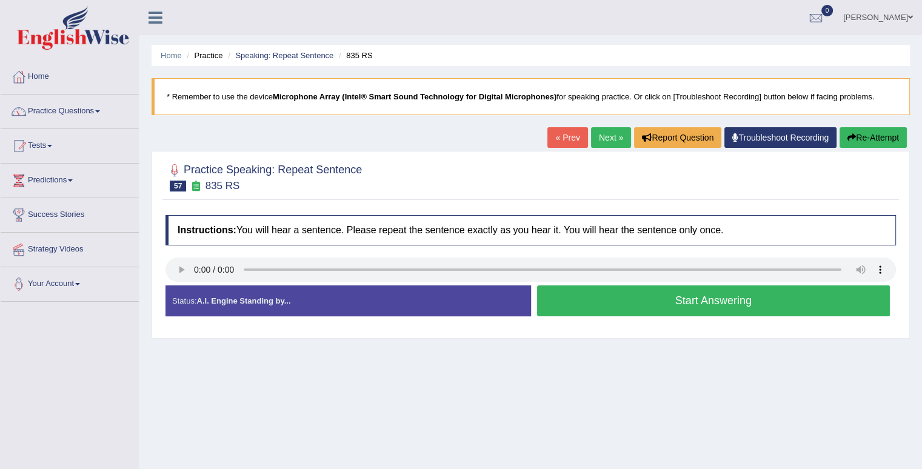
click at [555, 294] on button "Start Answering" at bounding box center [713, 300] width 353 height 31
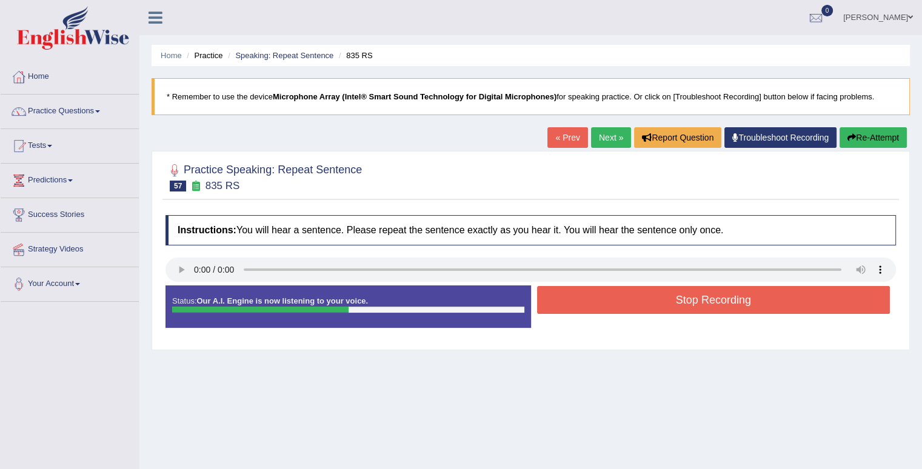
click at [553, 294] on button "Stop Recording" at bounding box center [713, 300] width 353 height 28
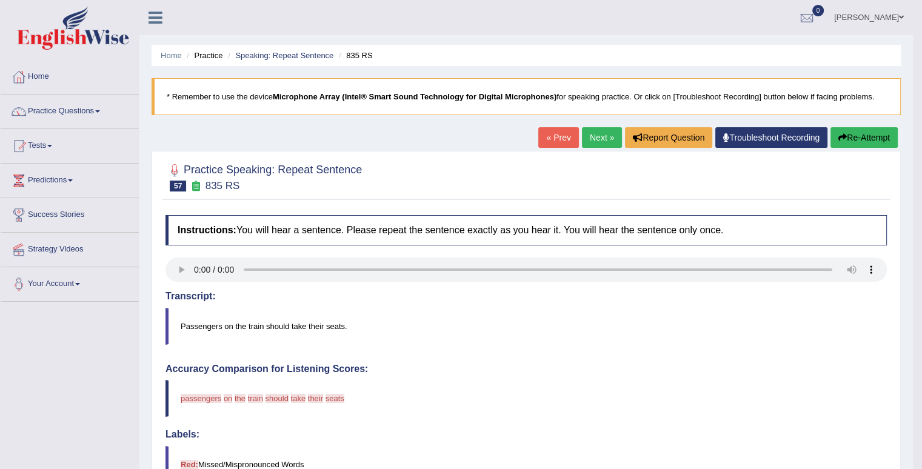
click at [874, 135] on button "Re-Attempt" at bounding box center [863, 137] width 67 height 21
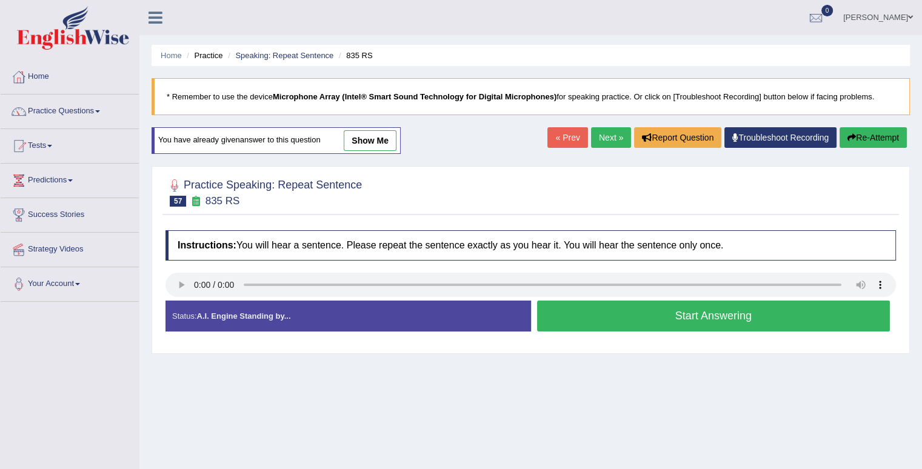
click at [620, 310] on button "Start Answering" at bounding box center [713, 316] width 353 height 31
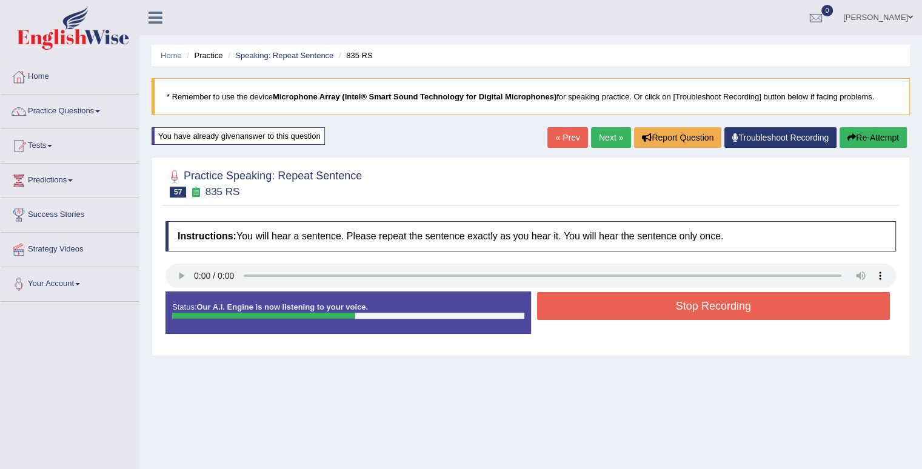
click at [620, 309] on button "Stop Recording" at bounding box center [713, 306] width 353 height 28
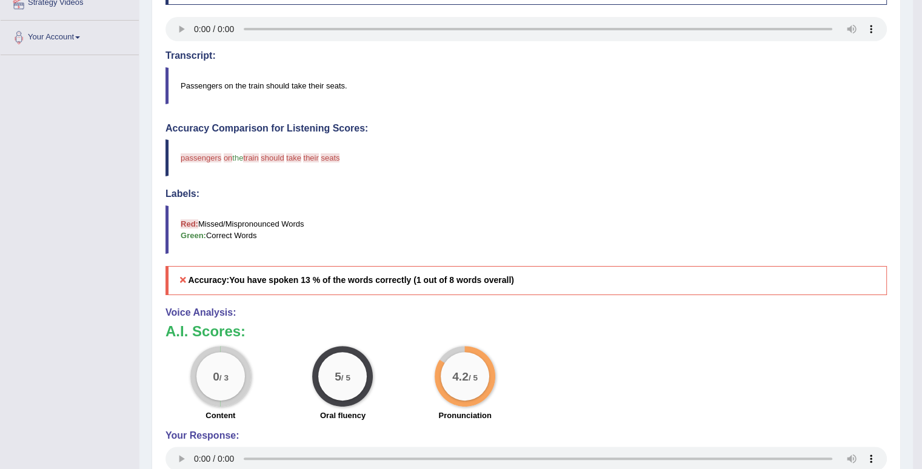
scroll to position [61, 0]
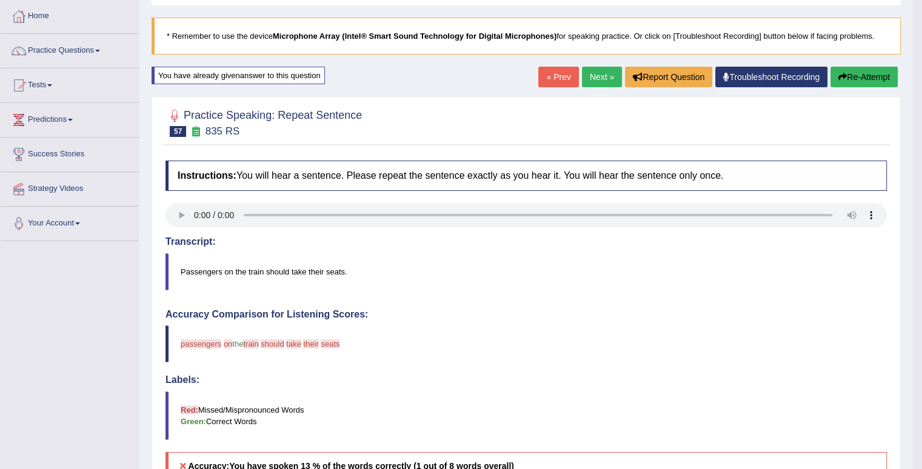
click at [593, 76] on link "Next »" at bounding box center [602, 77] width 40 height 21
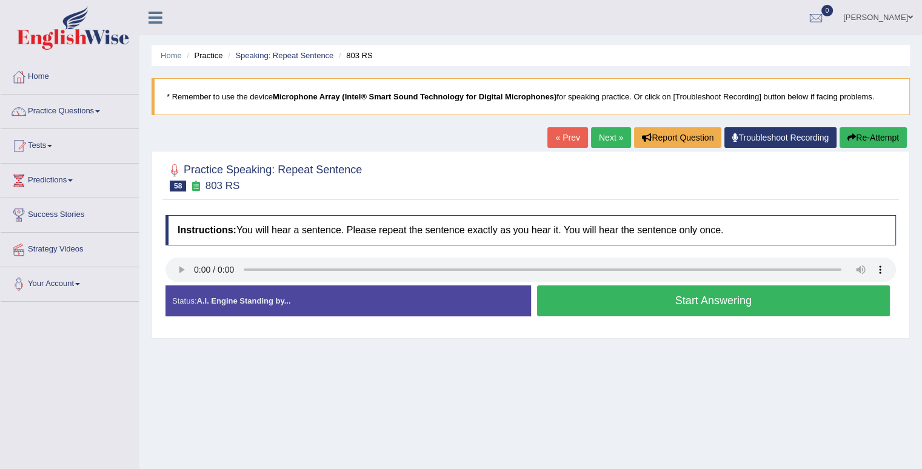
click at [626, 301] on button "Start Answering" at bounding box center [713, 300] width 353 height 31
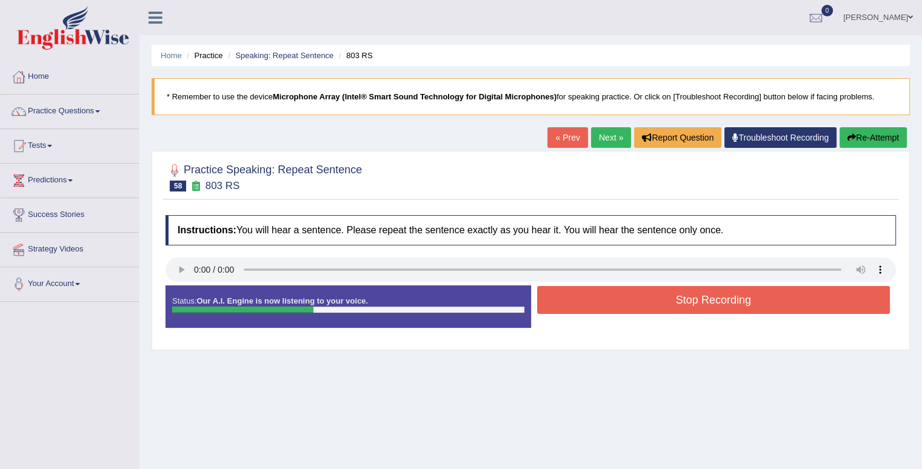
drag, startPoint x: 623, startPoint y: 300, endPoint x: 666, endPoint y: 274, distance: 50.0
click at [625, 301] on button "Stop Recording" at bounding box center [713, 300] width 353 height 28
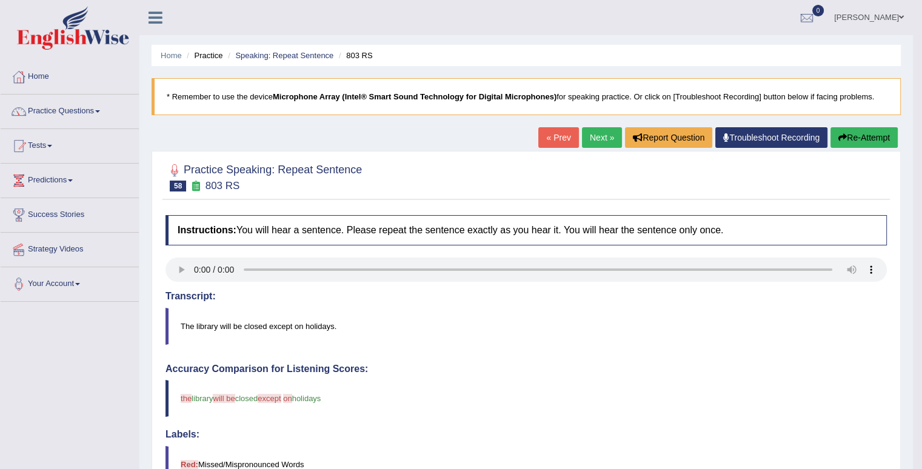
click at [593, 136] on link "Next »" at bounding box center [602, 137] width 40 height 21
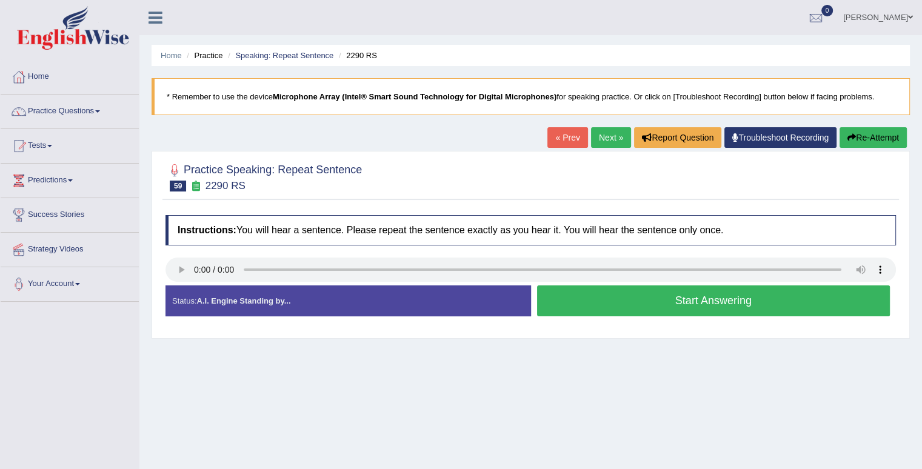
click at [557, 307] on button "Start Answering" at bounding box center [713, 300] width 353 height 31
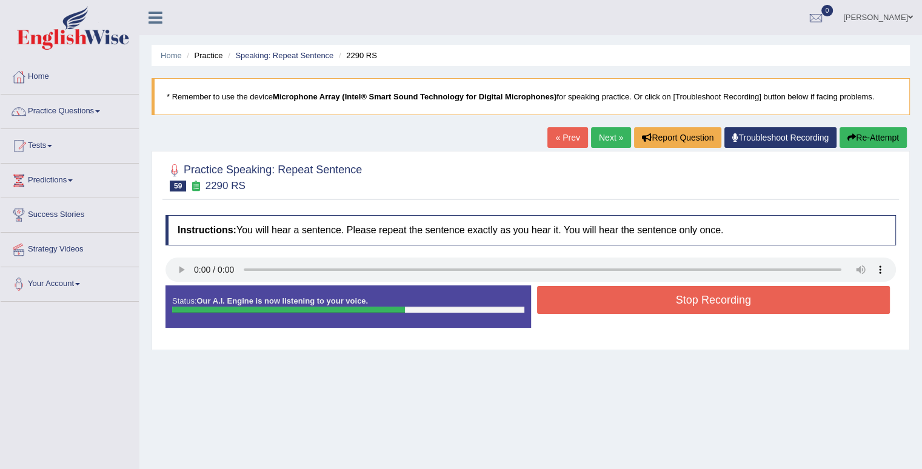
click at [558, 308] on button "Stop Recording" at bounding box center [713, 300] width 353 height 28
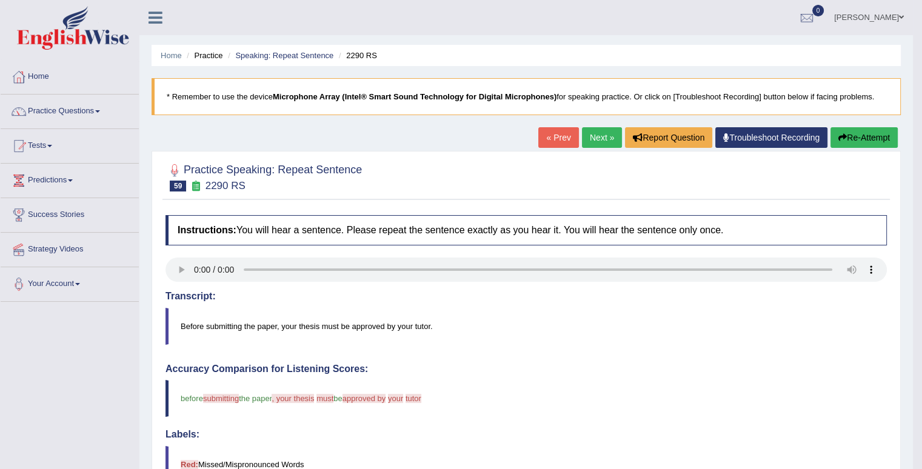
click at [857, 138] on button "Re-Attempt" at bounding box center [863, 137] width 67 height 21
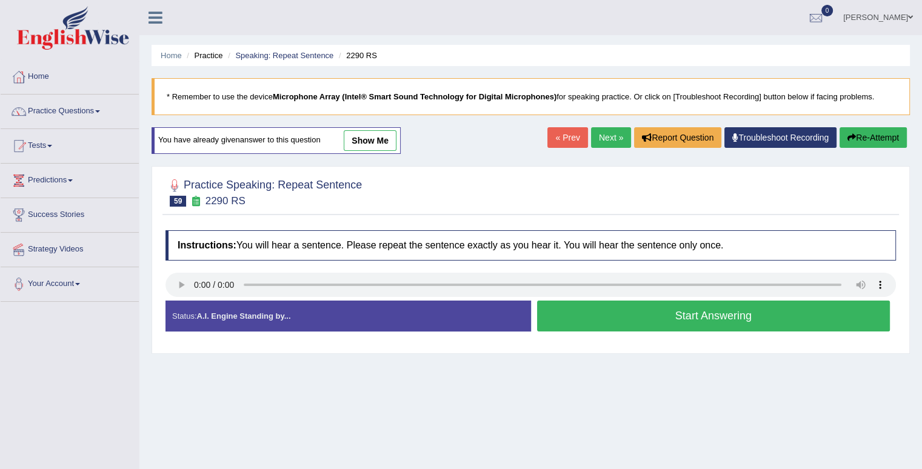
click at [562, 310] on button "Start Answering" at bounding box center [713, 316] width 353 height 31
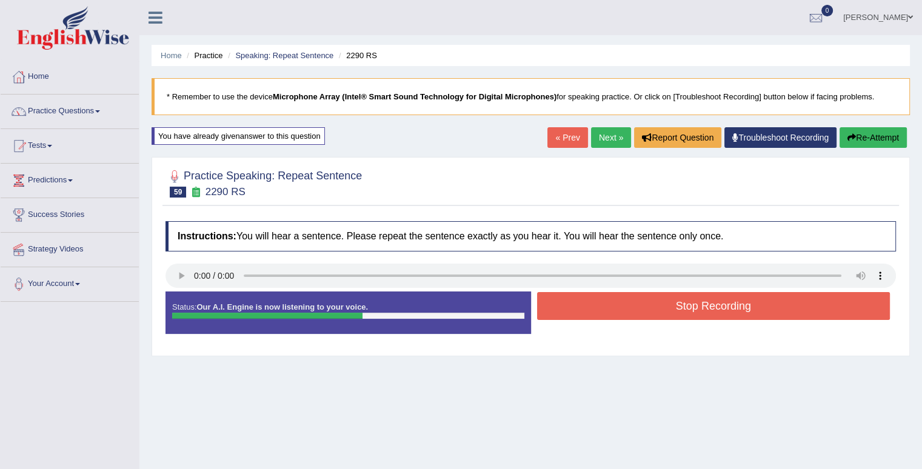
click at [562, 311] on button "Stop Recording" at bounding box center [713, 306] width 353 height 28
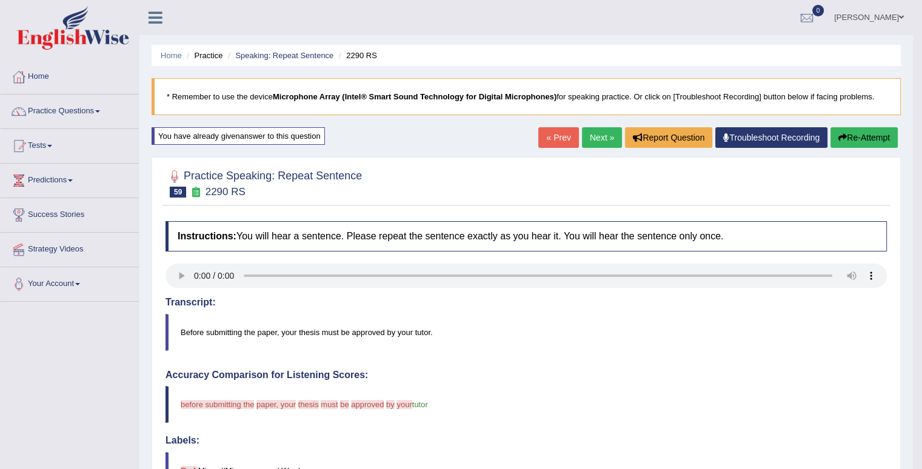
click at [587, 131] on link "Next »" at bounding box center [602, 137] width 40 height 21
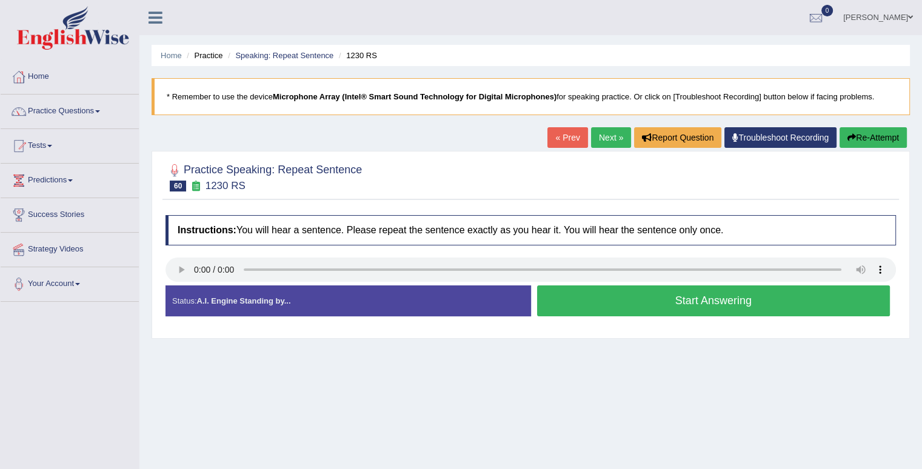
click at [663, 308] on button "Start Answering" at bounding box center [713, 300] width 353 height 31
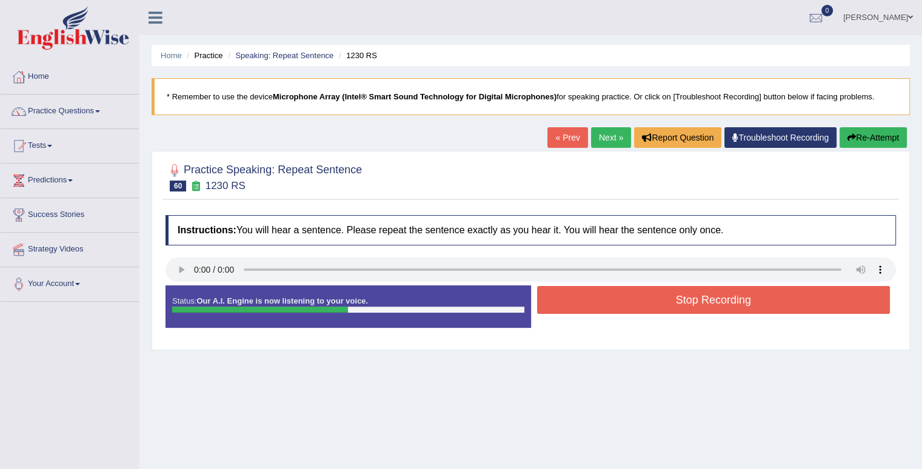
click at [662, 308] on button "Stop Recording" at bounding box center [713, 300] width 353 height 28
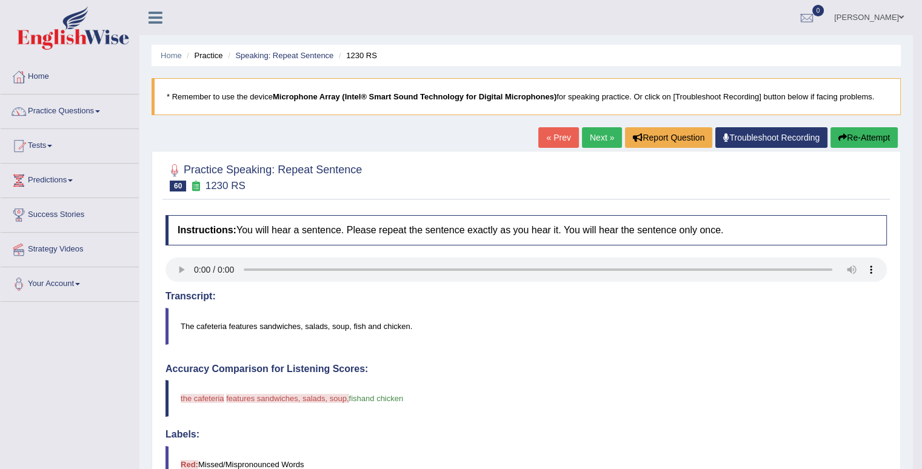
click at [606, 144] on link "Next »" at bounding box center [602, 137] width 40 height 21
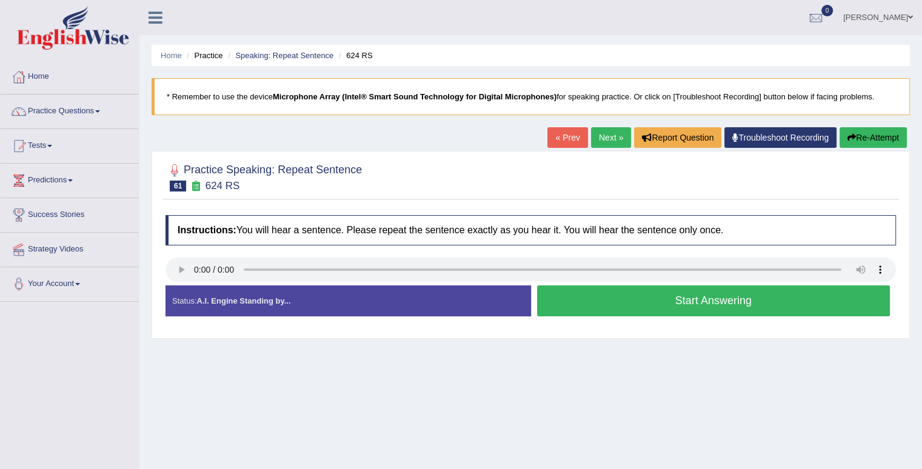
click at [704, 299] on button "Start Answering" at bounding box center [713, 300] width 353 height 31
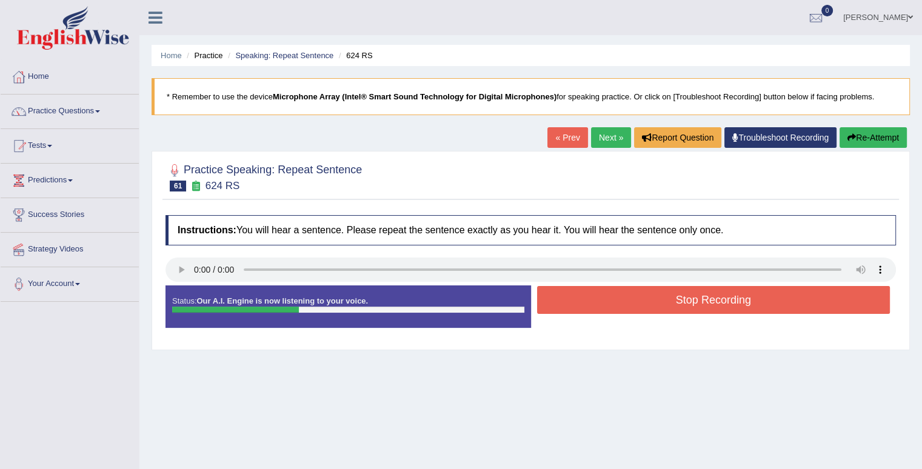
click at [703, 301] on button "Stop Recording" at bounding box center [713, 300] width 353 height 28
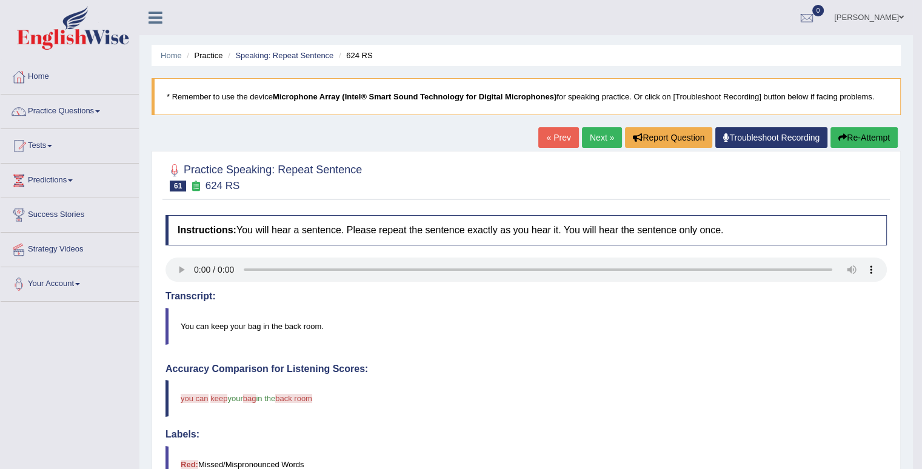
click at [600, 141] on link "Next »" at bounding box center [602, 137] width 40 height 21
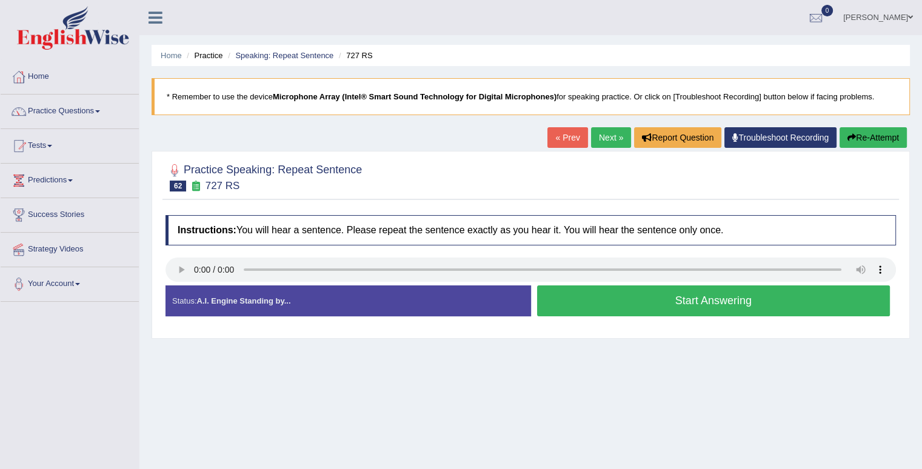
click at [656, 304] on button "Start Answering" at bounding box center [713, 300] width 353 height 31
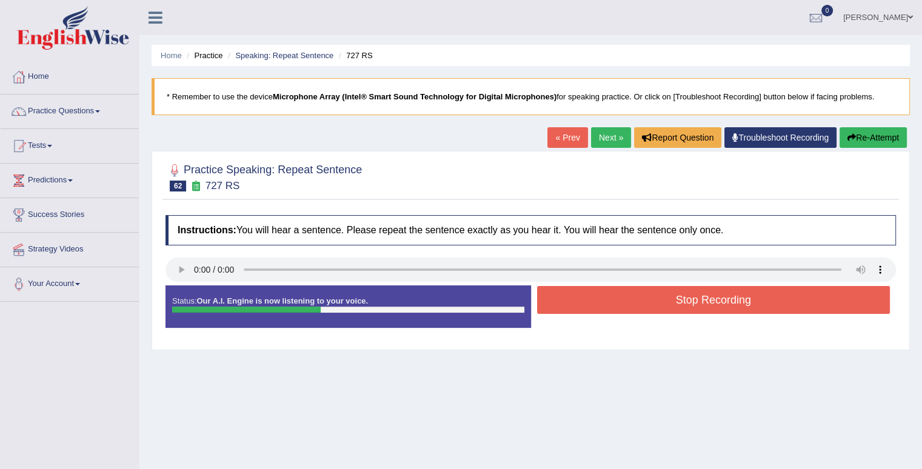
click at [656, 303] on button "Stop Recording" at bounding box center [713, 300] width 353 height 28
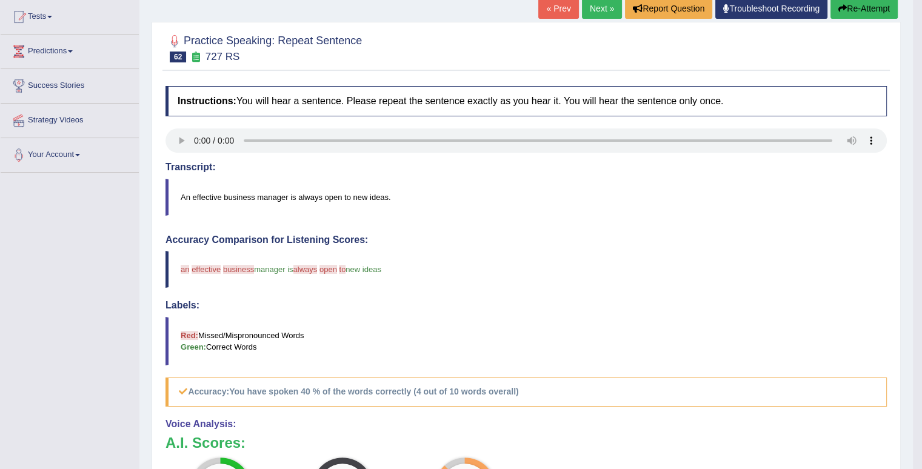
scroll to position [61, 0]
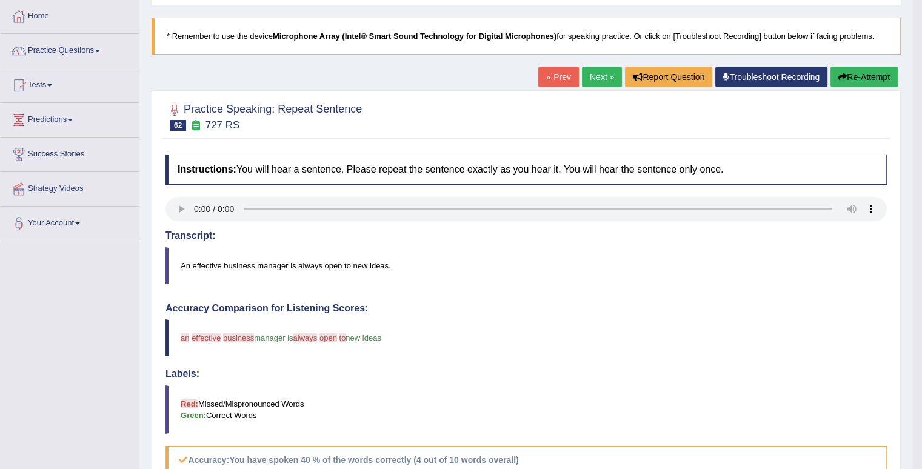
click at [599, 83] on link "Next »" at bounding box center [602, 77] width 40 height 21
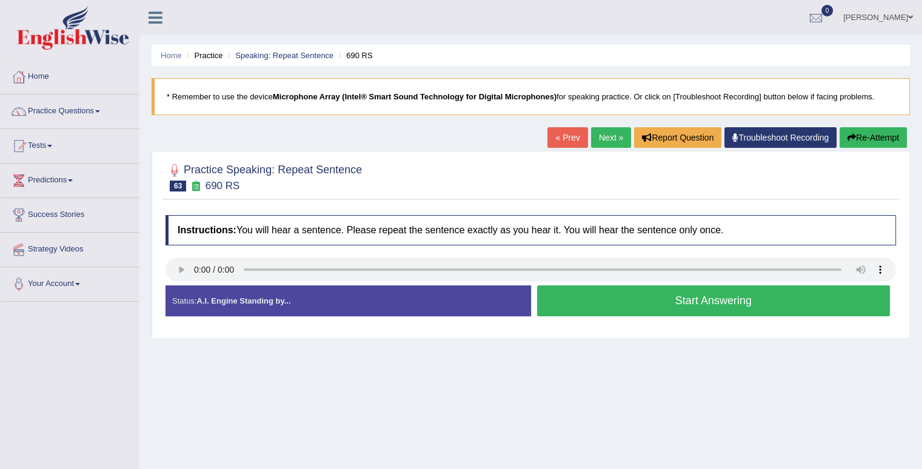
click at [600, 296] on button "Start Answering" at bounding box center [713, 300] width 353 height 31
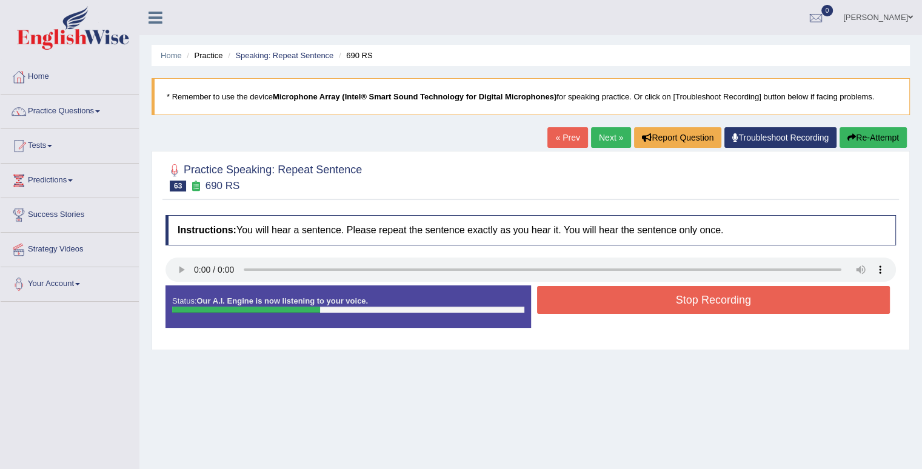
click at [605, 297] on button "Stop Recording" at bounding box center [713, 300] width 353 height 28
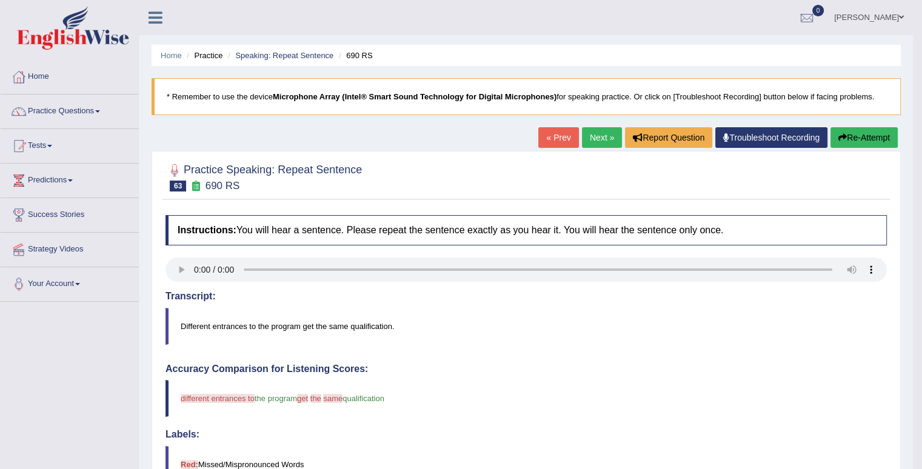
click at [611, 139] on link "Next »" at bounding box center [602, 137] width 40 height 21
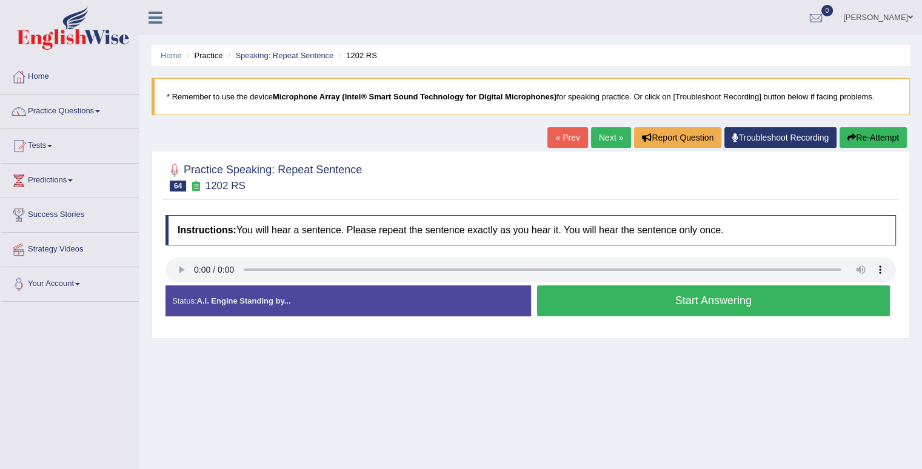
click at [570, 300] on button "Start Answering" at bounding box center [713, 300] width 353 height 31
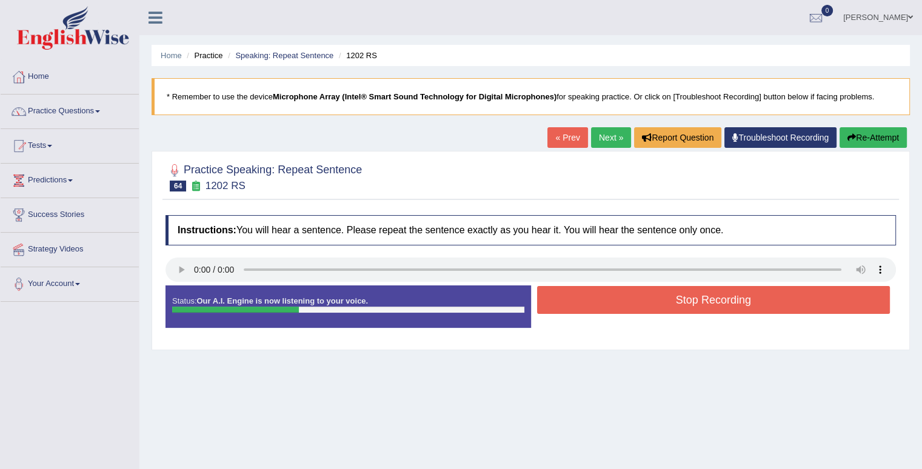
click at [570, 300] on button "Stop Recording" at bounding box center [713, 300] width 353 height 28
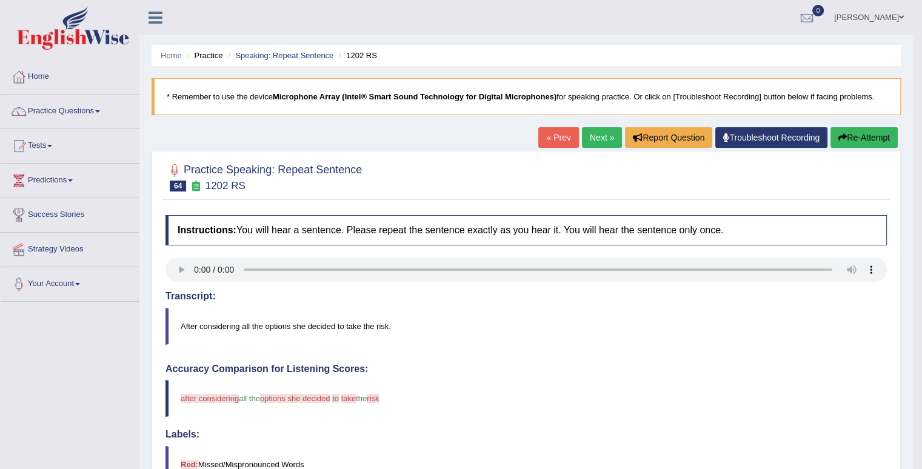
click at [605, 137] on link "Next »" at bounding box center [602, 137] width 40 height 21
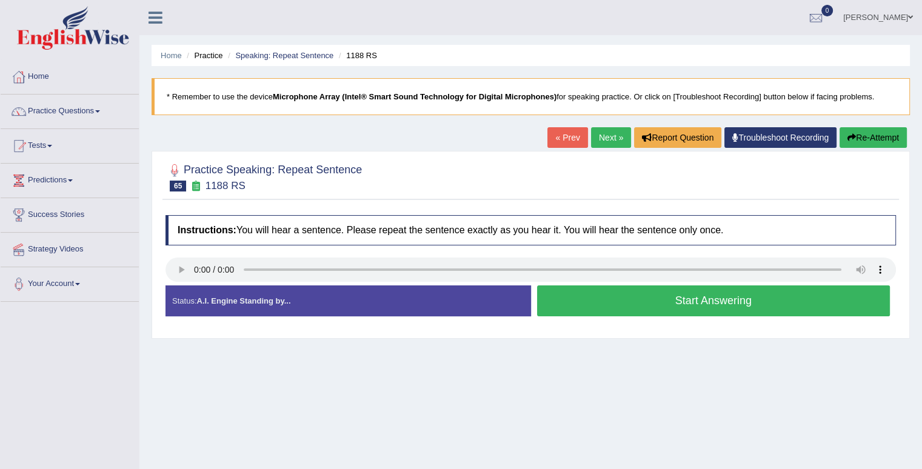
click at [594, 306] on button "Start Answering" at bounding box center [713, 300] width 353 height 31
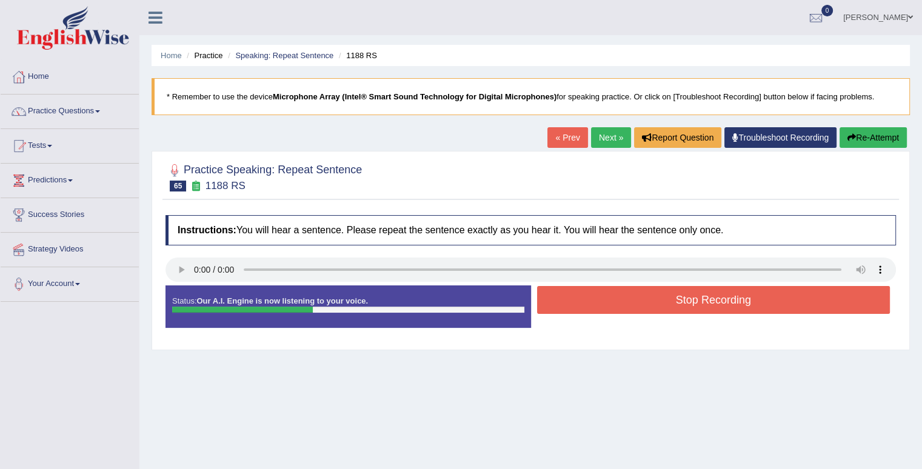
click at [596, 305] on button "Stop Recording" at bounding box center [713, 300] width 353 height 28
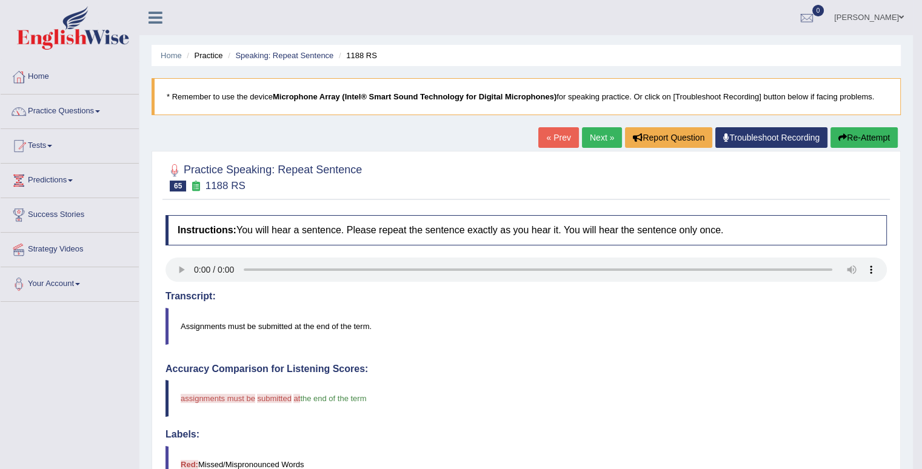
click at [856, 131] on button "Re-Attempt" at bounding box center [863, 137] width 67 height 21
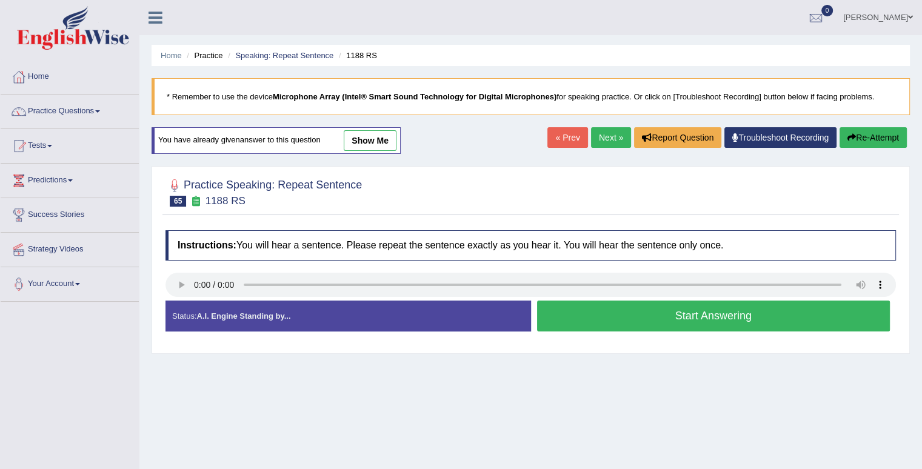
click at [646, 316] on button "Start Answering" at bounding box center [713, 316] width 353 height 31
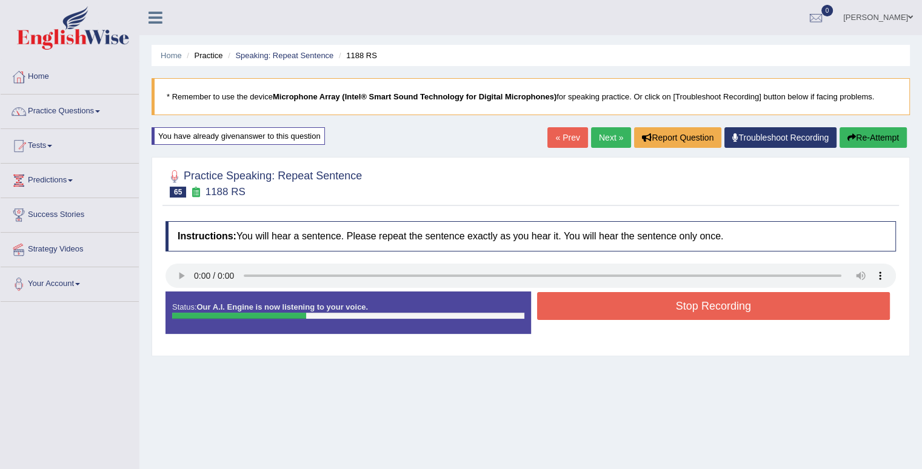
click at [659, 316] on button "Stop Recording" at bounding box center [713, 306] width 353 height 28
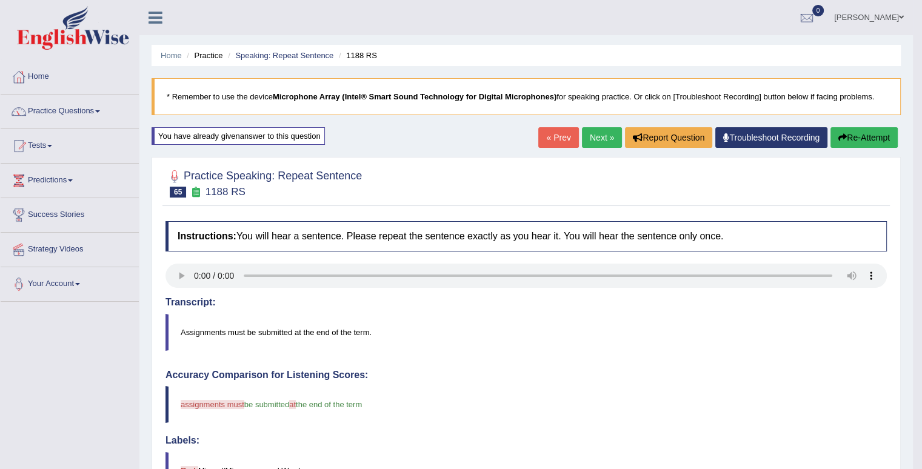
click at [602, 140] on link "Next »" at bounding box center [602, 137] width 40 height 21
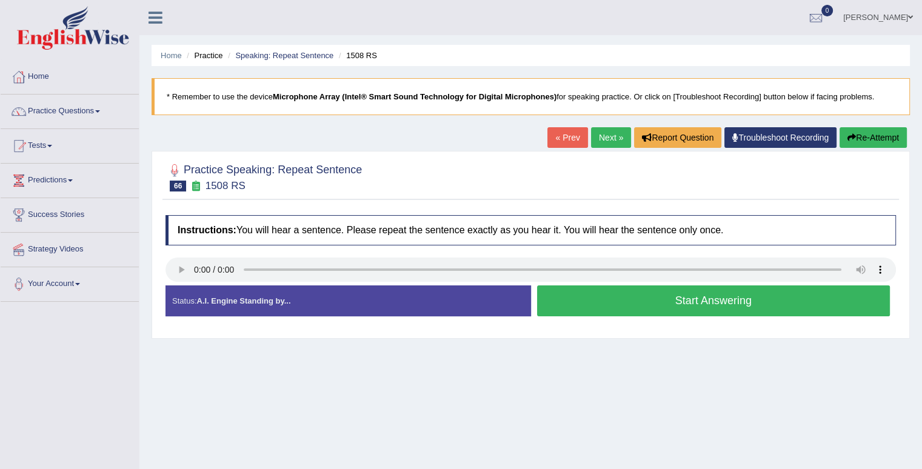
click at [610, 303] on button "Start Answering" at bounding box center [713, 300] width 353 height 31
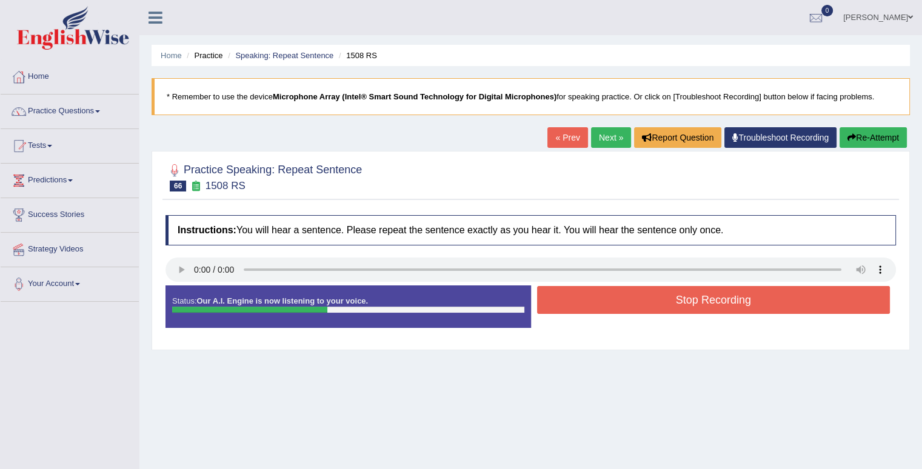
click at [615, 302] on button "Stop Recording" at bounding box center [713, 300] width 353 height 28
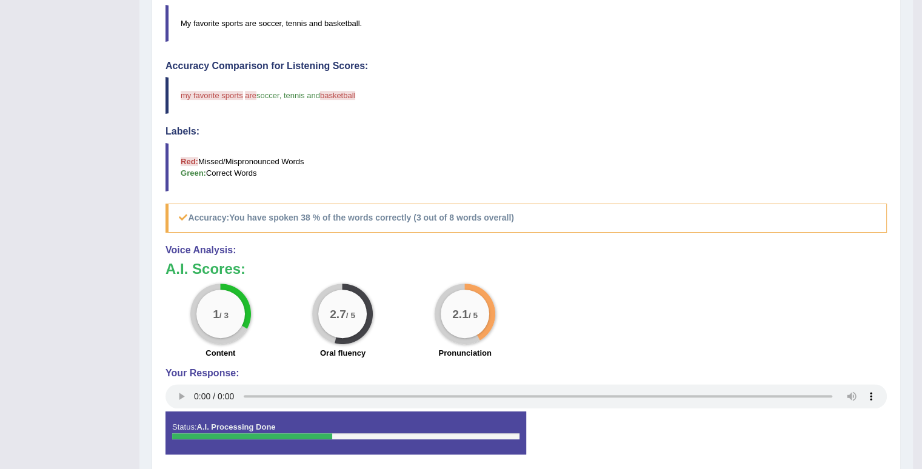
scroll to position [61, 0]
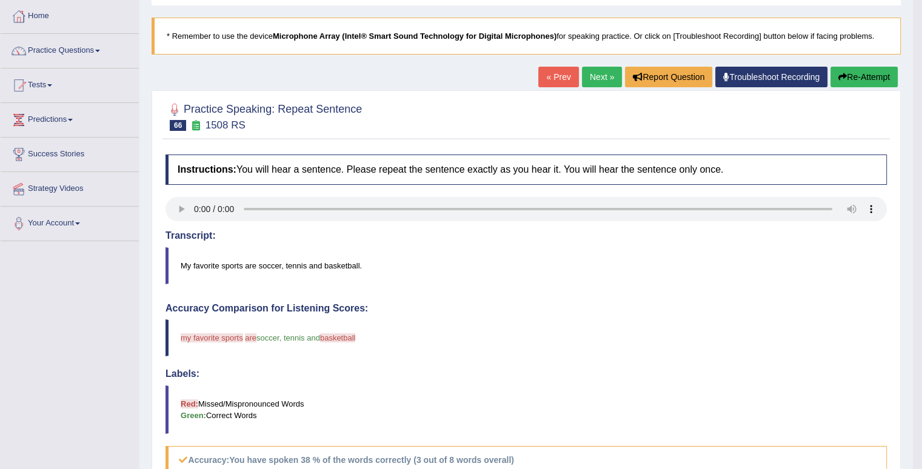
click at [876, 76] on button "Re-Attempt" at bounding box center [863, 77] width 67 height 21
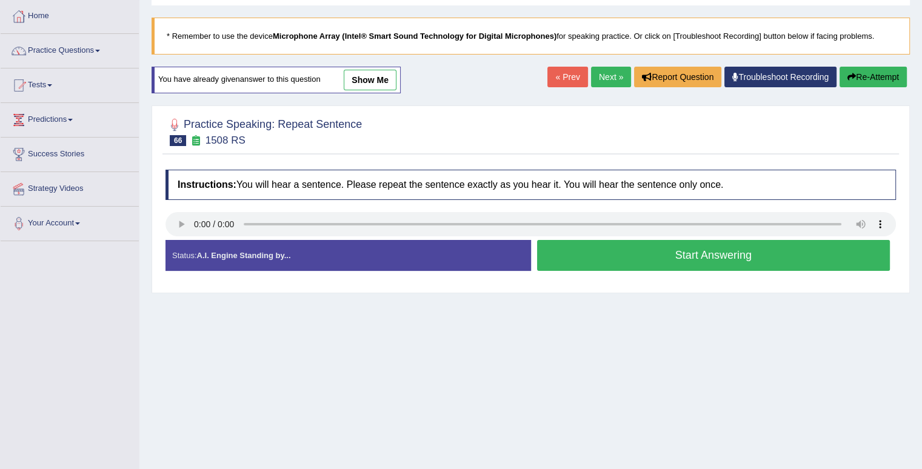
click at [746, 255] on button "Start Answering" at bounding box center [713, 255] width 353 height 31
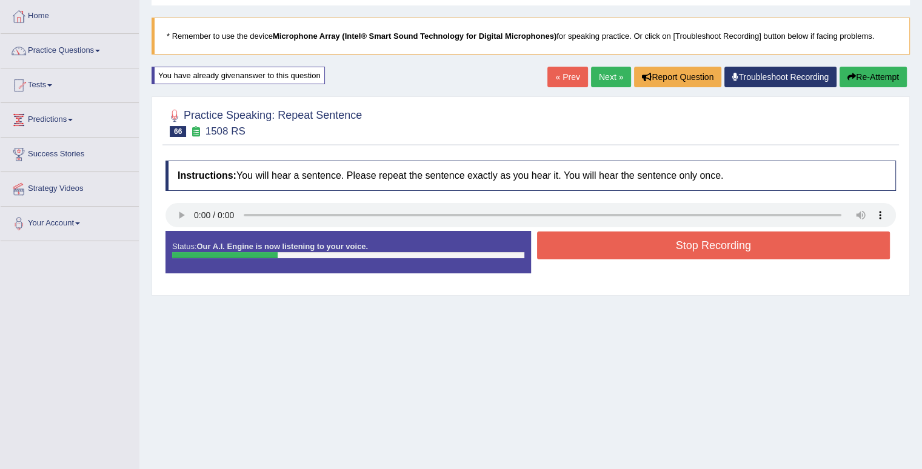
click at [887, 75] on button "Re-Attempt" at bounding box center [872, 77] width 67 height 21
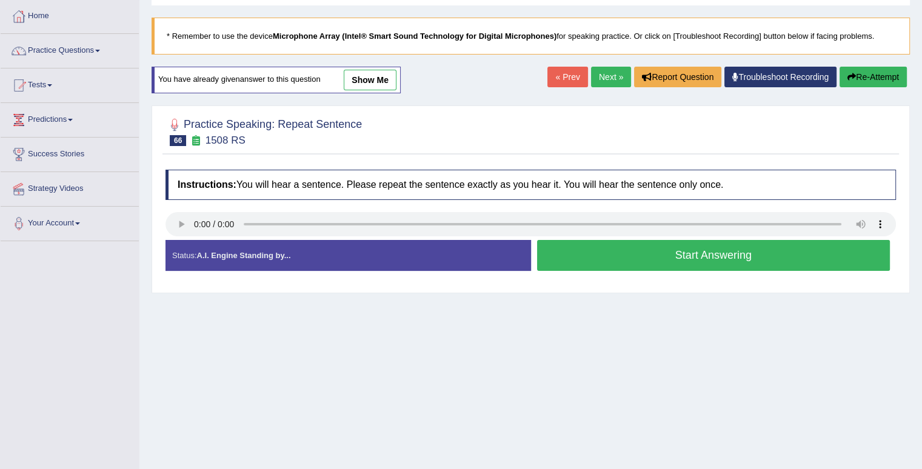
scroll to position [61, 0]
click at [763, 258] on button "Start Answering" at bounding box center [713, 255] width 353 height 31
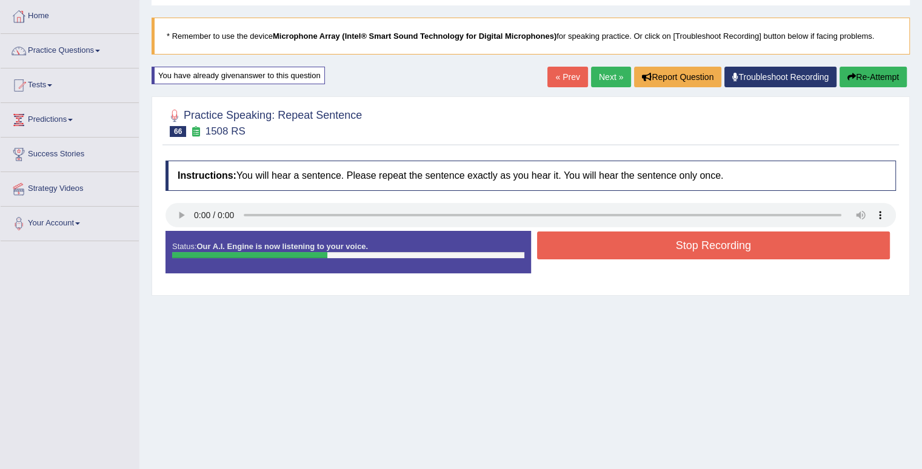
click at [806, 253] on button "Stop Recording" at bounding box center [713, 245] width 353 height 28
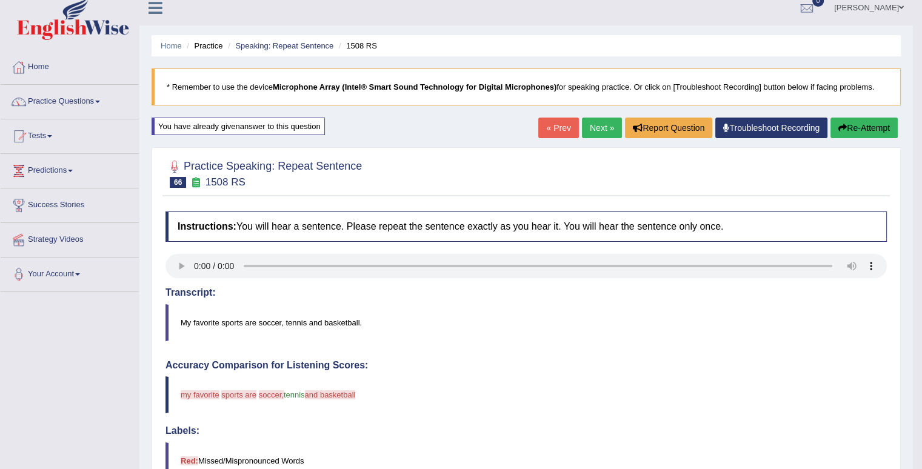
scroll to position [0, 0]
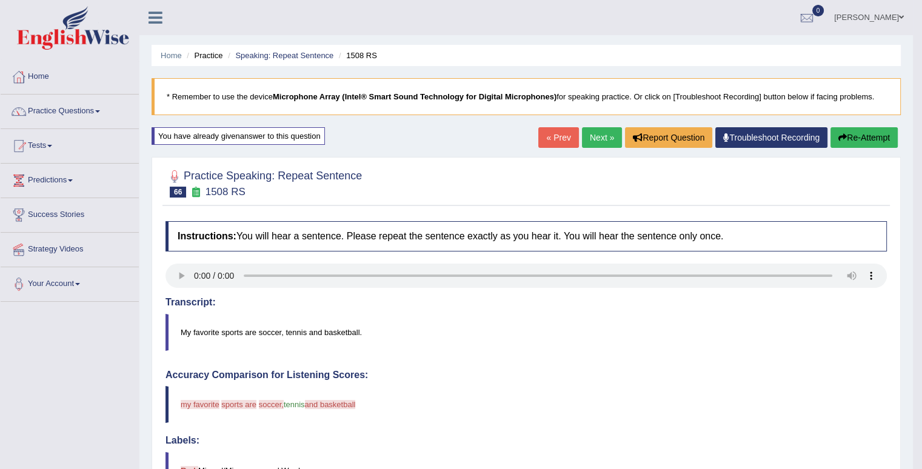
click at [866, 138] on button "Re-Attempt" at bounding box center [863, 137] width 67 height 21
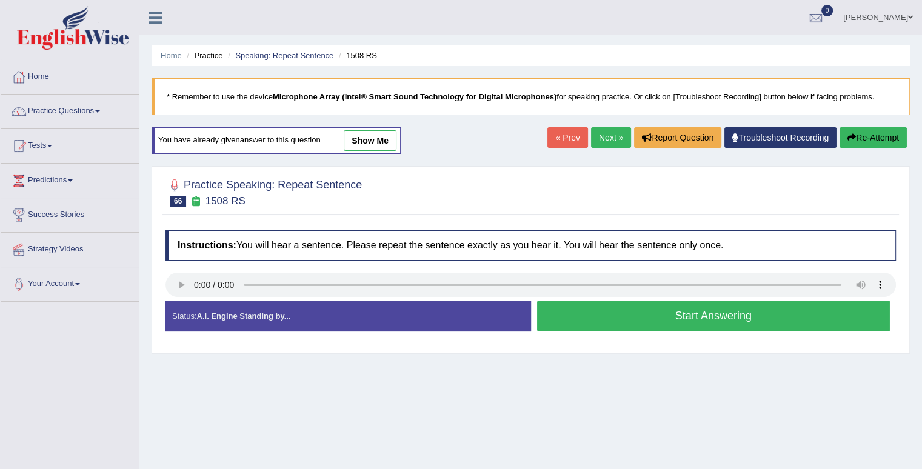
click at [721, 317] on button "Start Answering" at bounding box center [713, 316] width 353 height 31
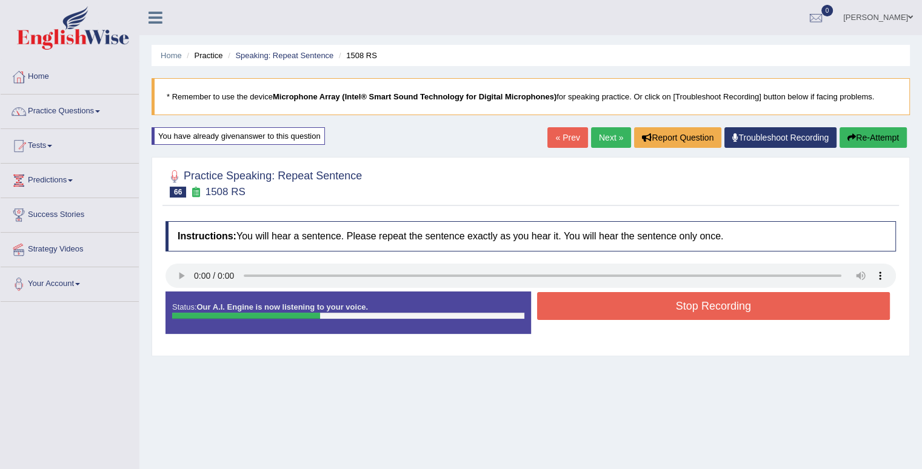
click at [726, 310] on button "Stop Recording" at bounding box center [713, 306] width 353 height 28
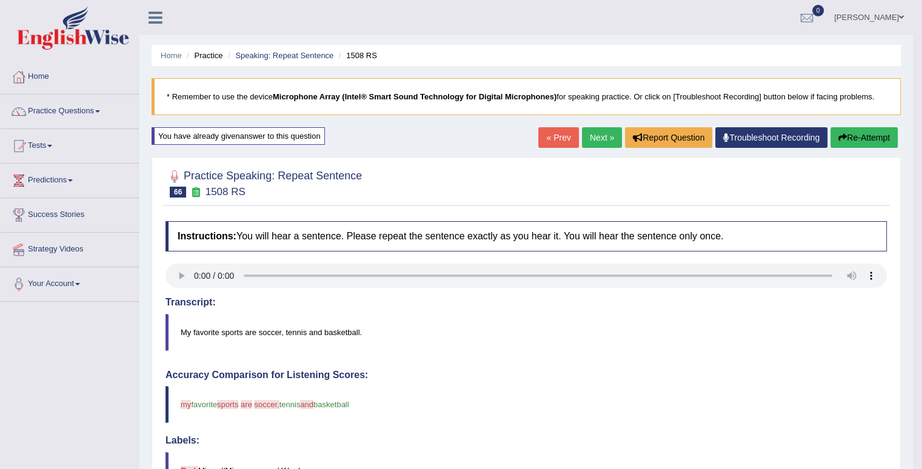
click at [605, 134] on link "Next »" at bounding box center [602, 137] width 40 height 21
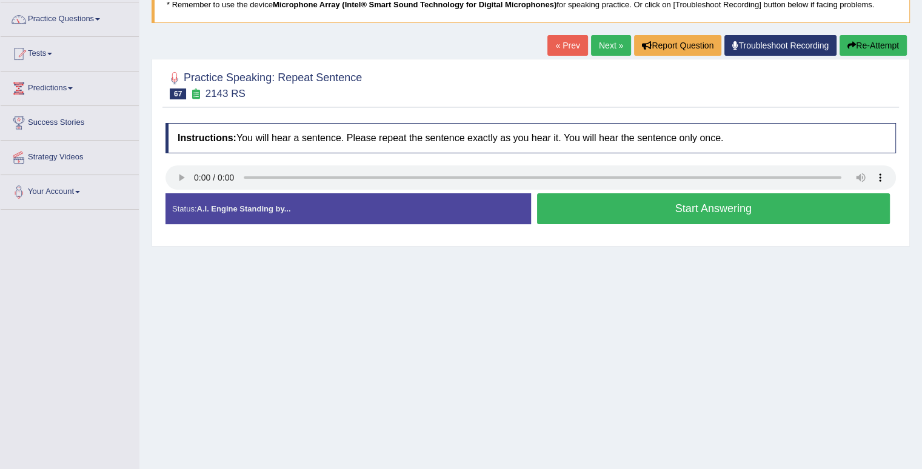
scroll to position [121, 0]
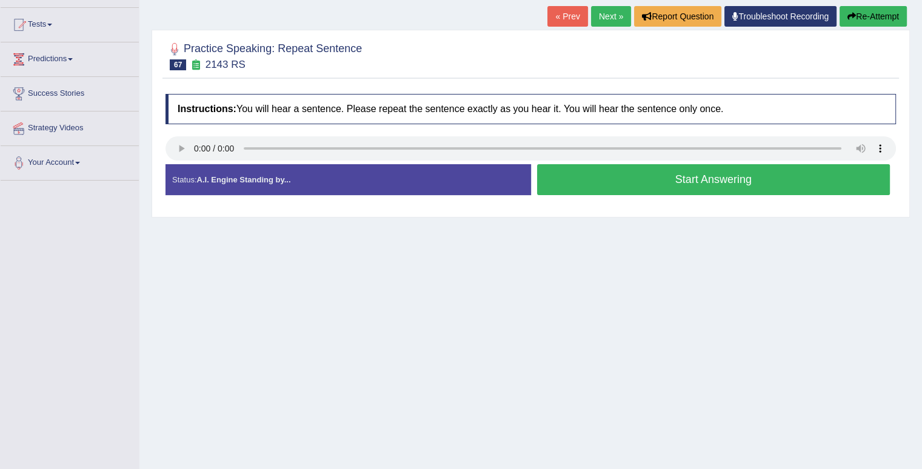
click at [720, 180] on button "Start Answering" at bounding box center [713, 179] width 353 height 31
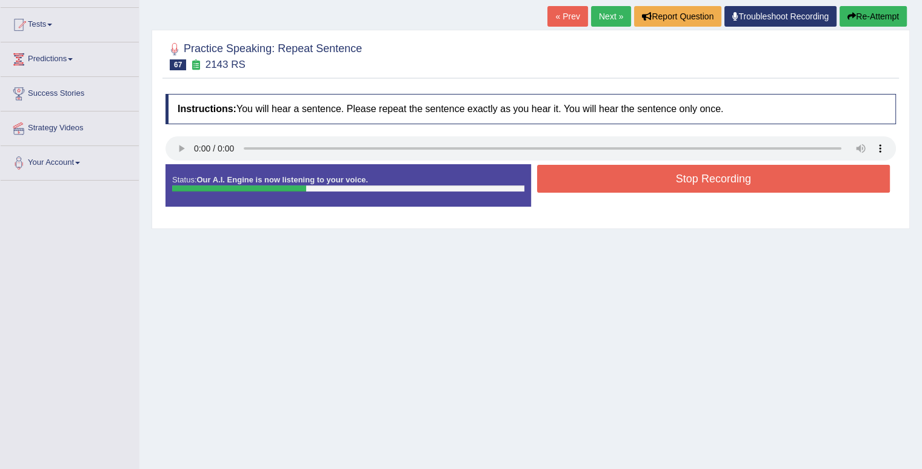
click at [721, 181] on button "Stop Recording" at bounding box center [713, 179] width 353 height 28
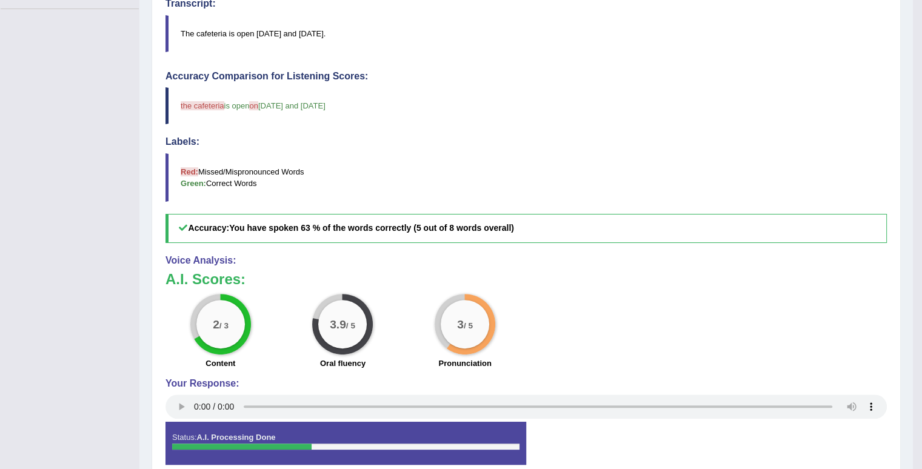
scroll to position [348, 0]
